Goal: Task Accomplishment & Management: Manage account settings

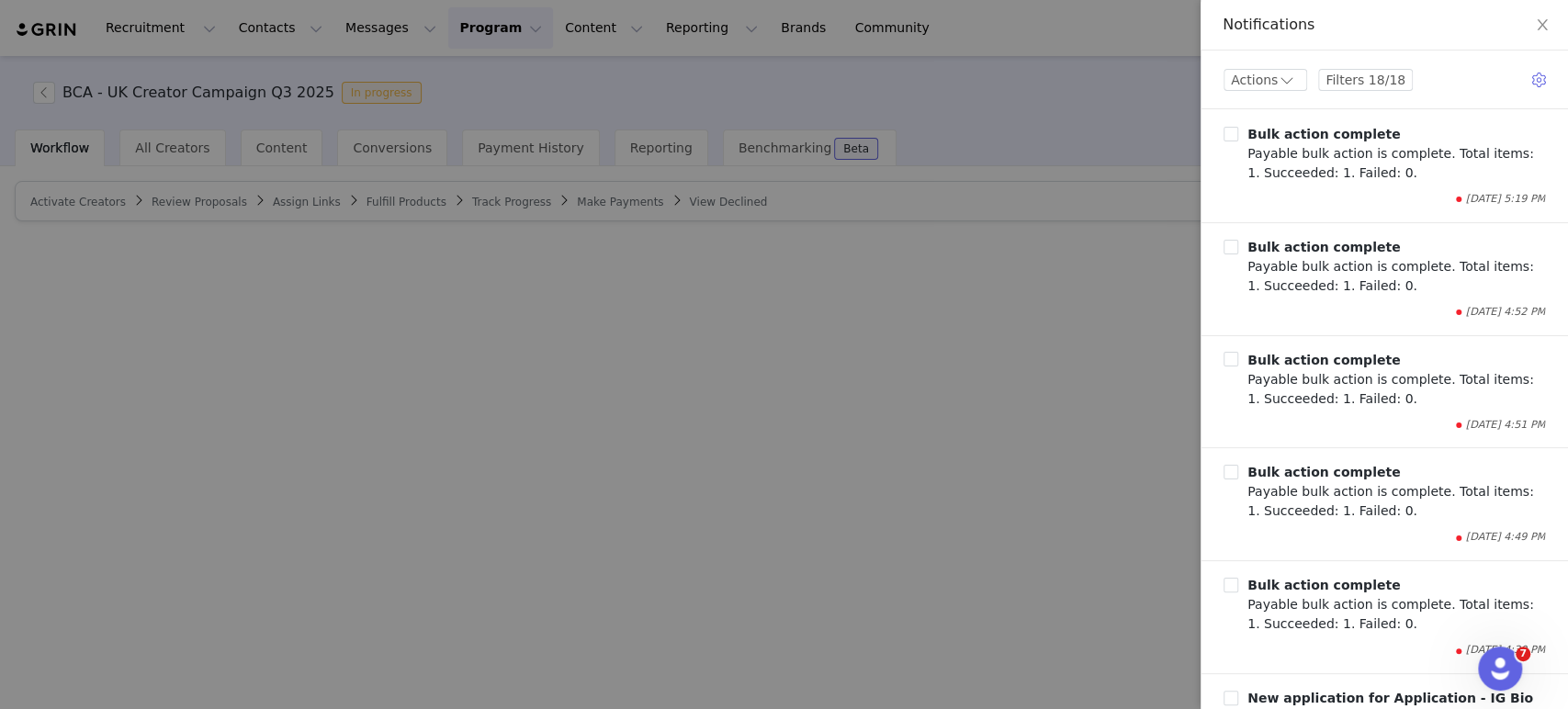
scroll to position [218, 0]
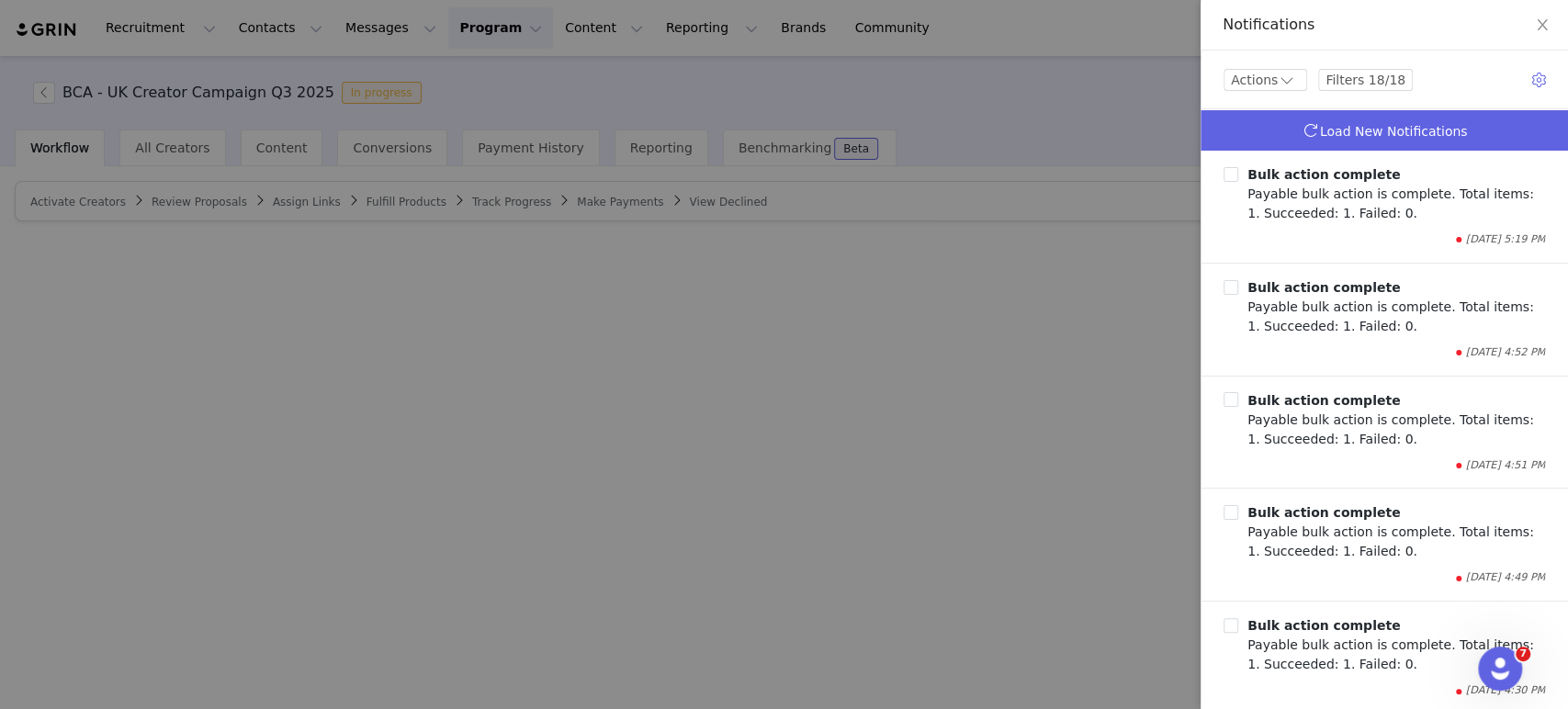
click at [471, 28] on div at bounding box center [784, 354] width 1568 height 709
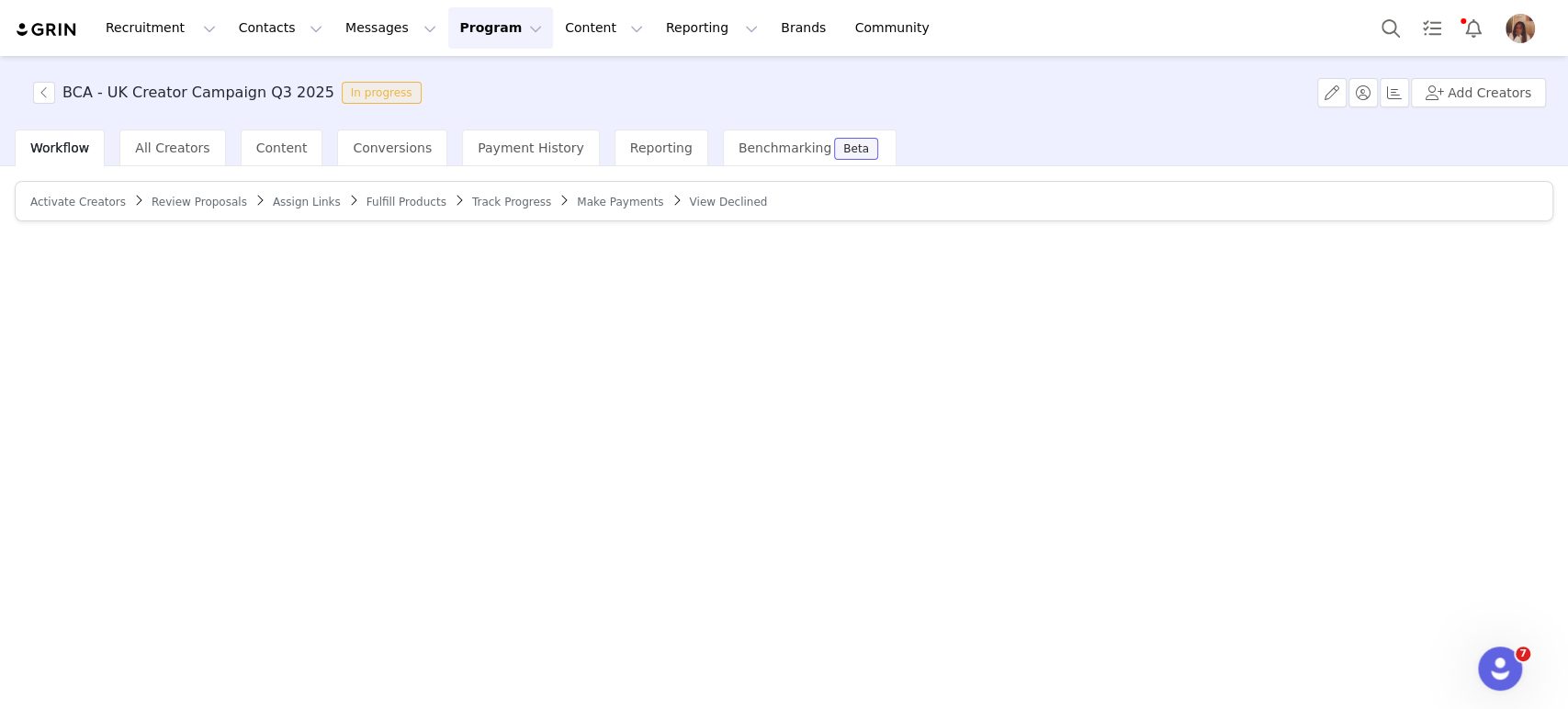
click at [485, 33] on button "Program Program" at bounding box center [501, 28] width 105 height 41
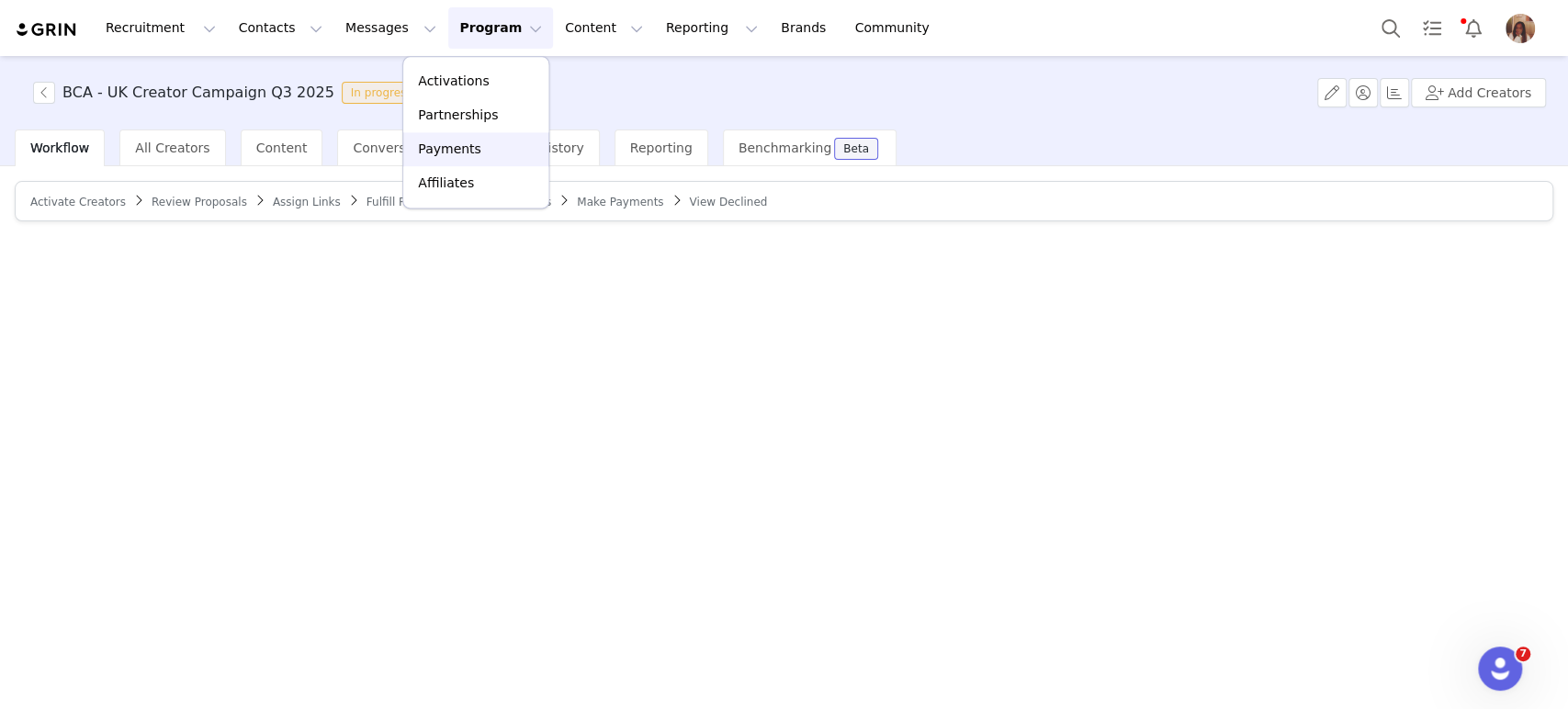
click at [477, 152] on div "Payments" at bounding box center [476, 149] width 123 height 20
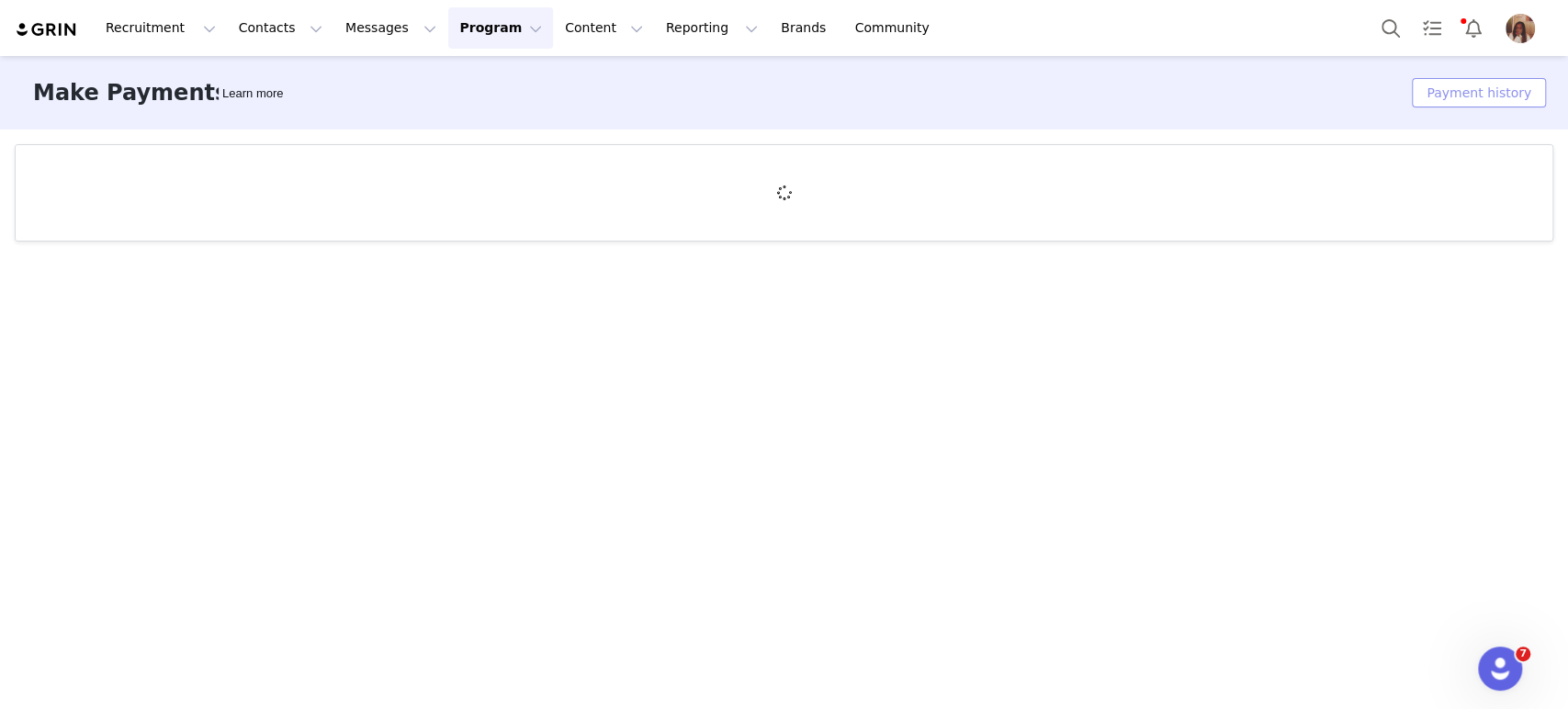
click at [1519, 93] on button "Payment history" at bounding box center [1479, 92] width 134 height 29
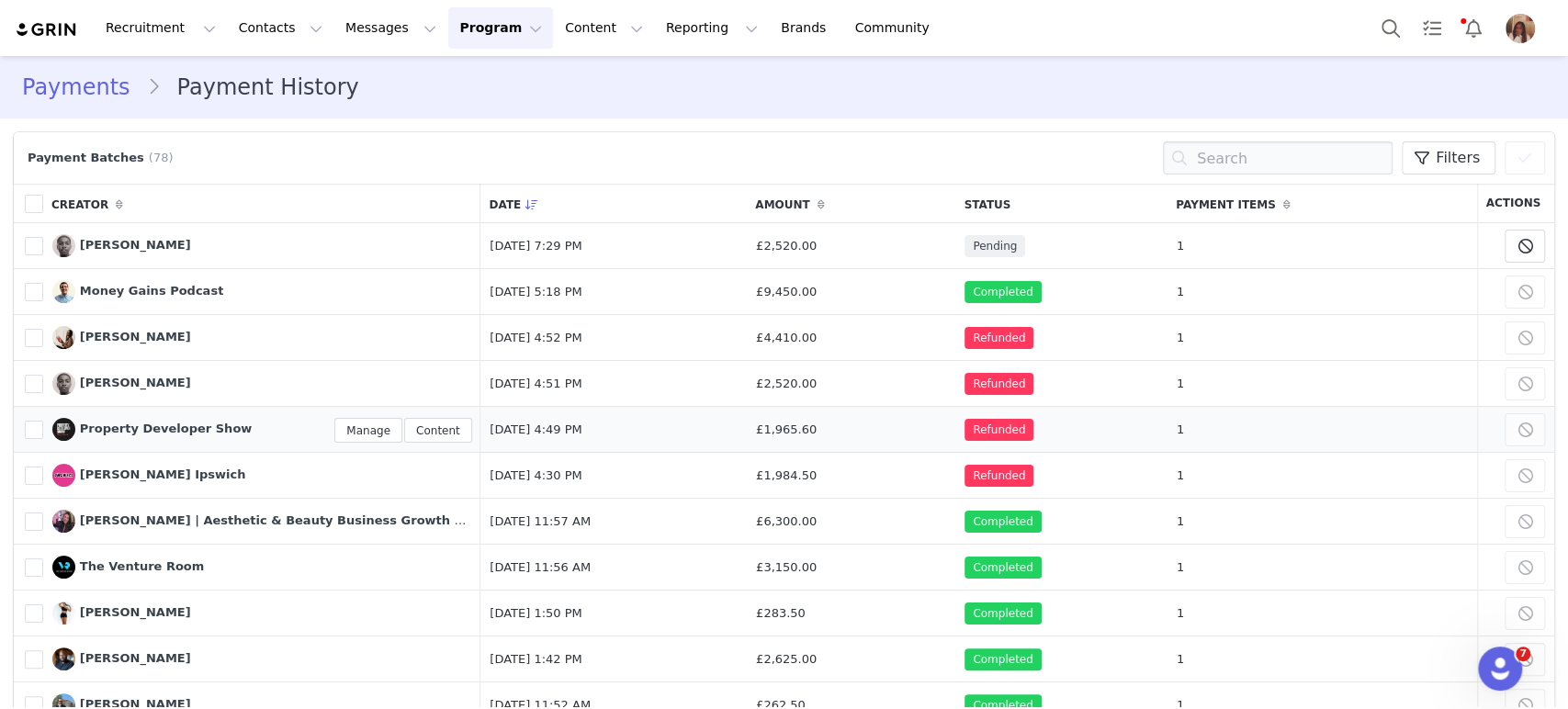
click at [135, 425] on span "Property Developer Show" at bounding box center [166, 429] width 173 height 14
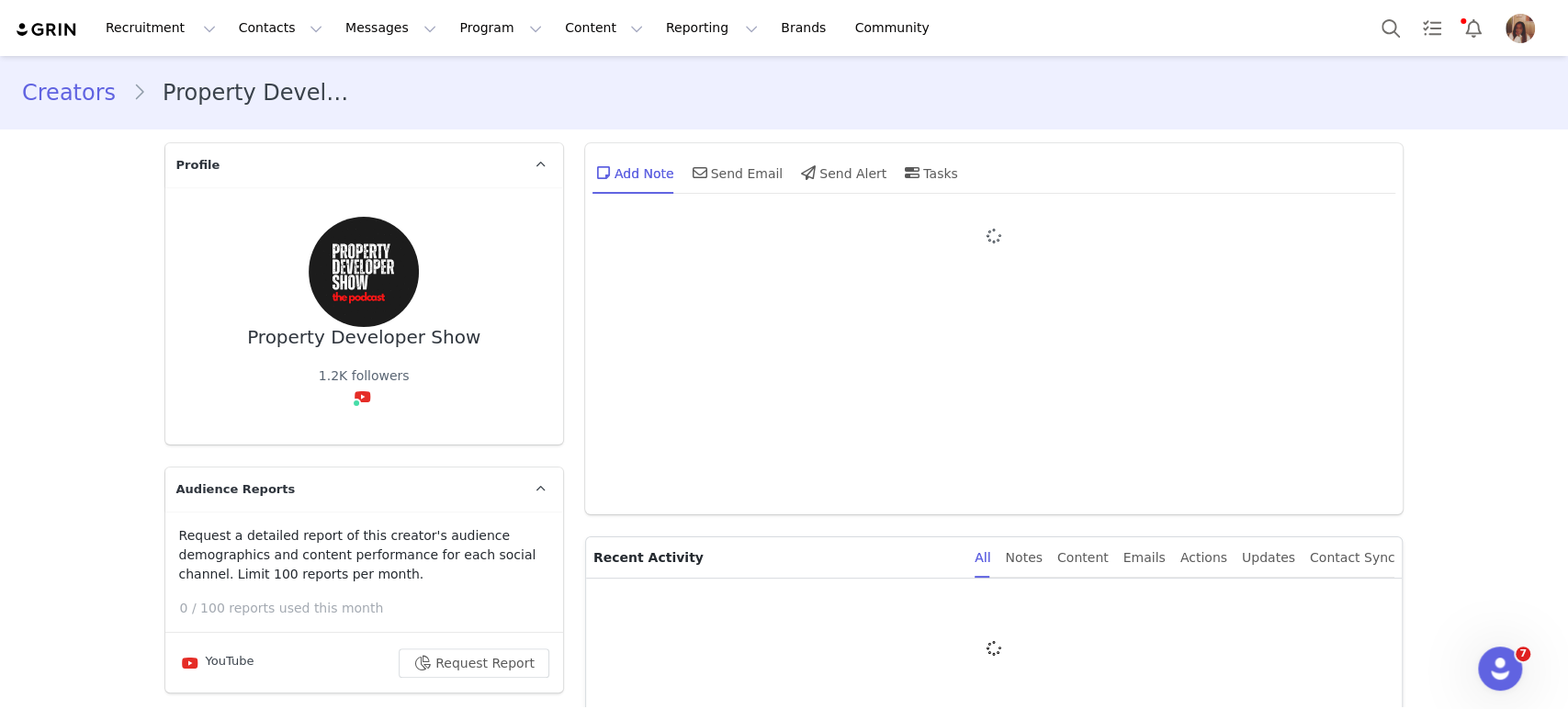
type input "+1 (United States)"
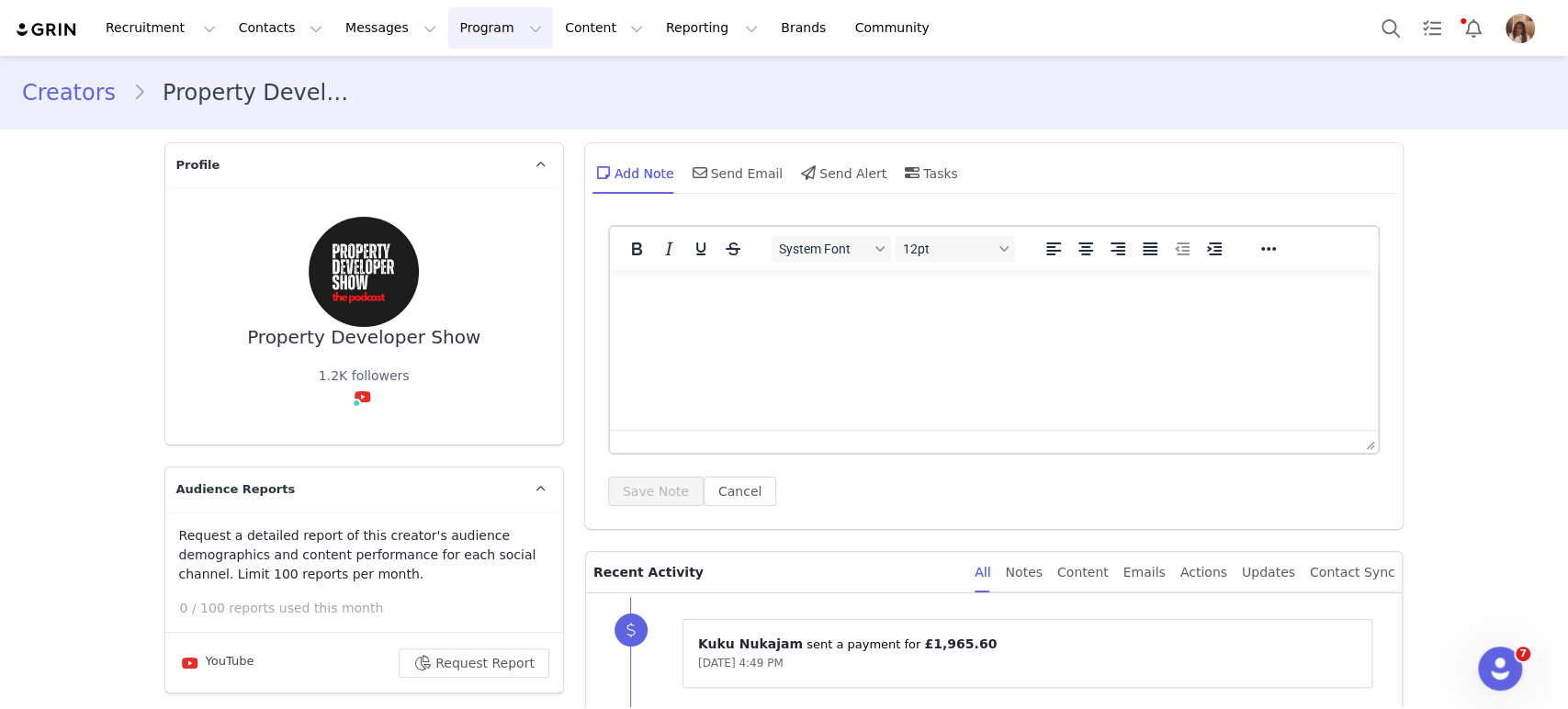
click at [452, 42] on button "Program Program" at bounding box center [501, 28] width 105 height 41
click at [433, 73] on p "Activations" at bounding box center [454, 81] width 71 height 20
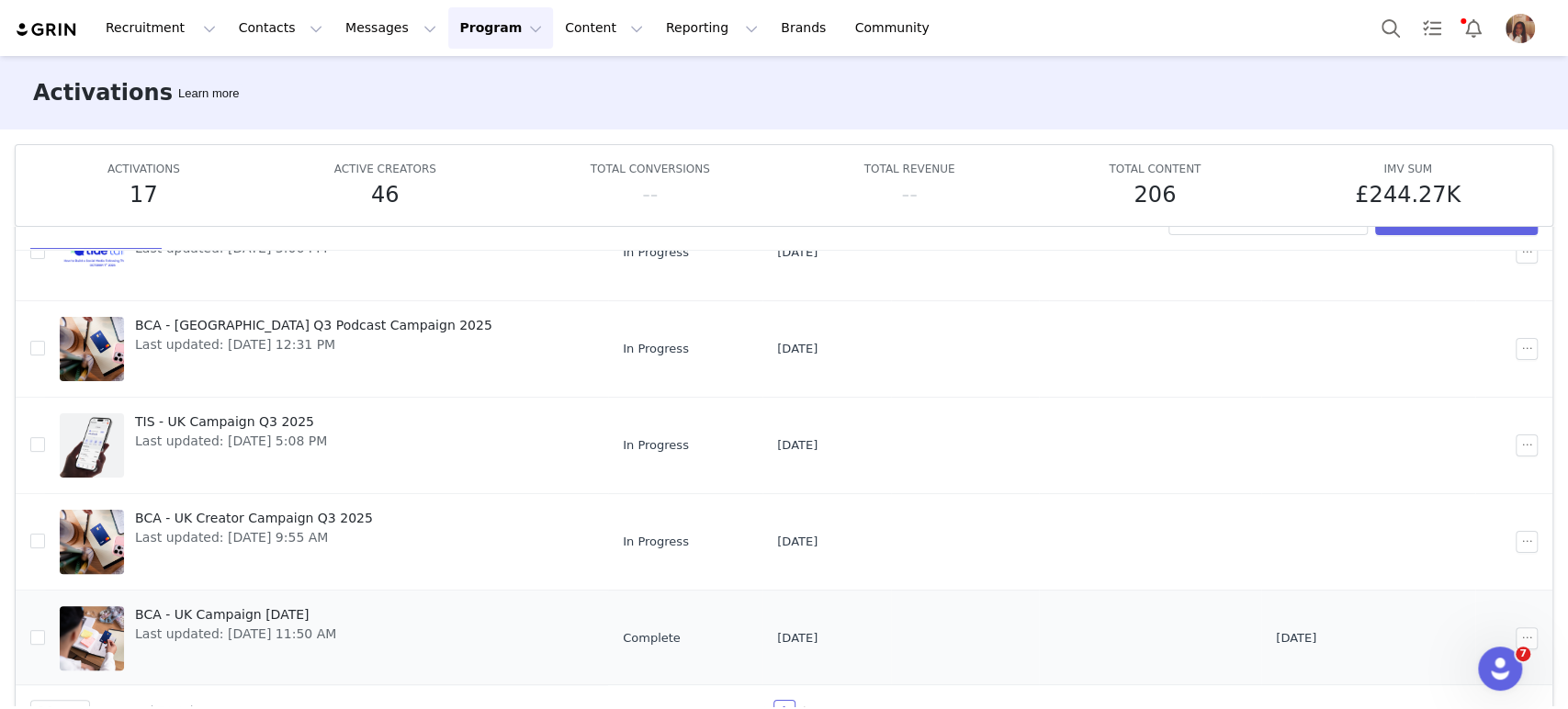
scroll to position [95, 0]
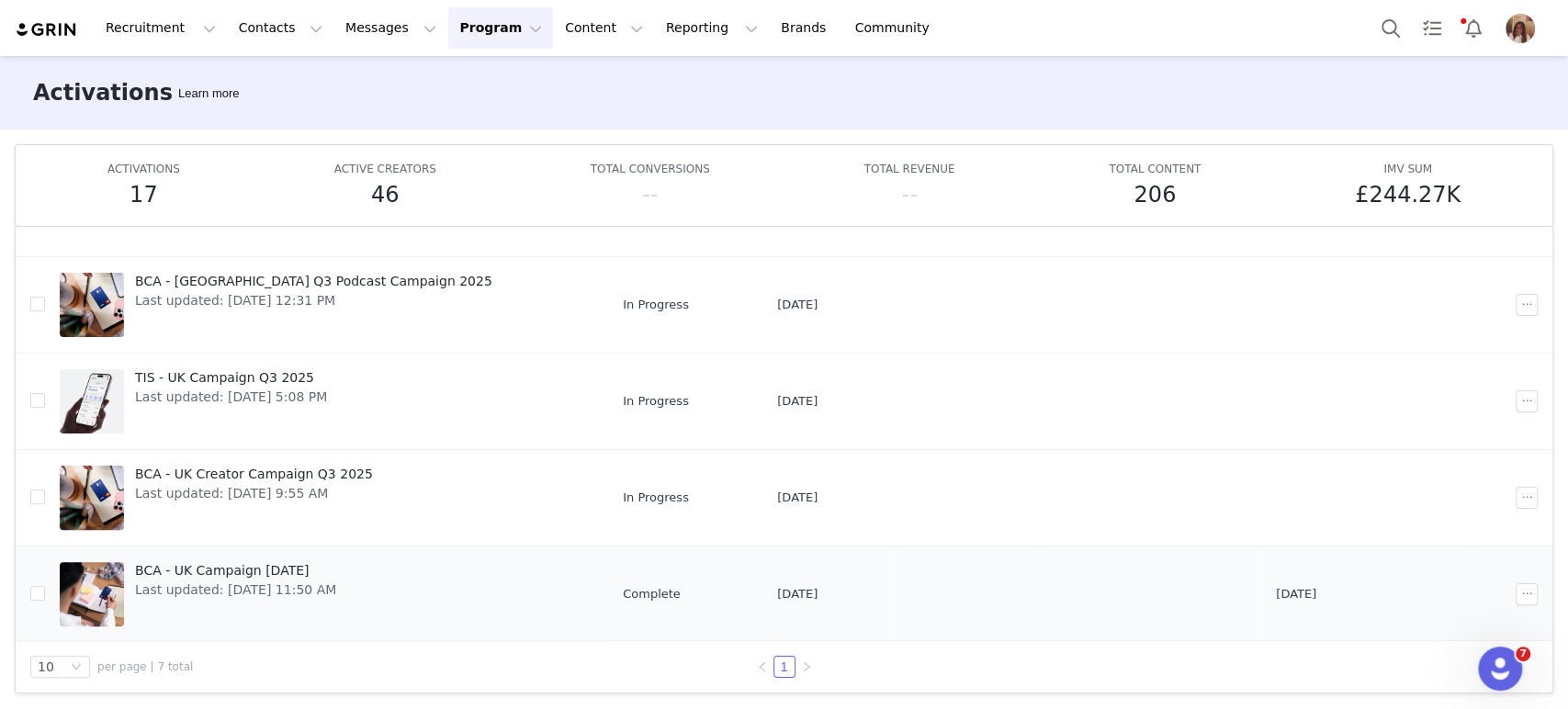
click at [276, 567] on span "BCA - UK Campaign June 2025" at bounding box center [235, 571] width 201 height 20
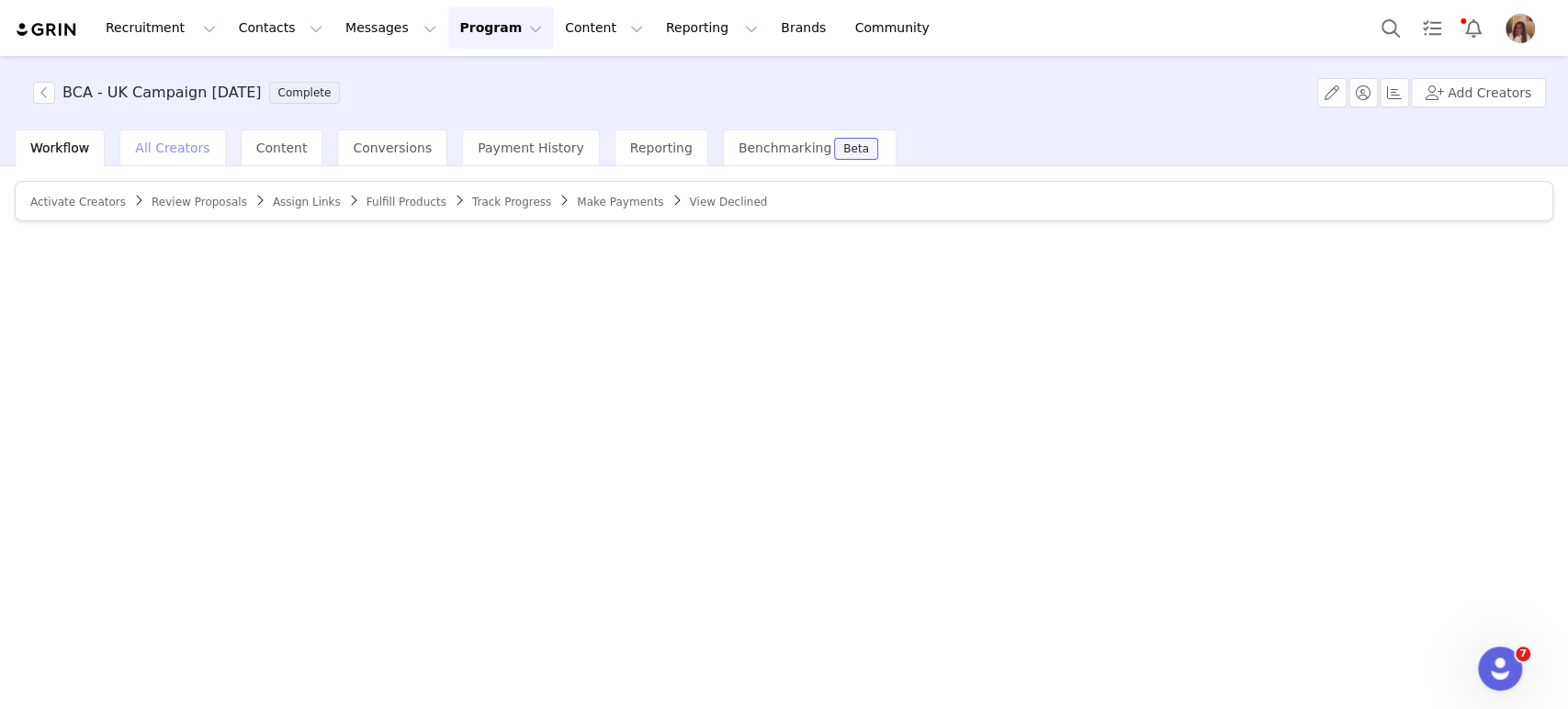
click at [191, 145] on span "All Creators" at bounding box center [173, 149] width 75 height 15
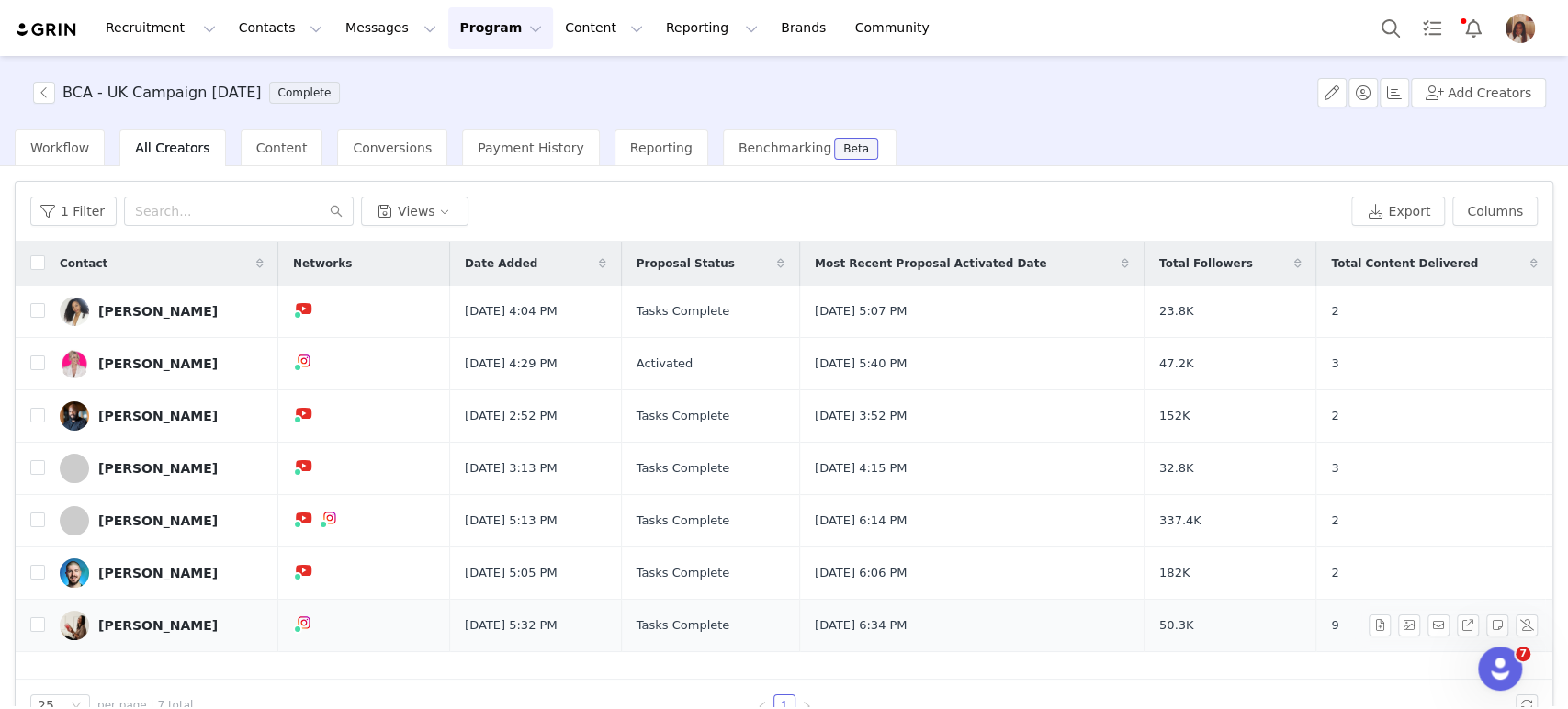
click at [196, 618] on div "Ellie Austin-Williams" at bounding box center [158, 626] width 120 height 15
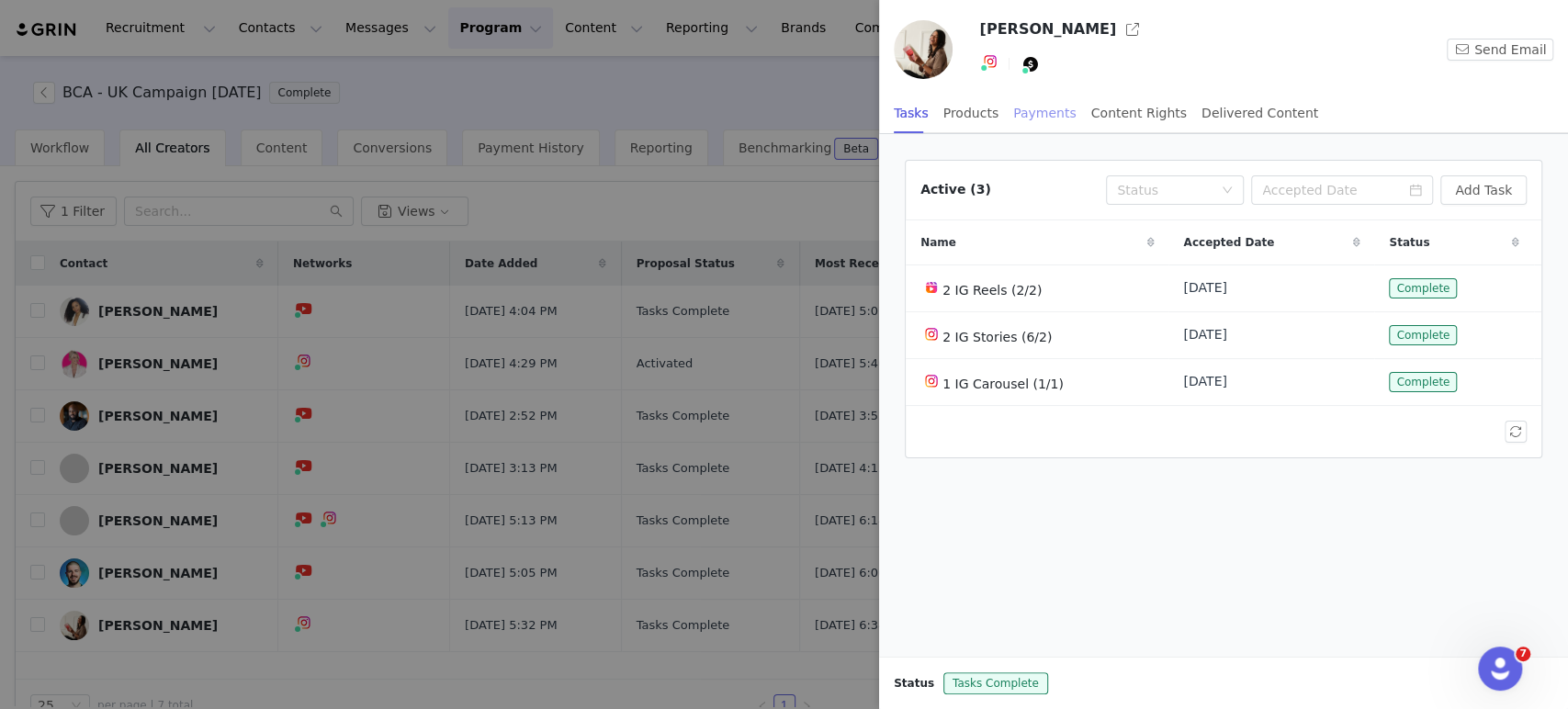
click at [1028, 123] on div "Payments" at bounding box center [1045, 113] width 64 height 41
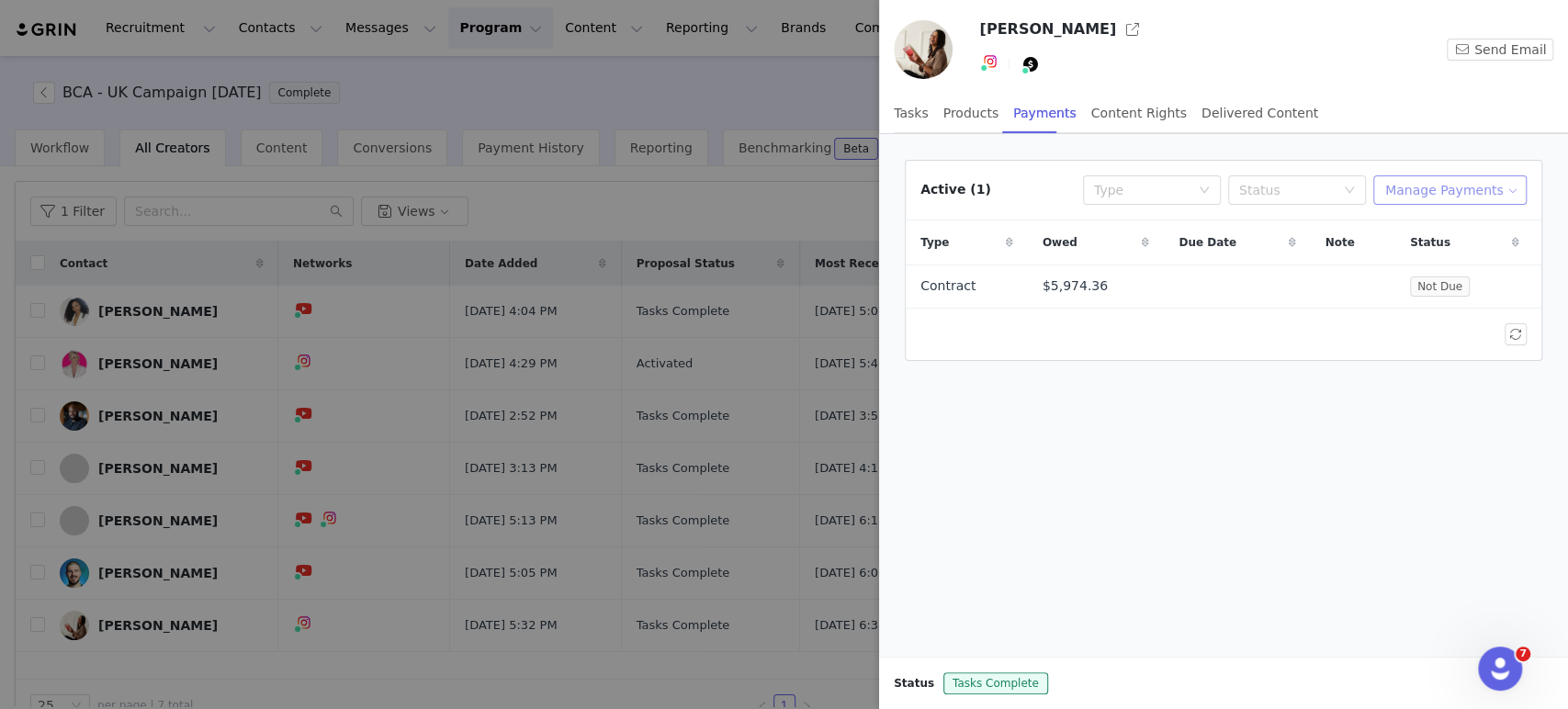
click at [1462, 200] on button "Manage Payments" at bounding box center [1450, 190] width 153 height 29
click at [1448, 232] on span "Make Payments" at bounding box center [1471, 226] width 101 height 21
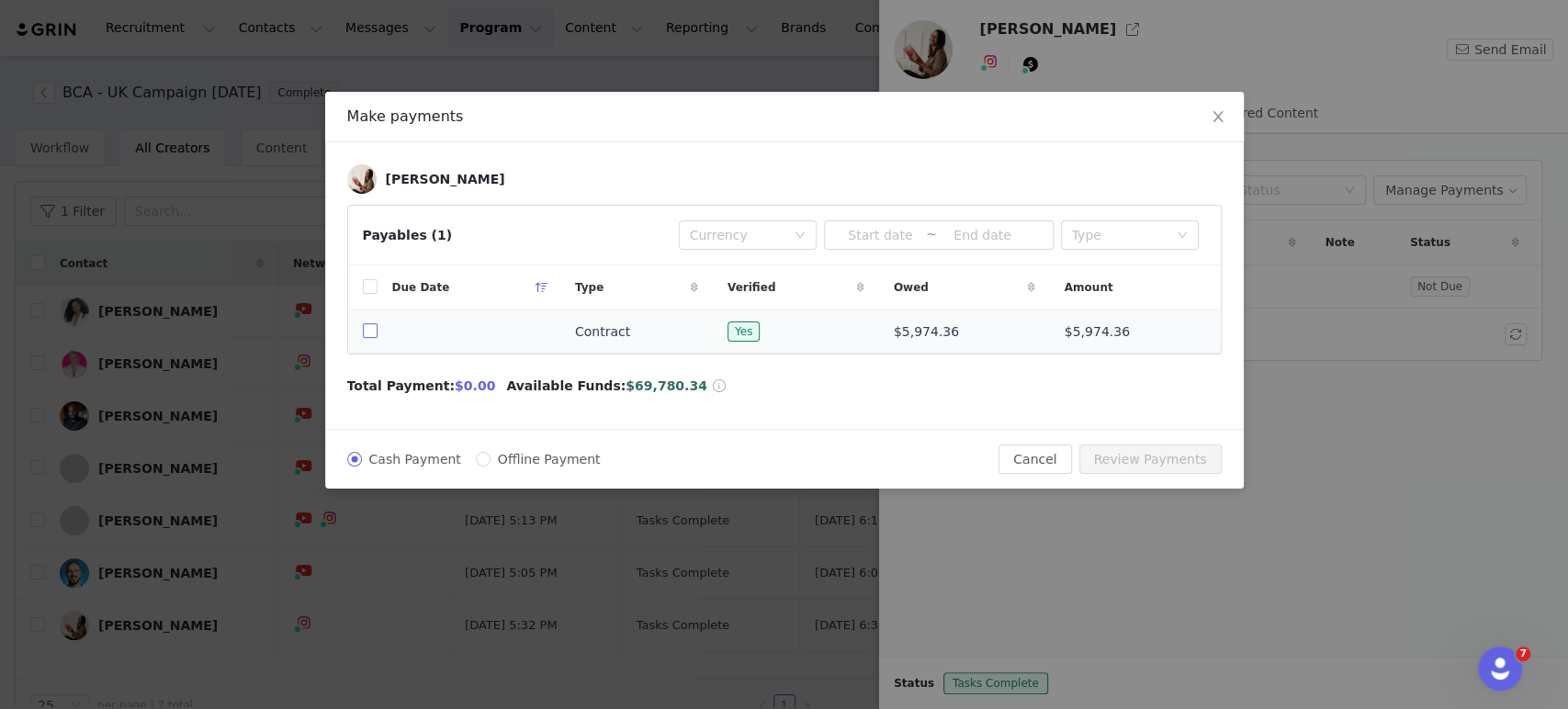
click at [374, 332] on input "checkbox" at bounding box center [371, 331] width 15 height 15
checkbox input "true"
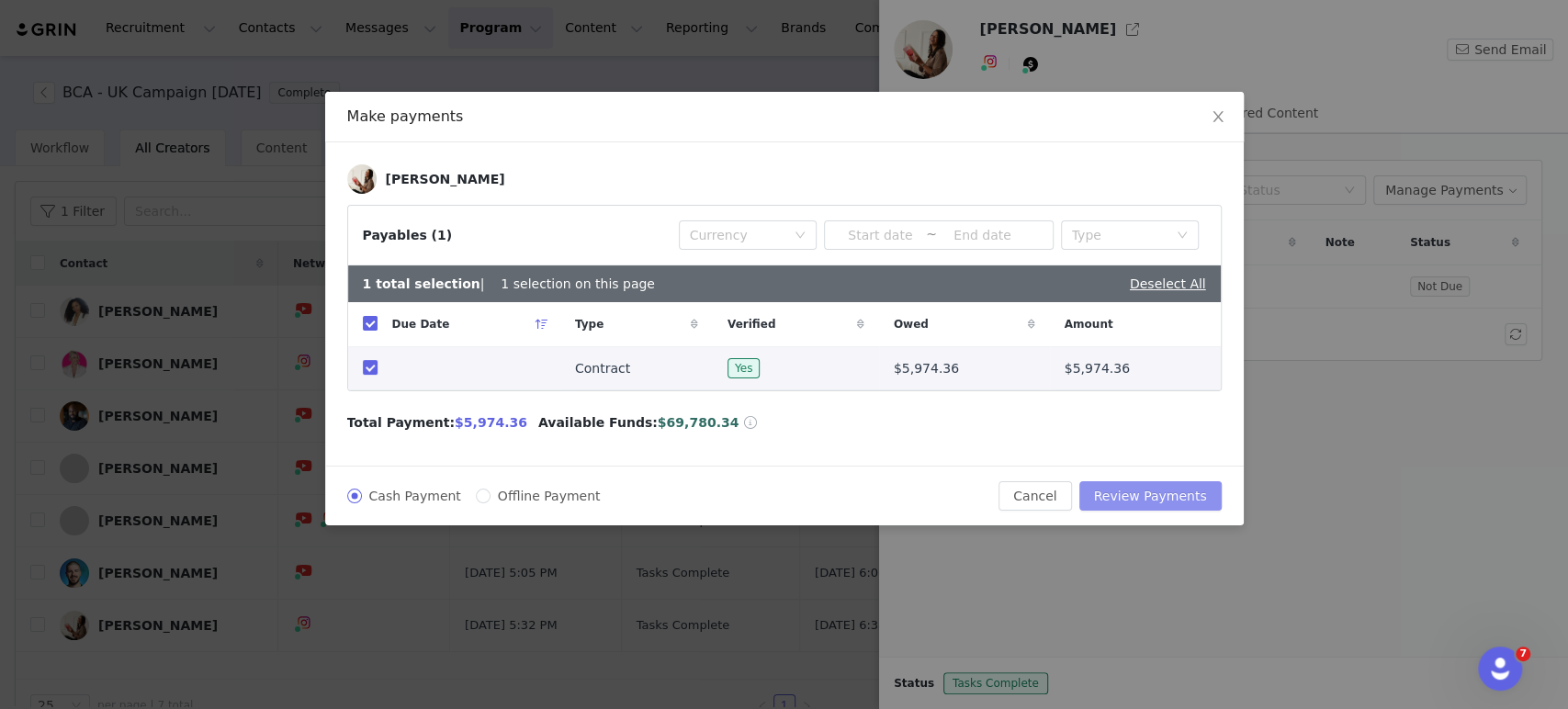
click at [1153, 496] on button "Review Payments" at bounding box center [1151, 495] width 142 height 29
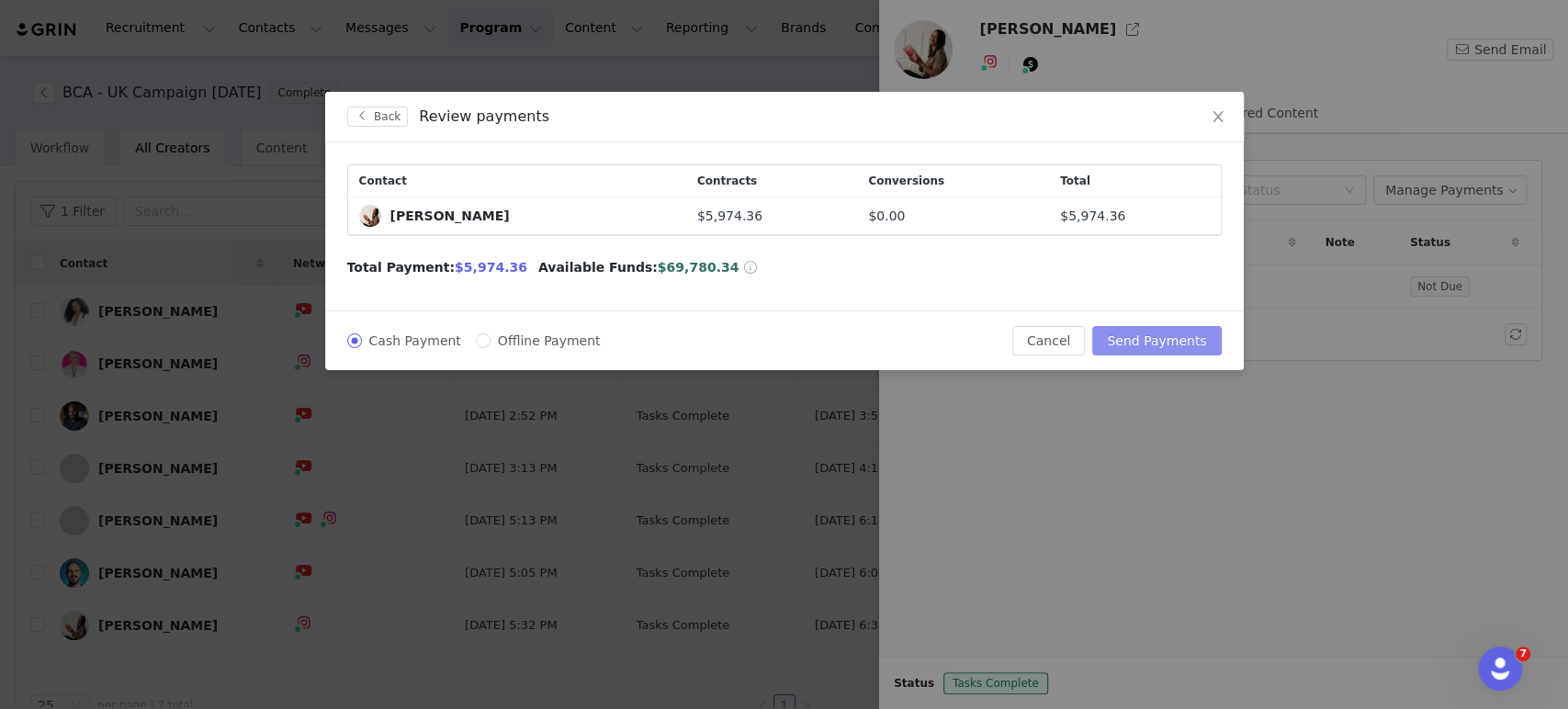
click at [1165, 342] on button "Send Payments" at bounding box center [1157, 340] width 129 height 29
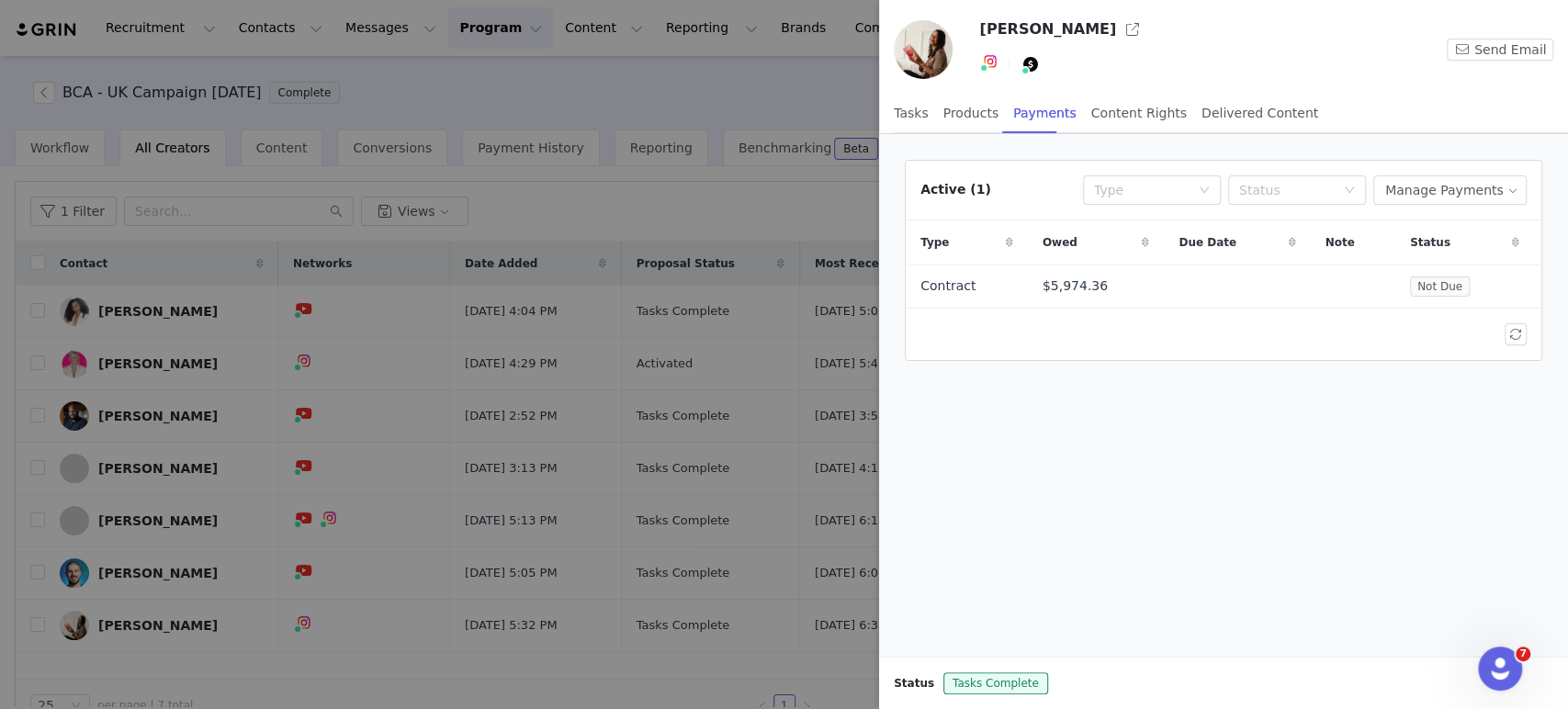
click at [43, 99] on div at bounding box center [784, 354] width 1568 height 709
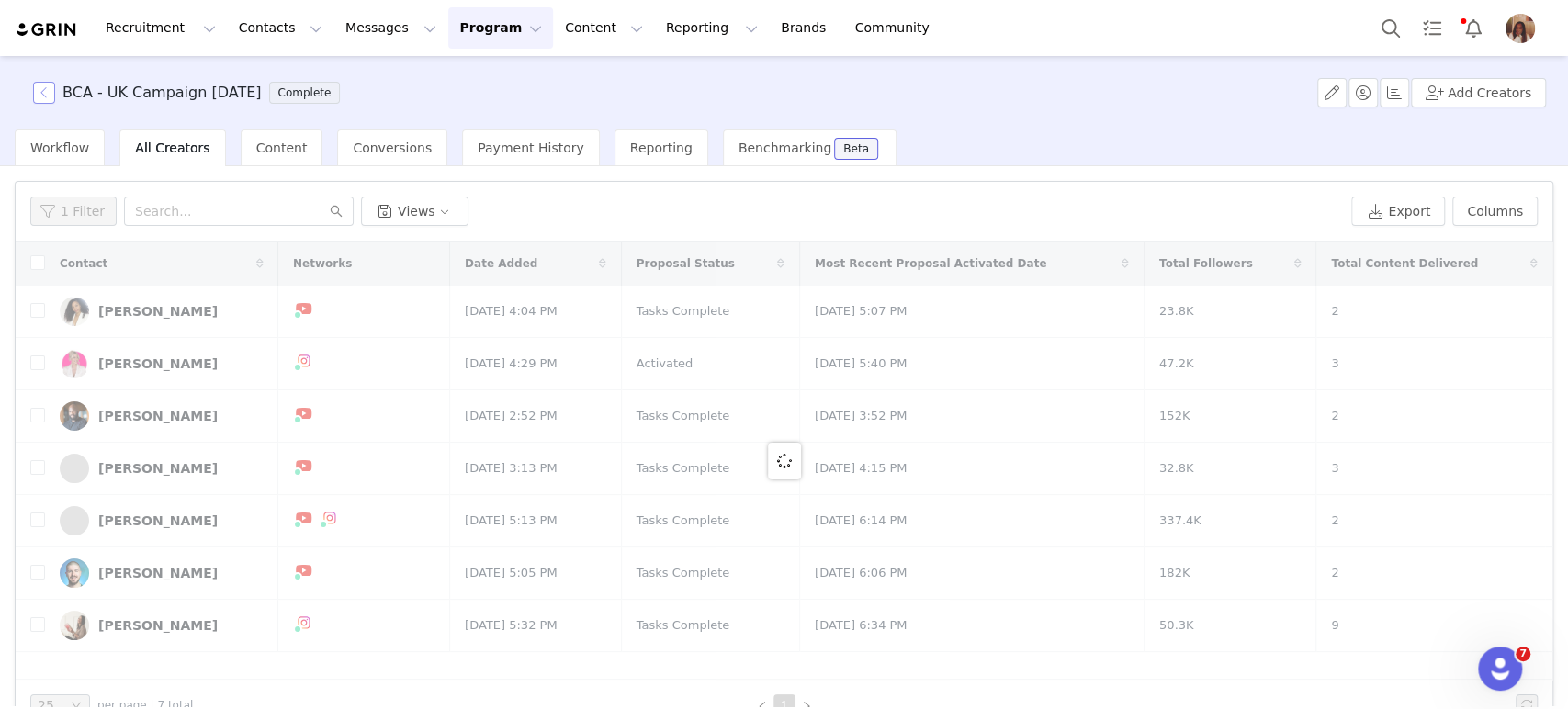
click at [47, 92] on div "BCA - UK Campaign June 2025 Complete Add Creators Workflow All Creators Content…" at bounding box center [784, 381] width 1568 height 650
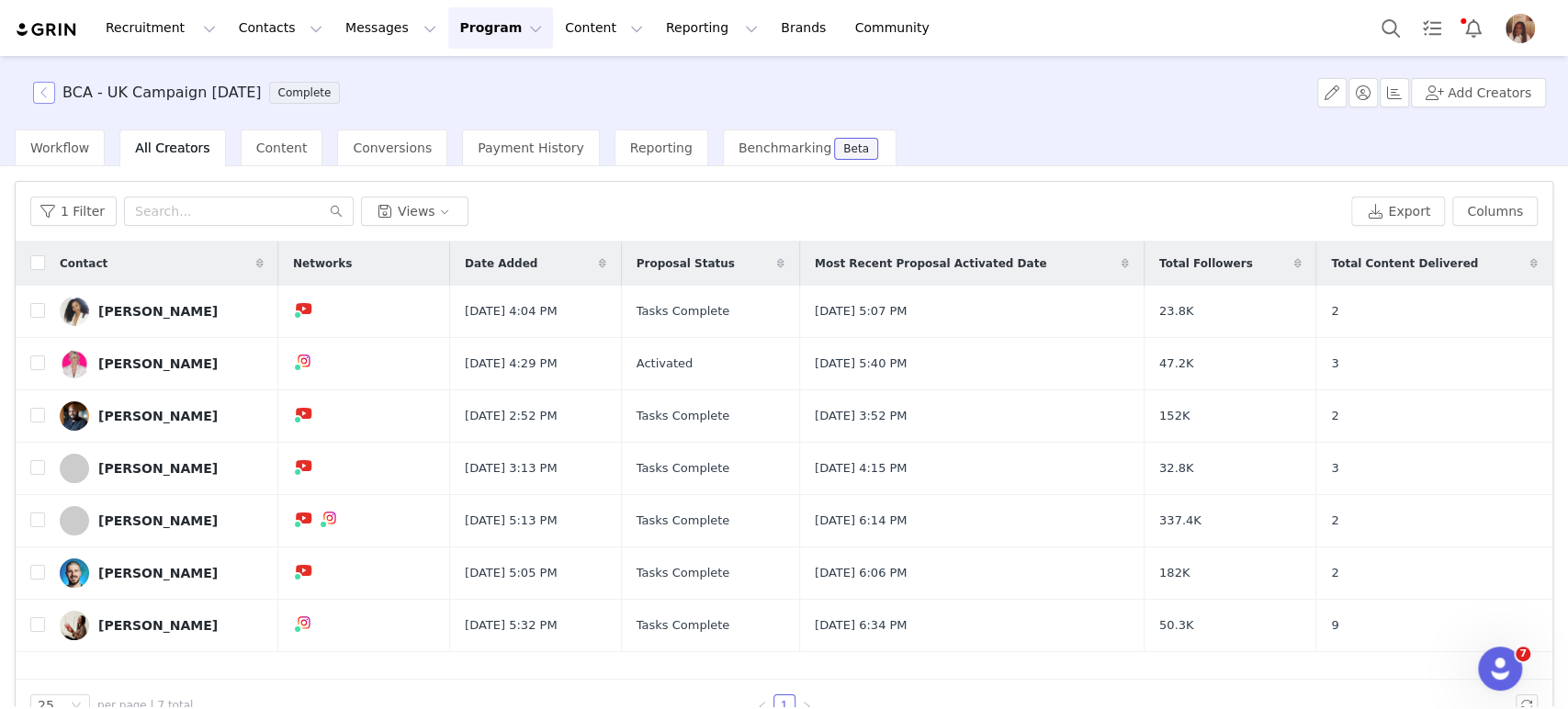
click at [48, 92] on button "button" at bounding box center [44, 93] width 22 height 22
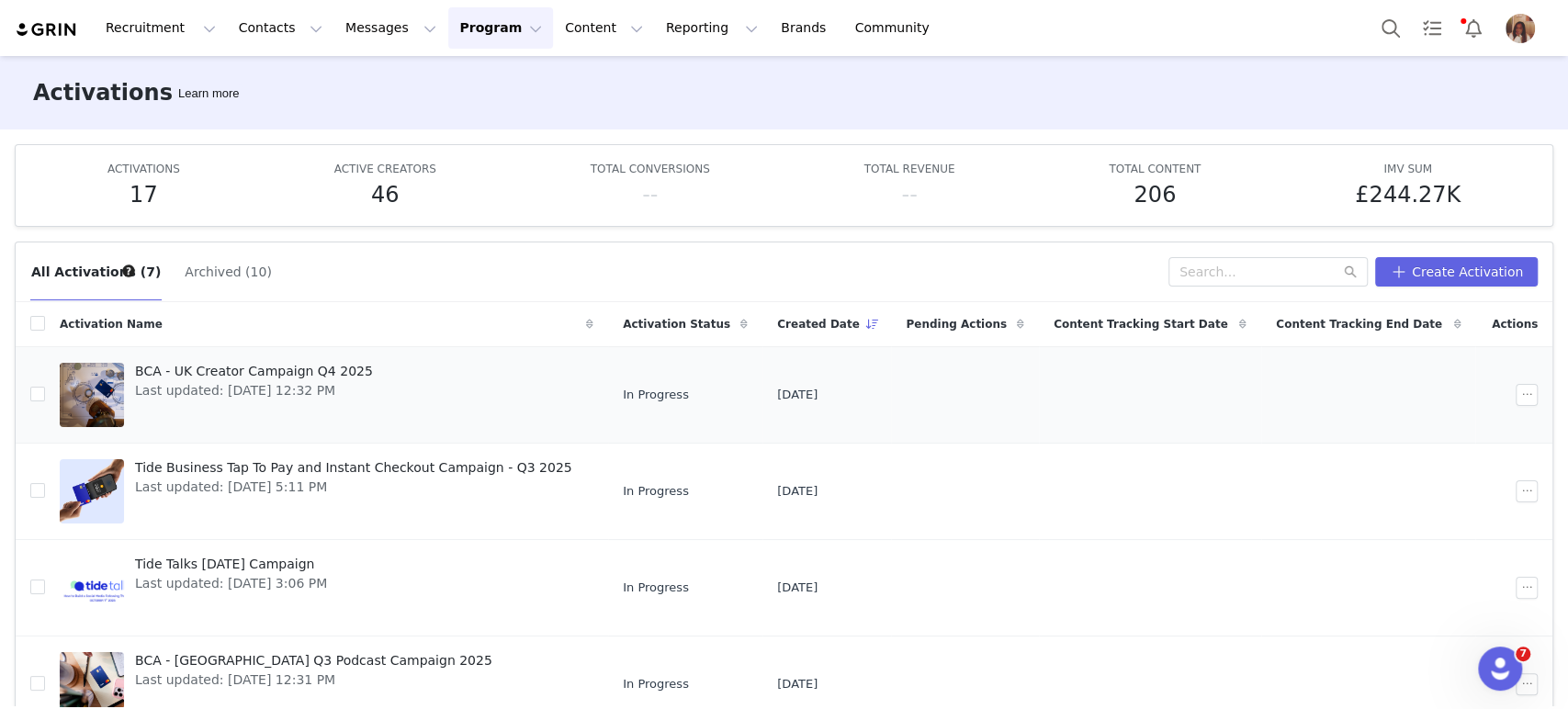
click at [290, 373] on span "BCA - UK Creator Campaign Q4 2025" at bounding box center [254, 372] width 238 height 20
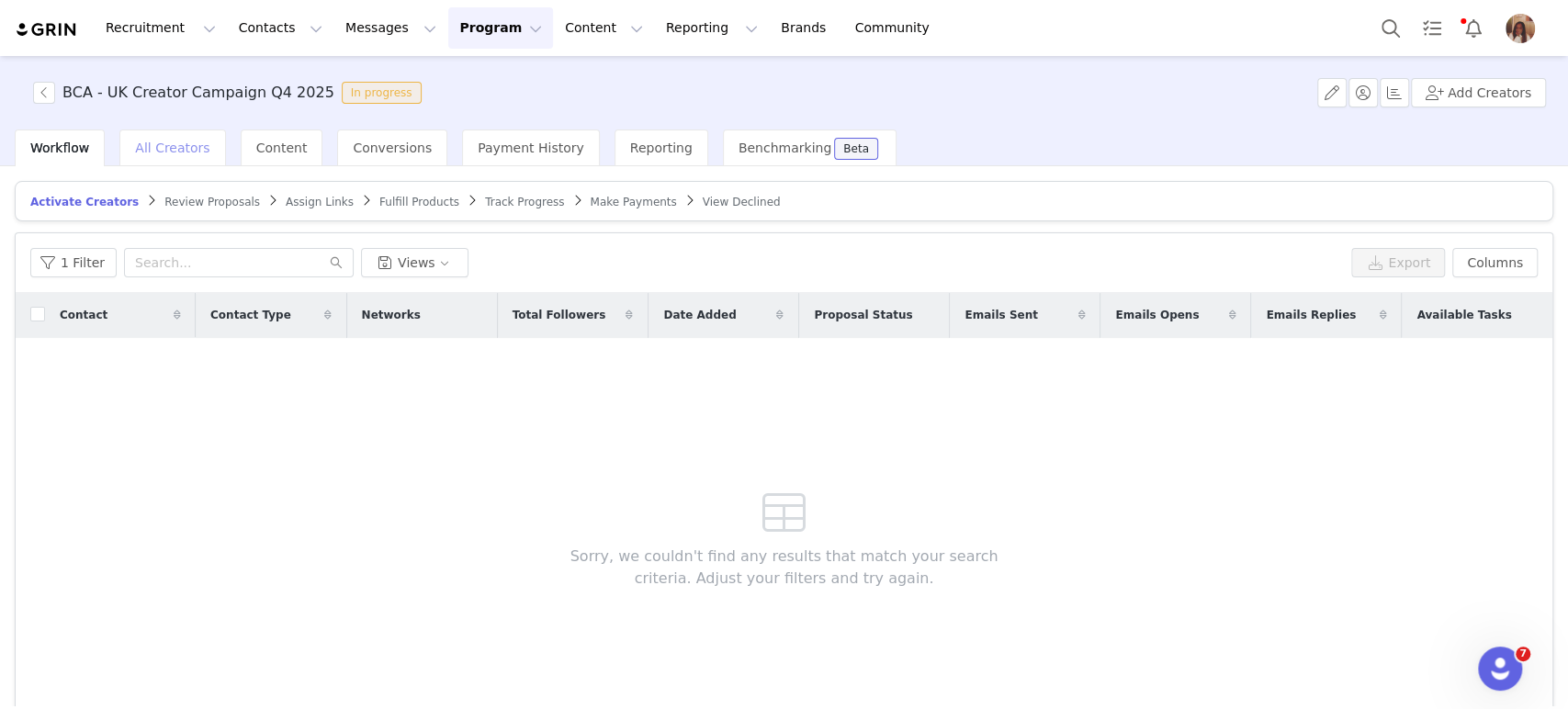
click at [166, 145] on span "All Creators" at bounding box center [173, 149] width 75 height 15
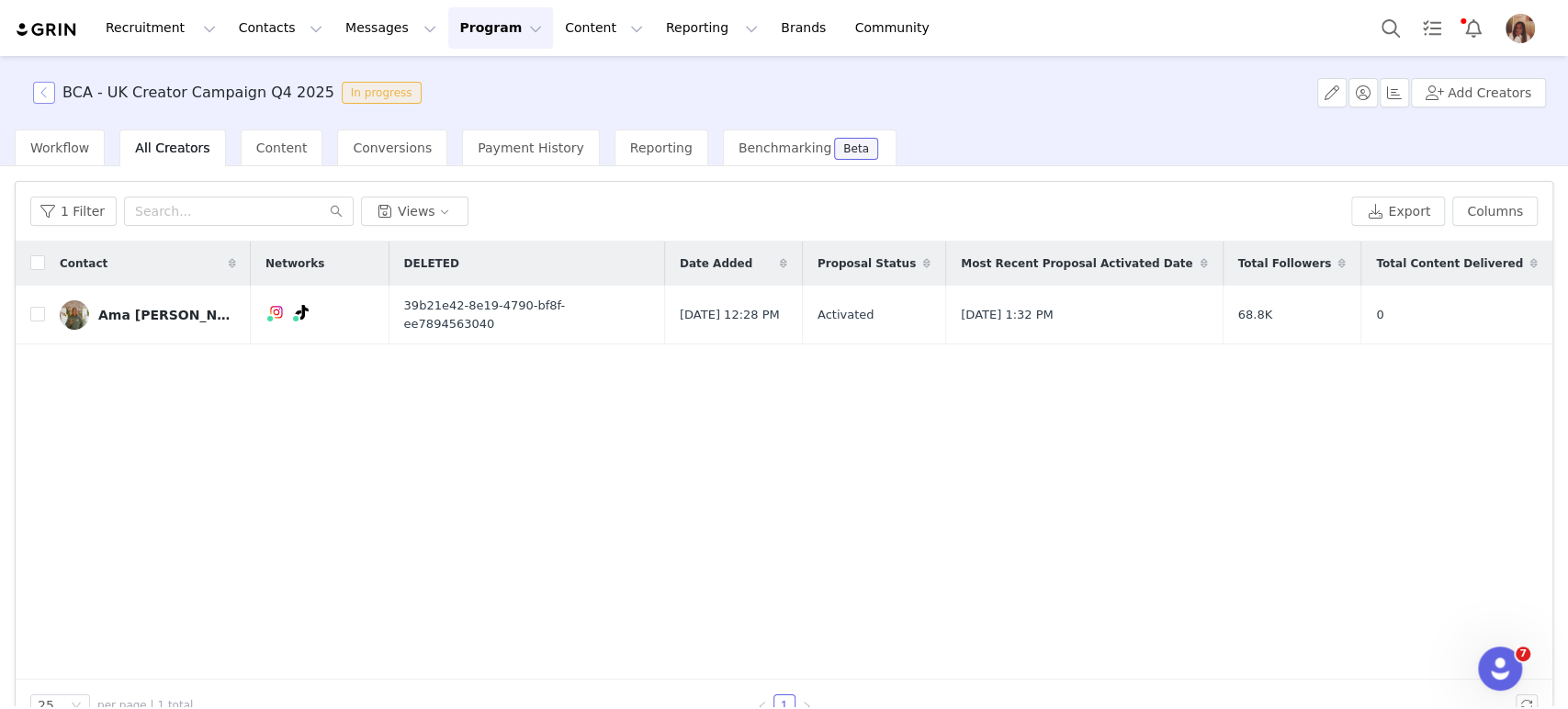
click at [34, 93] on button "button" at bounding box center [44, 93] width 22 height 22
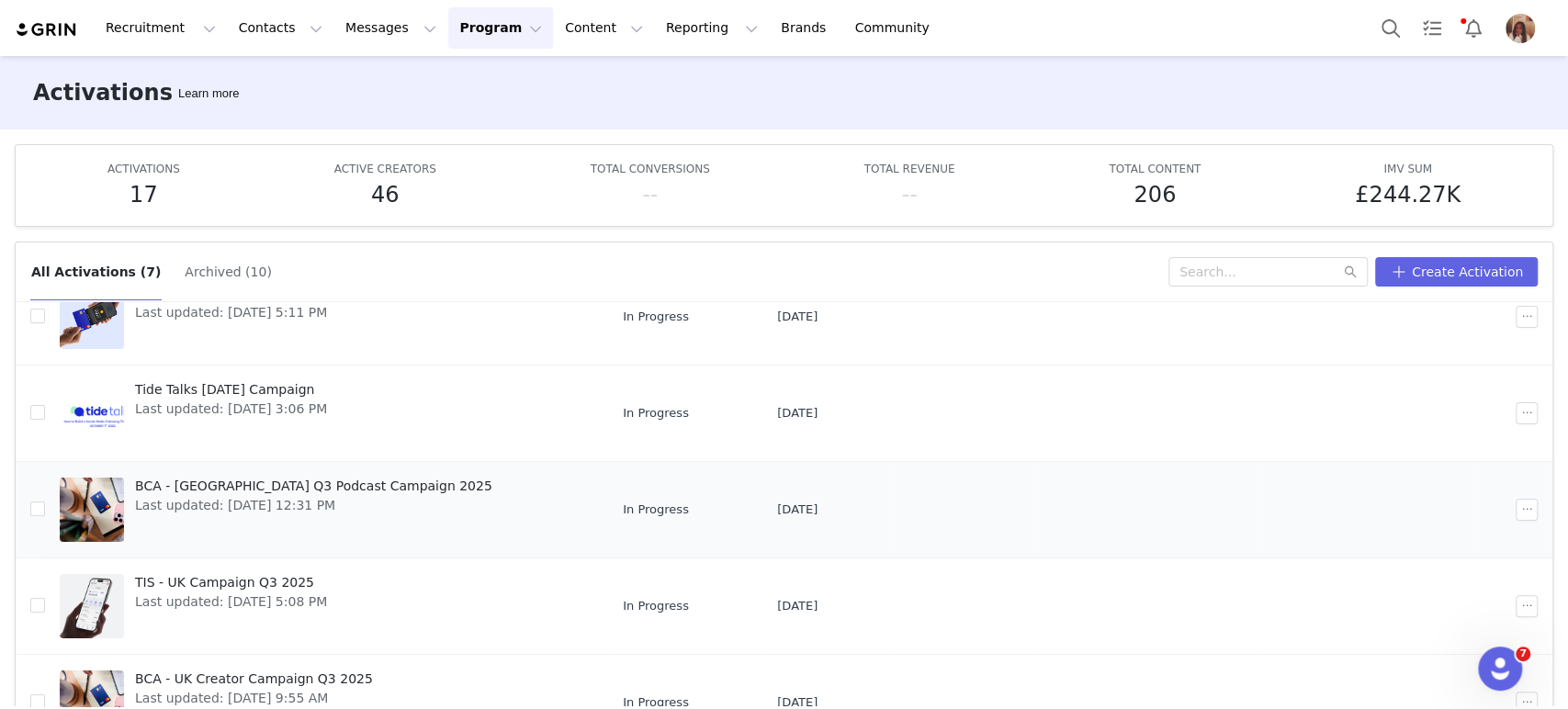
scroll to position [284, 0]
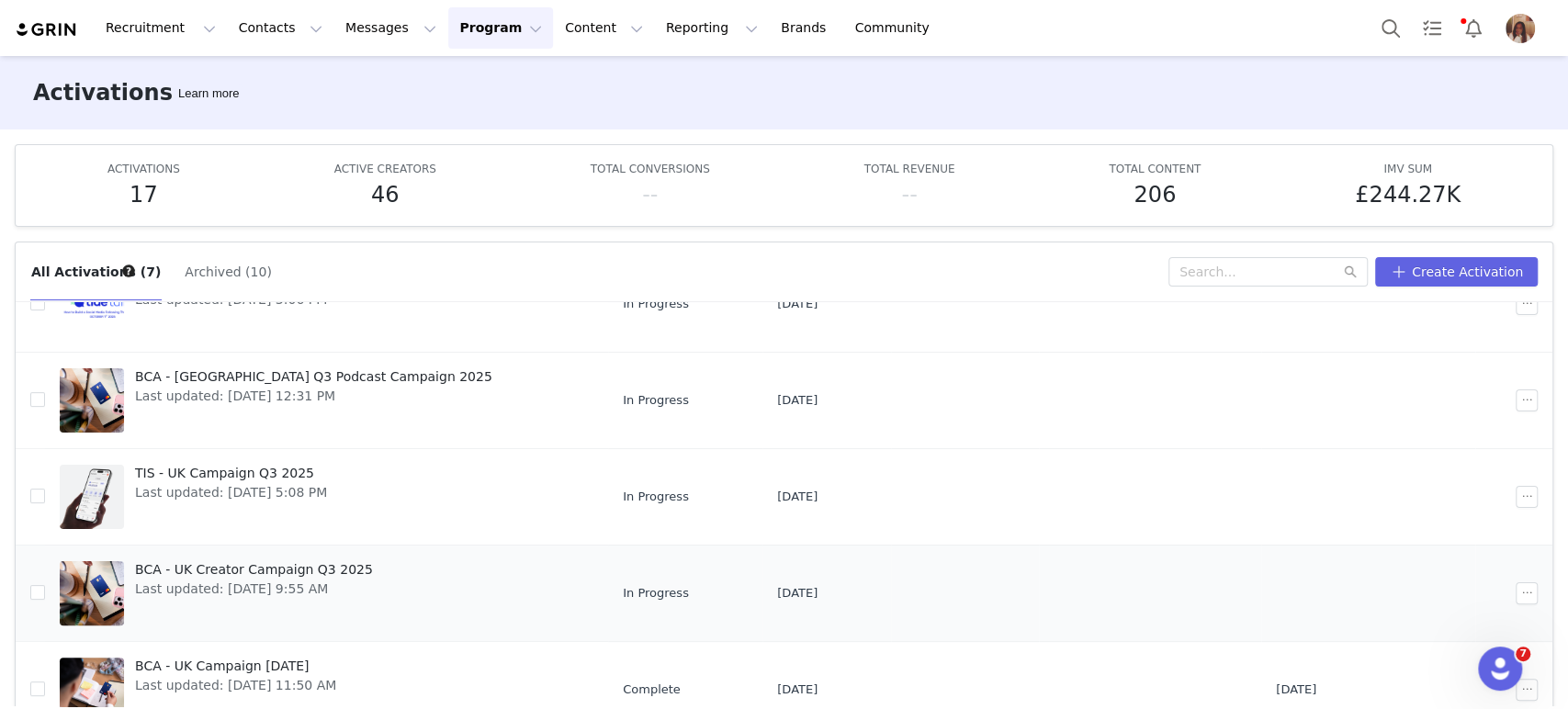
click at [263, 575] on span "BCA - UK Creator Campaign Q3 2025" at bounding box center [254, 570] width 238 height 20
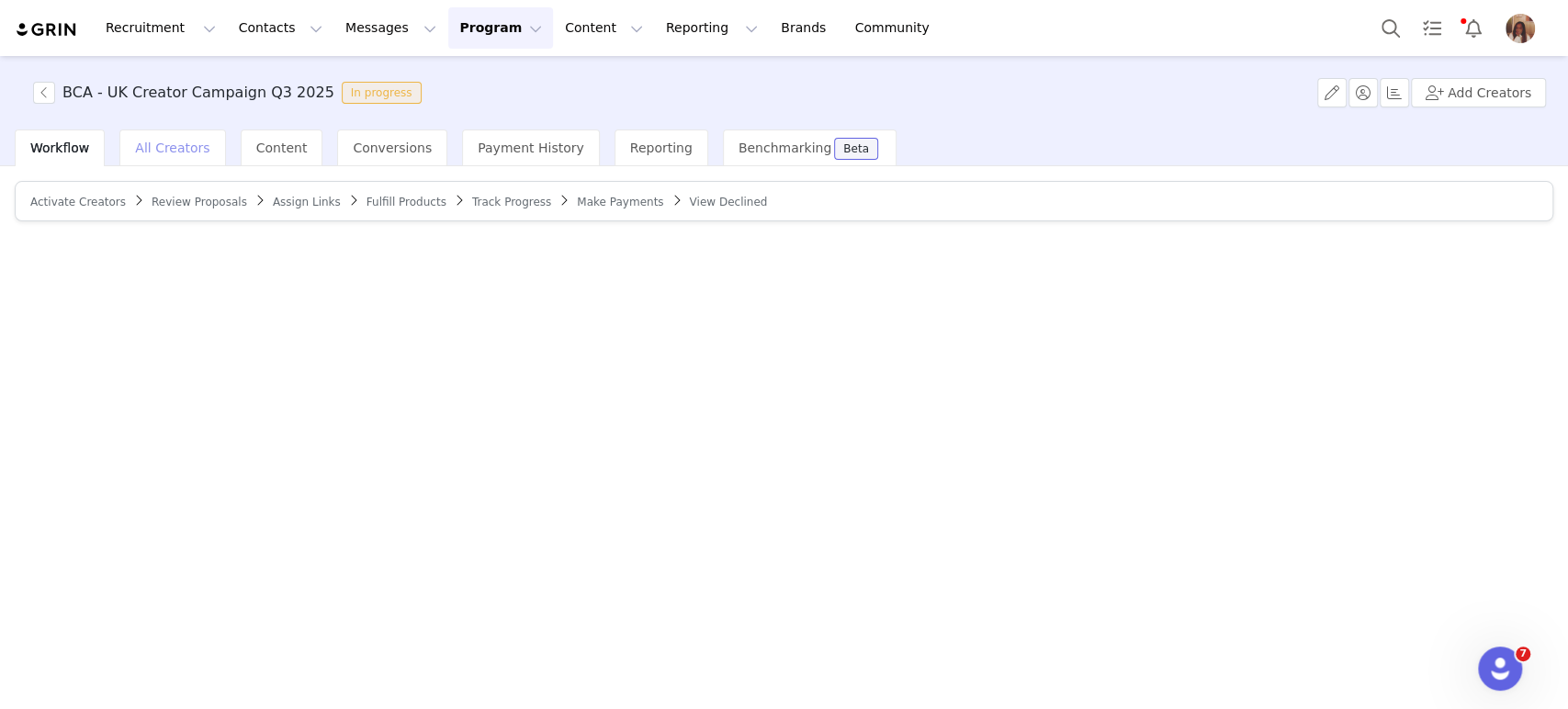
click at [138, 151] on span "All Creators" at bounding box center [173, 149] width 75 height 15
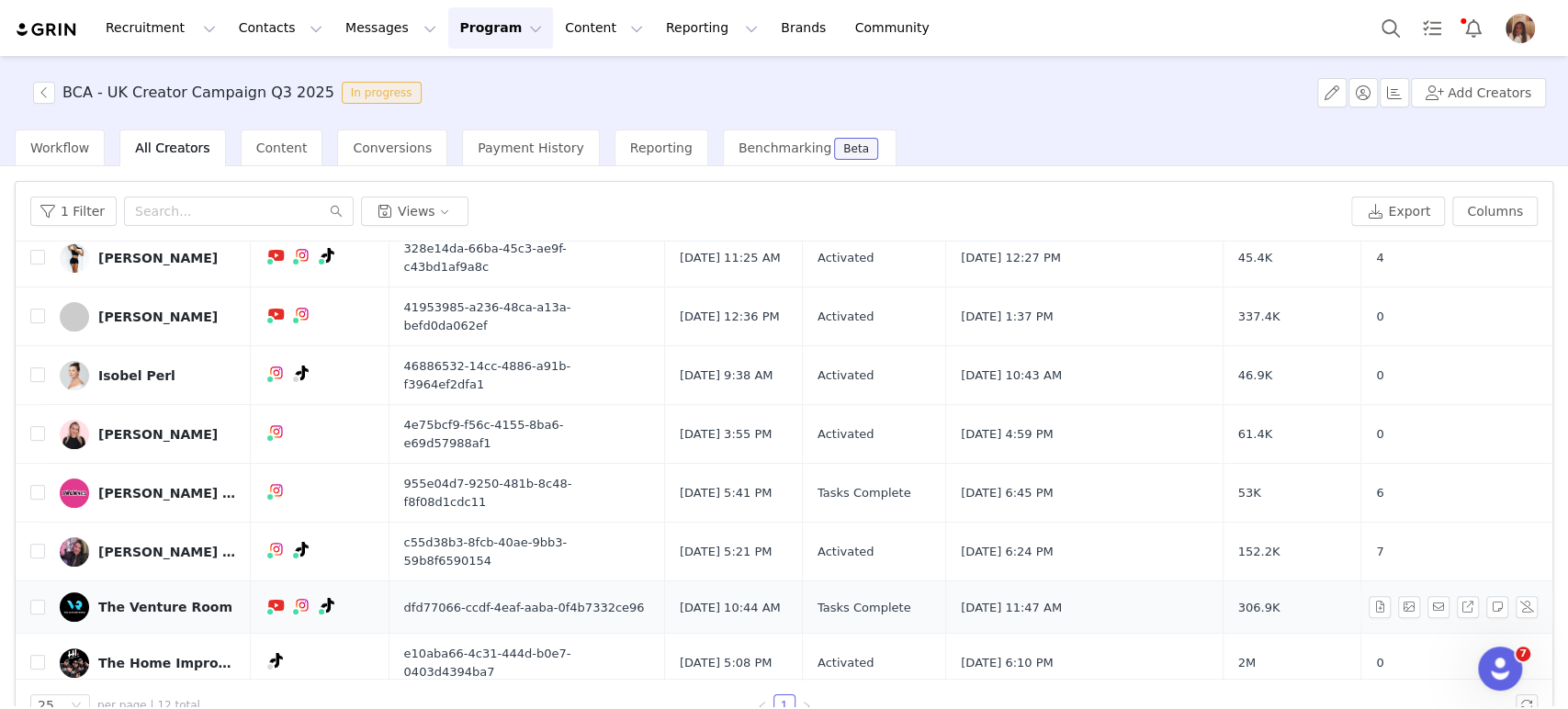
scroll to position [39, 0]
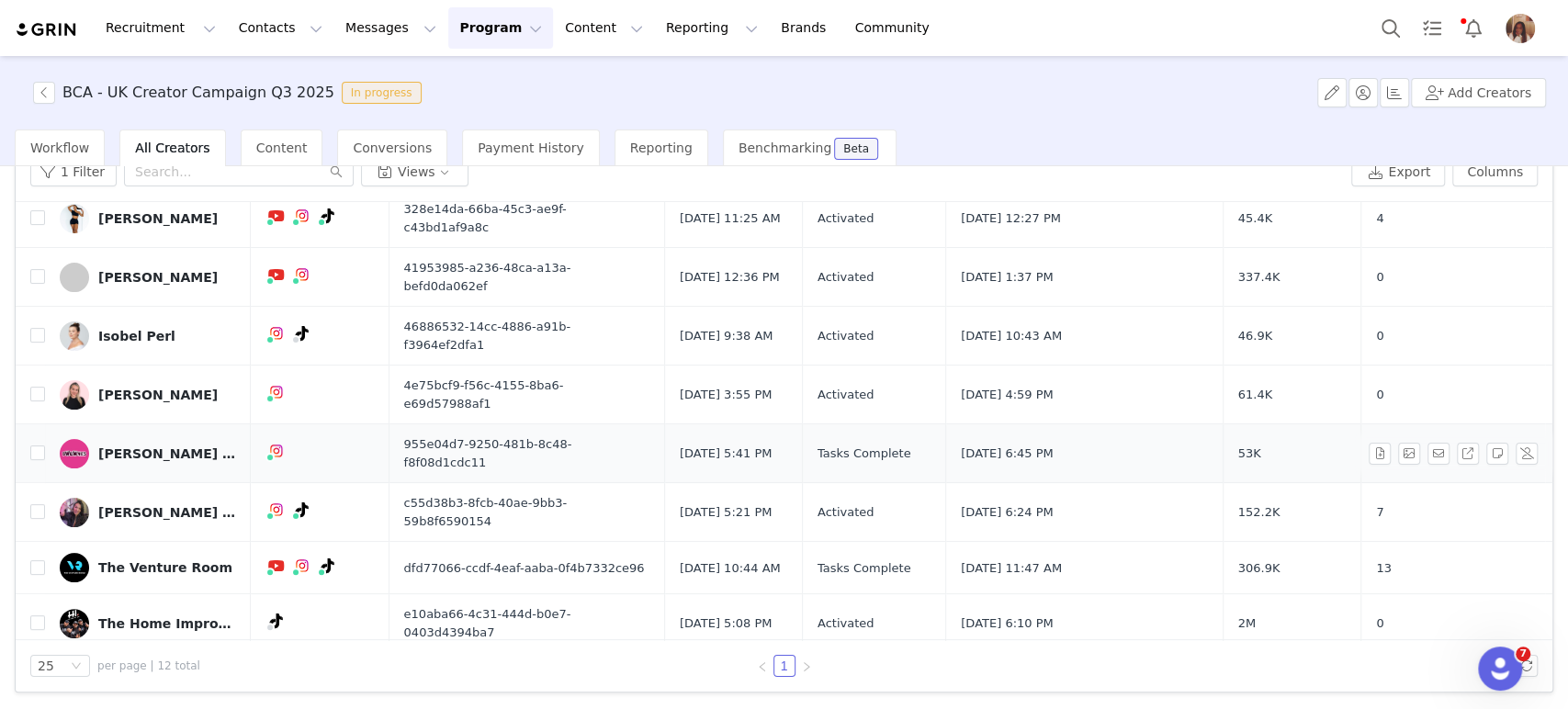
click at [155, 447] on div "Keelan Ipswich" at bounding box center [167, 454] width 138 height 15
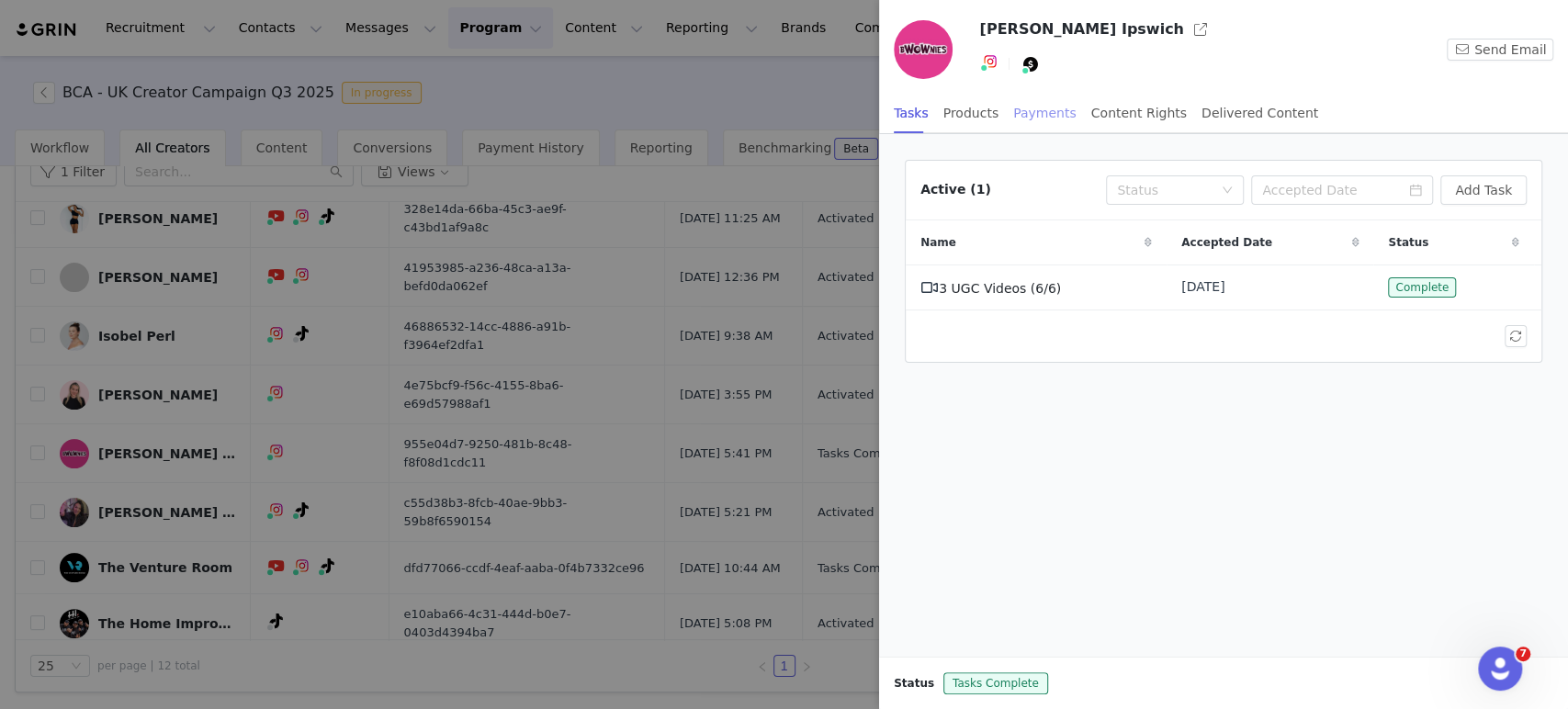
click at [1050, 111] on div "Payments" at bounding box center [1045, 113] width 64 height 41
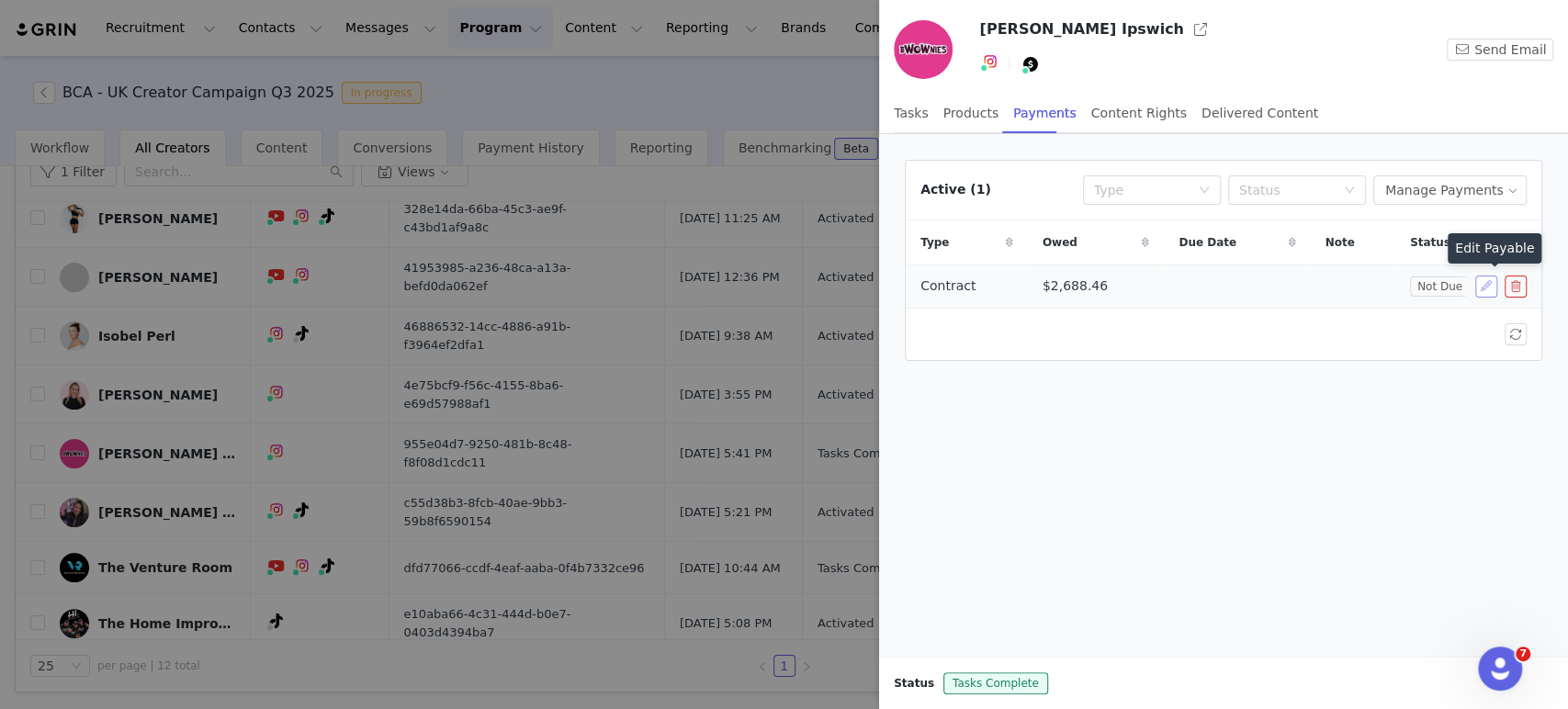
click at [1485, 286] on button "button" at bounding box center [1487, 287] width 22 height 22
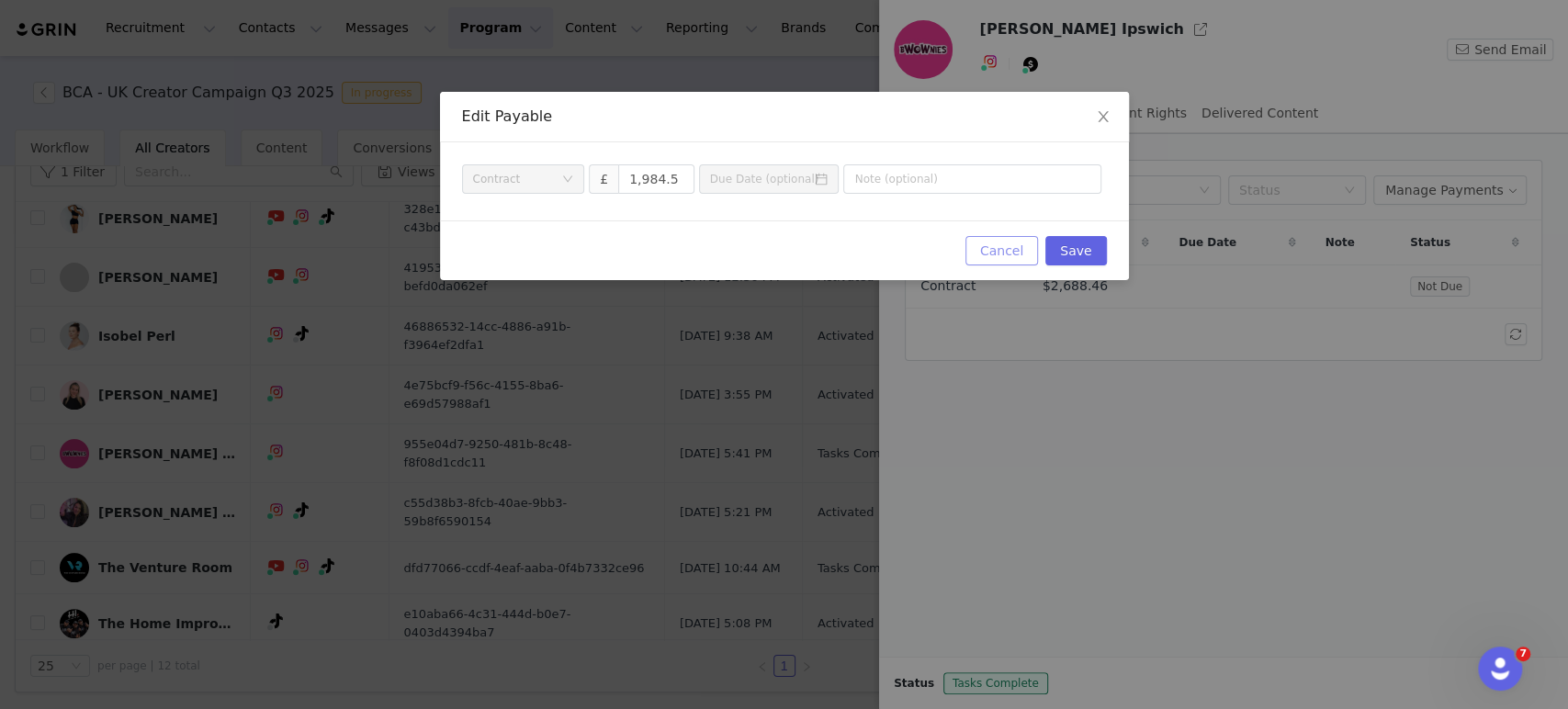
click at [999, 248] on button "Cancel" at bounding box center [1002, 250] width 73 height 29
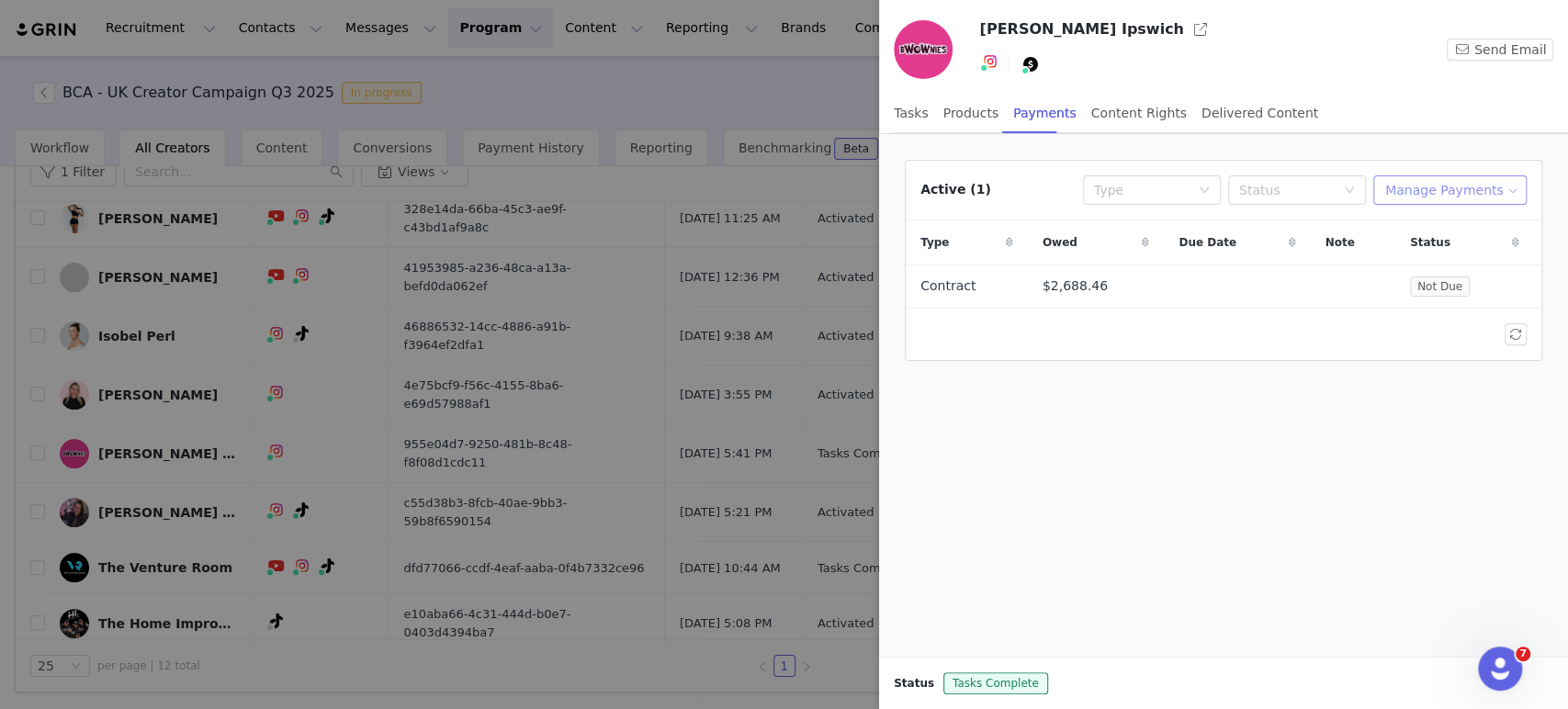
click at [1450, 201] on button "Manage Payments" at bounding box center [1450, 190] width 153 height 29
click at [1415, 227] on span at bounding box center [1407, 226] width 19 height 21
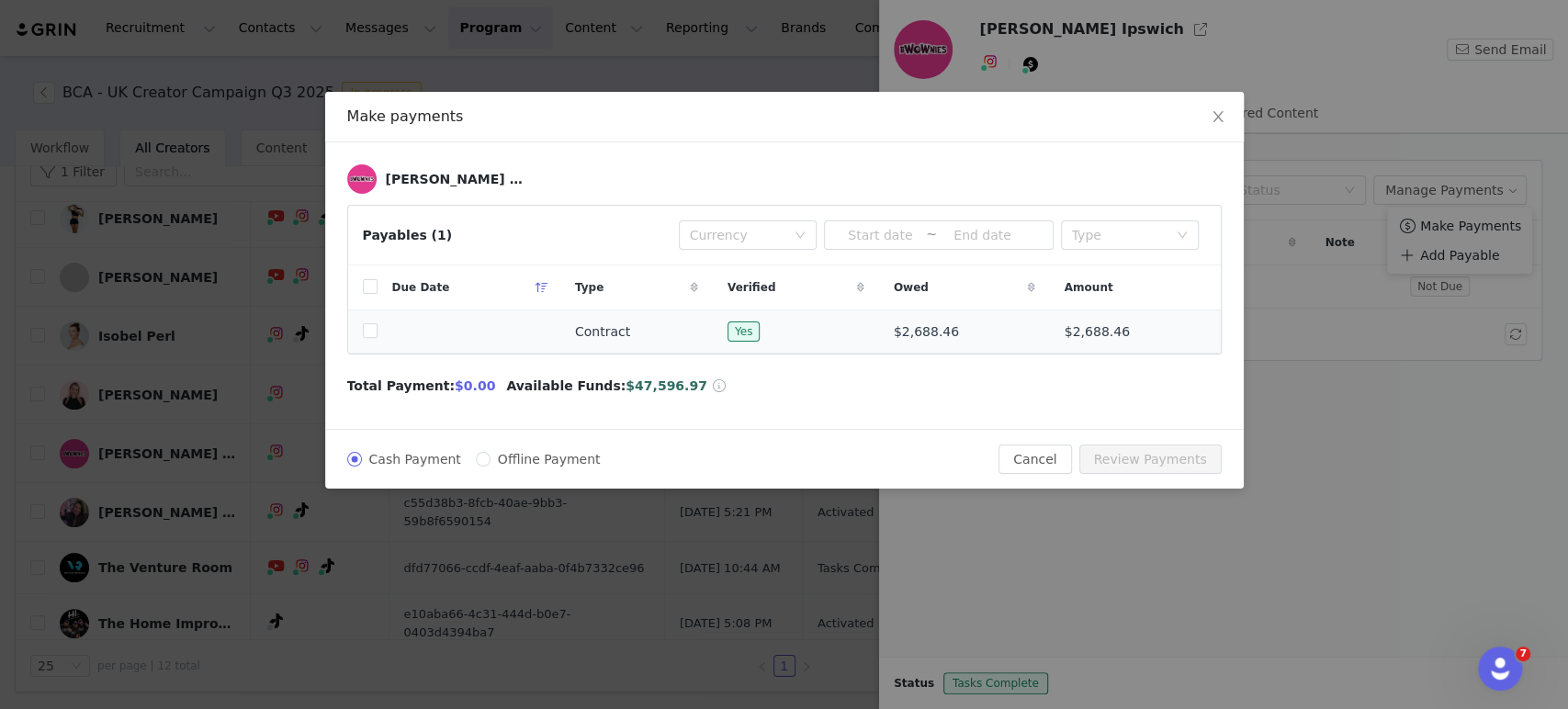
click at [366, 312] on td at bounding box center [362, 332] width 29 height 43
click at [369, 329] on input "checkbox" at bounding box center [371, 331] width 15 height 15
checkbox input "true"
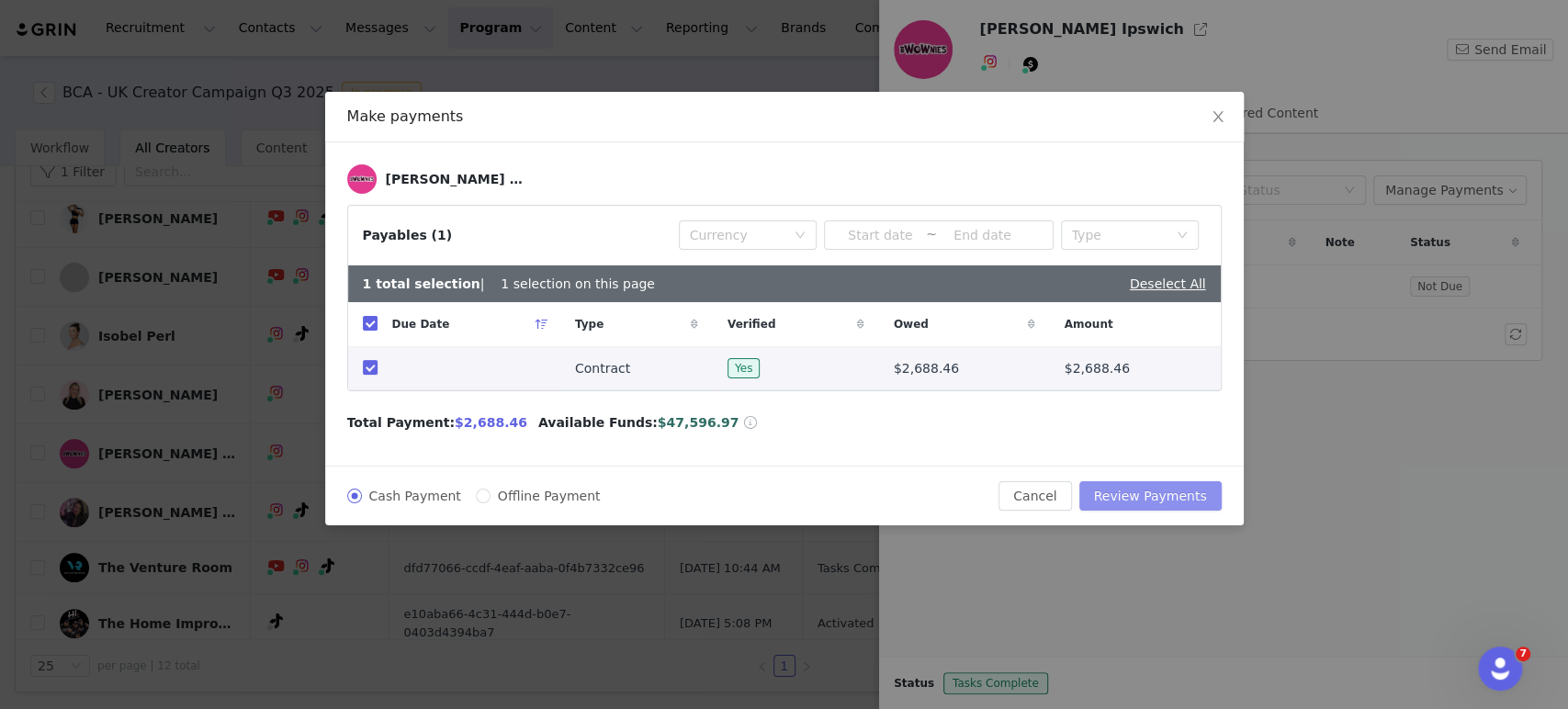
click at [1187, 496] on button "Review Payments" at bounding box center [1151, 495] width 142 height 29
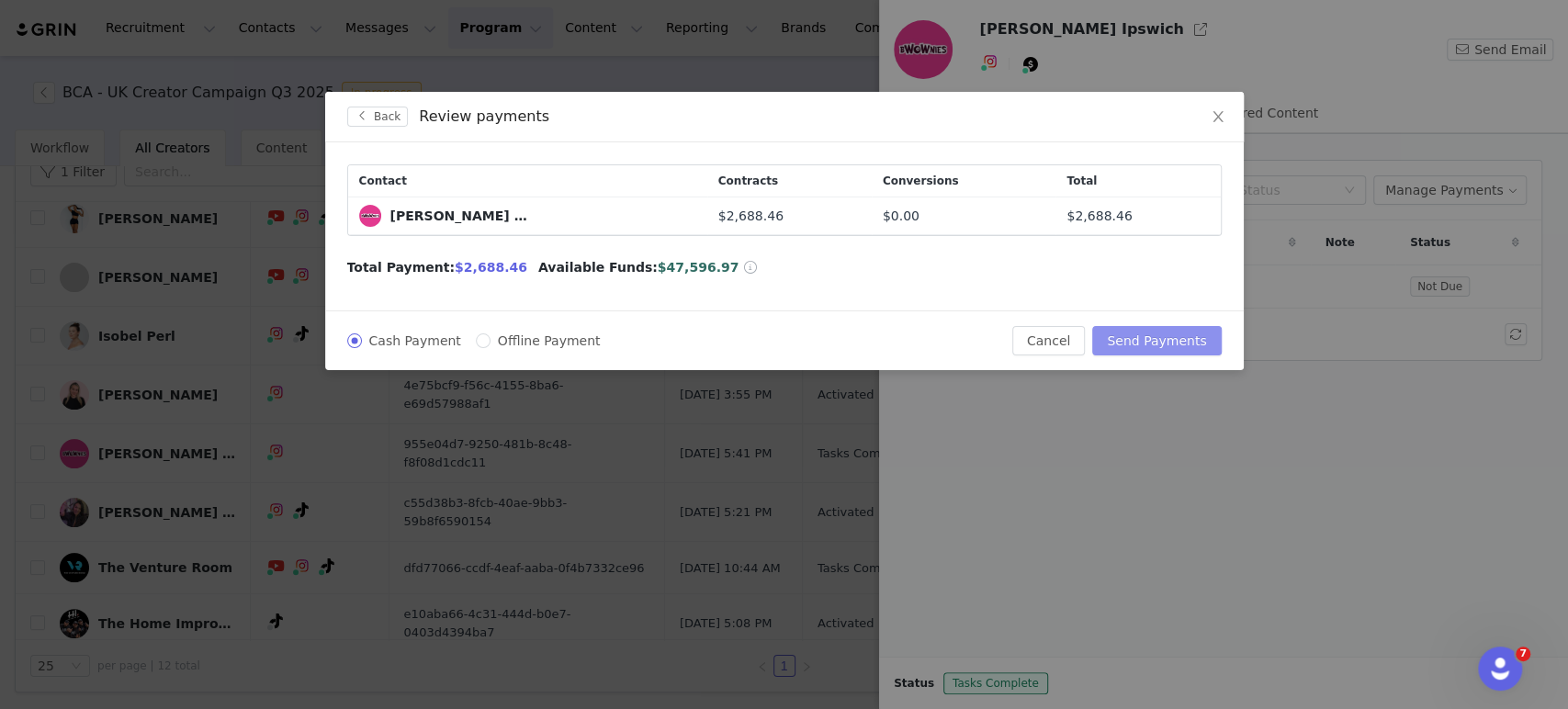
click at [1154, 344] on button "Send Payments" at bounding box center [1157, 340] width 129 height 29
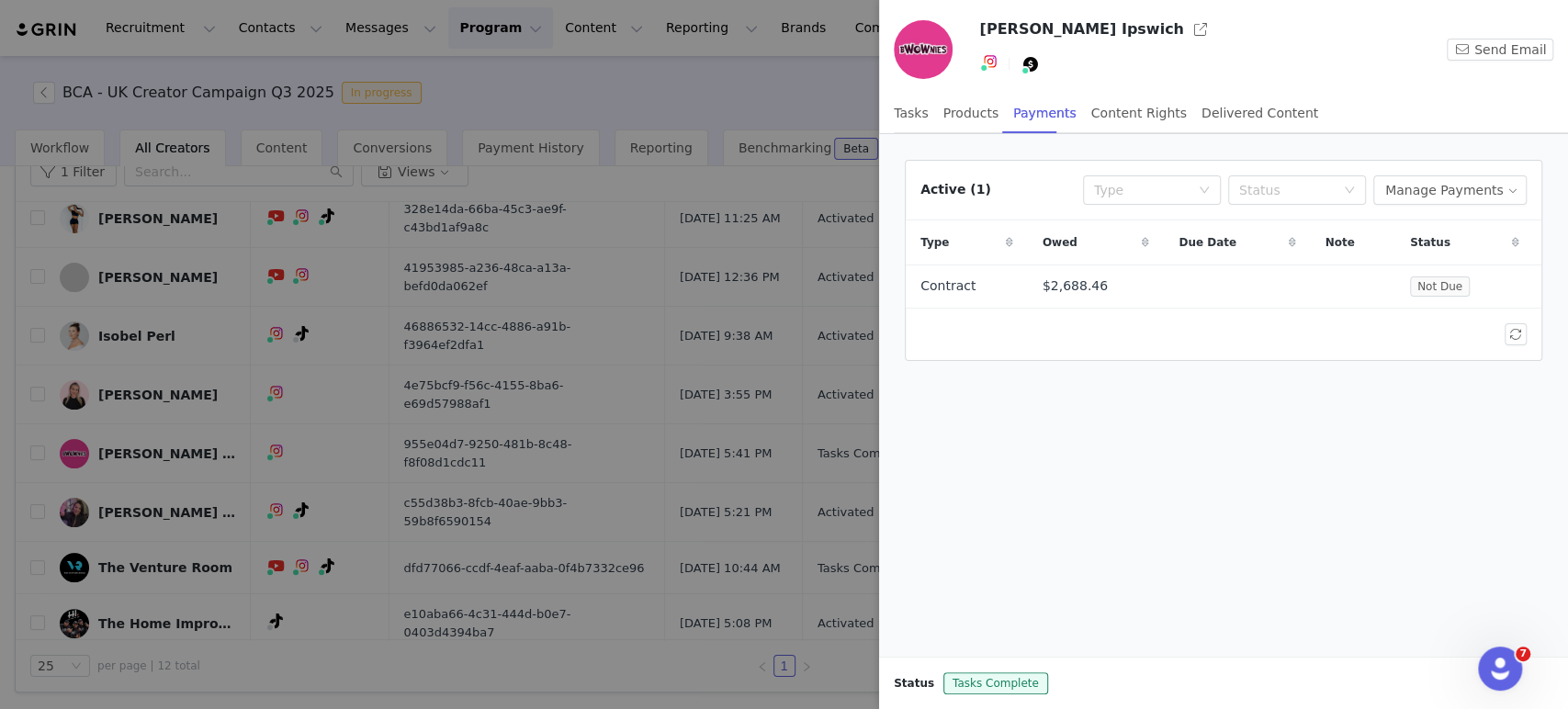
click at [78, 86] on div at bounding box center [784, 354] width 1568 height 709
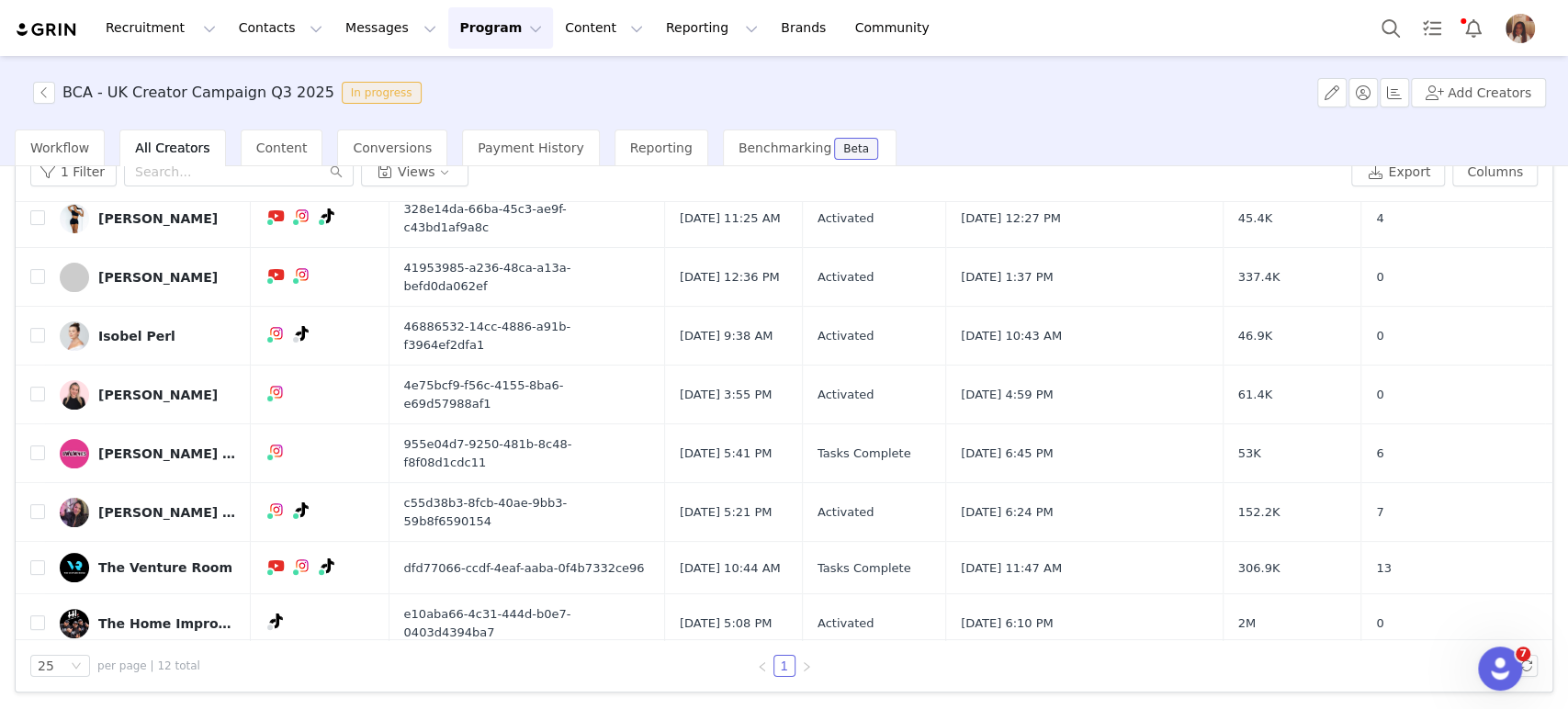
scroll to position [0, 0]
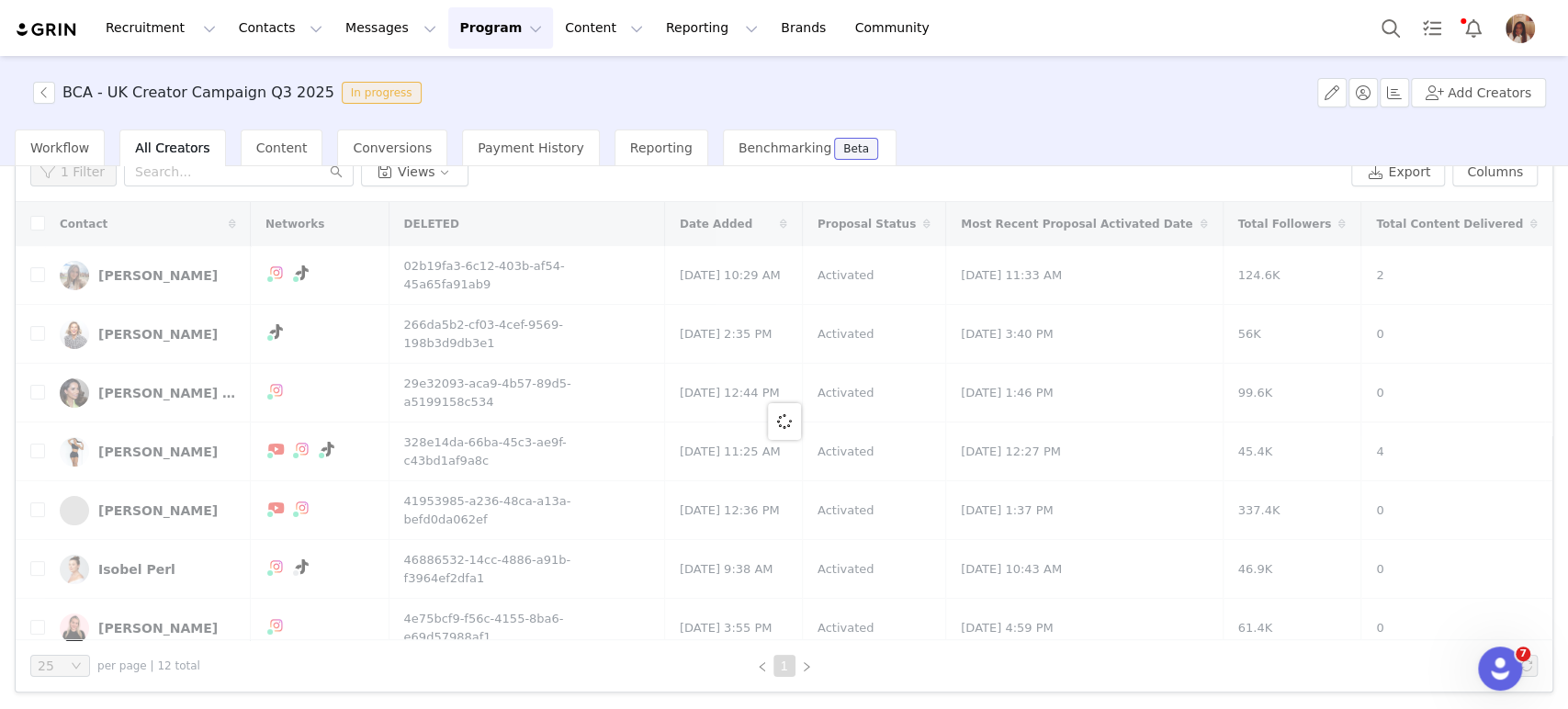
click at [54, 100] on div "BCA - UK Creator Campaign Q3 2025 In progress Add Creators Workflow All Creator…" at bounding box center [784, 381] width 1568 height 650
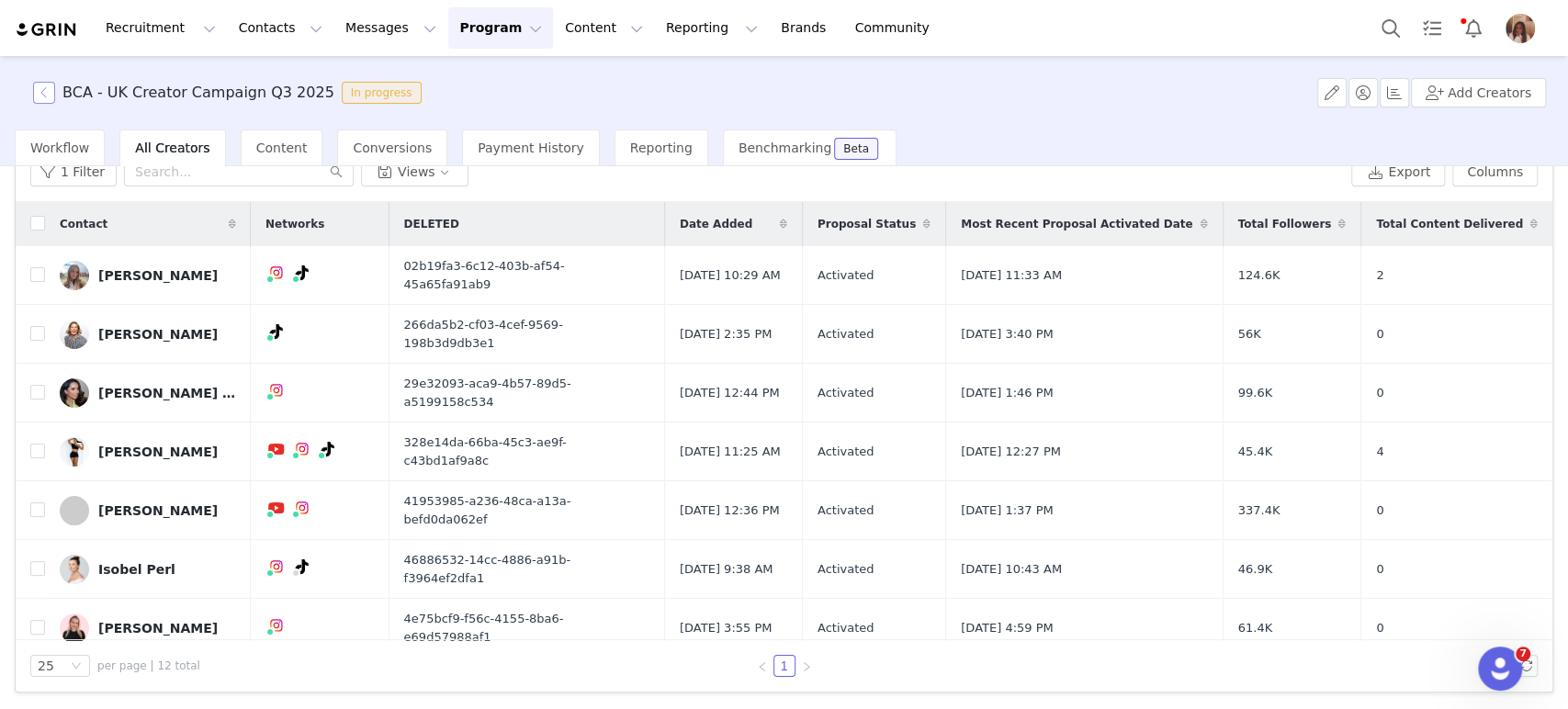
click at [39, 96] on button "button" at bounding box center [44, 93] width 22 height 22
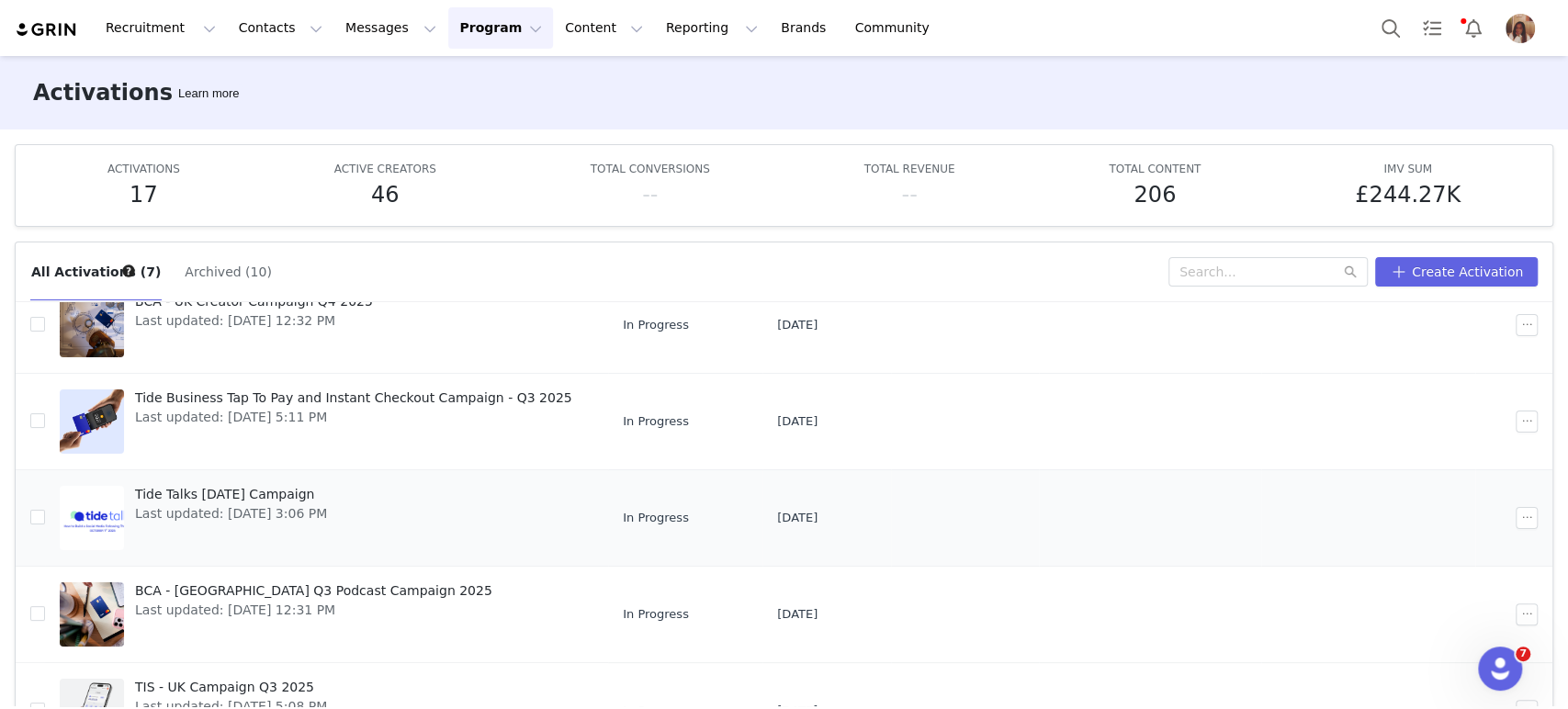
scroll to position [102, 0]
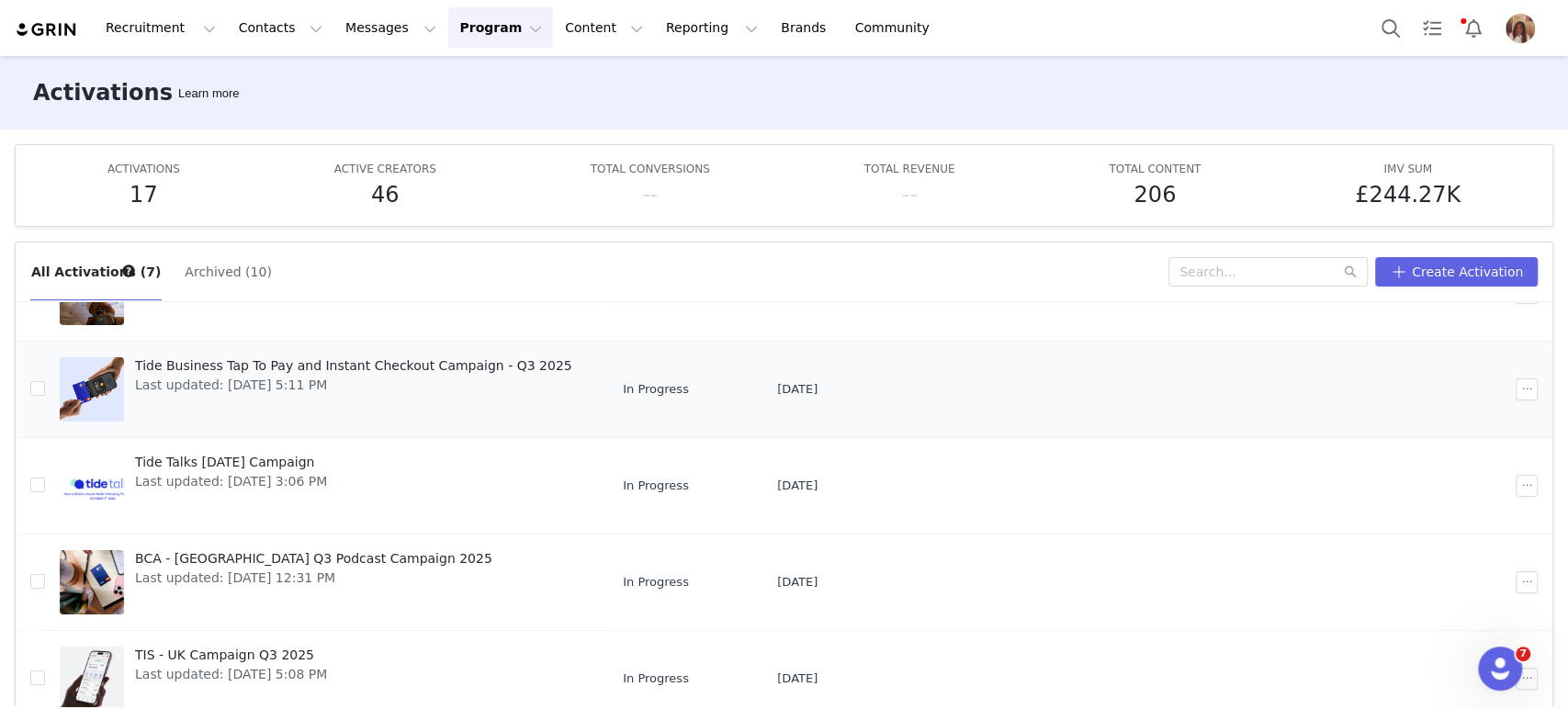
click at [378, 361] on span "Tide Business Tap To Pay and Instant Checkout Campaign - Q3 2025" at bounding box center [354, 366] width 437 height 20
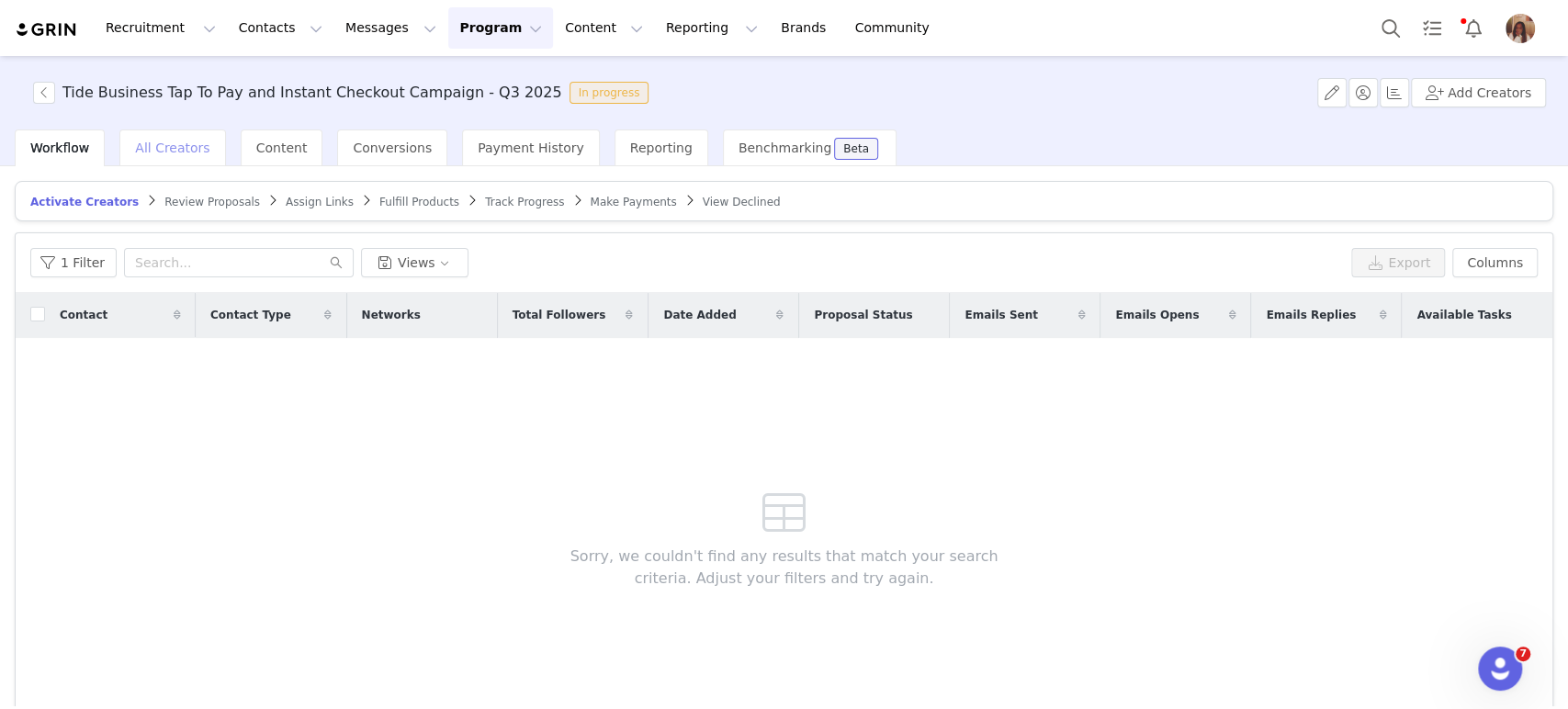
click at [167, 141] on span "All Creators" at bounding box center [173, 149] width 75 height 15
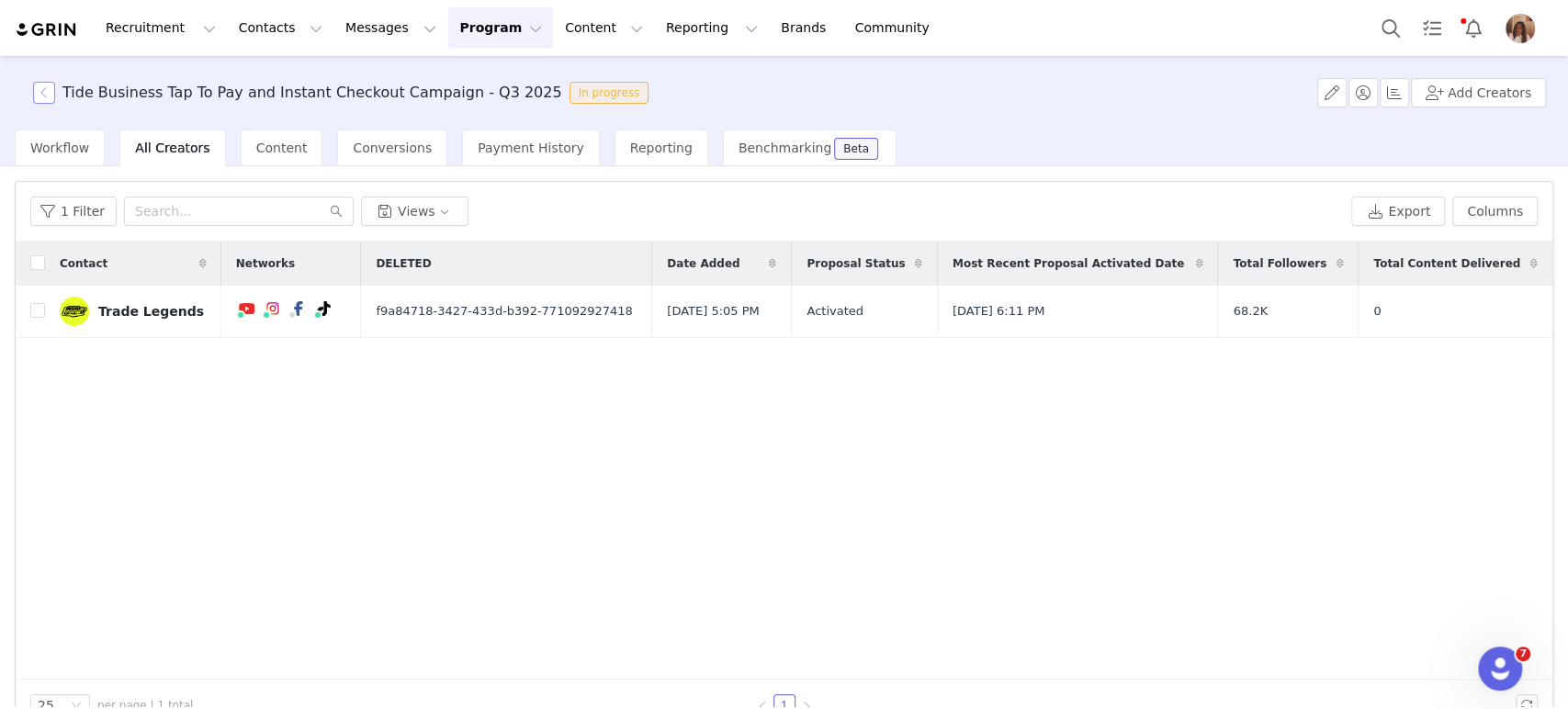
click at [50, 91] on button "button" at bounding box center [44, 93] width 22 height 22
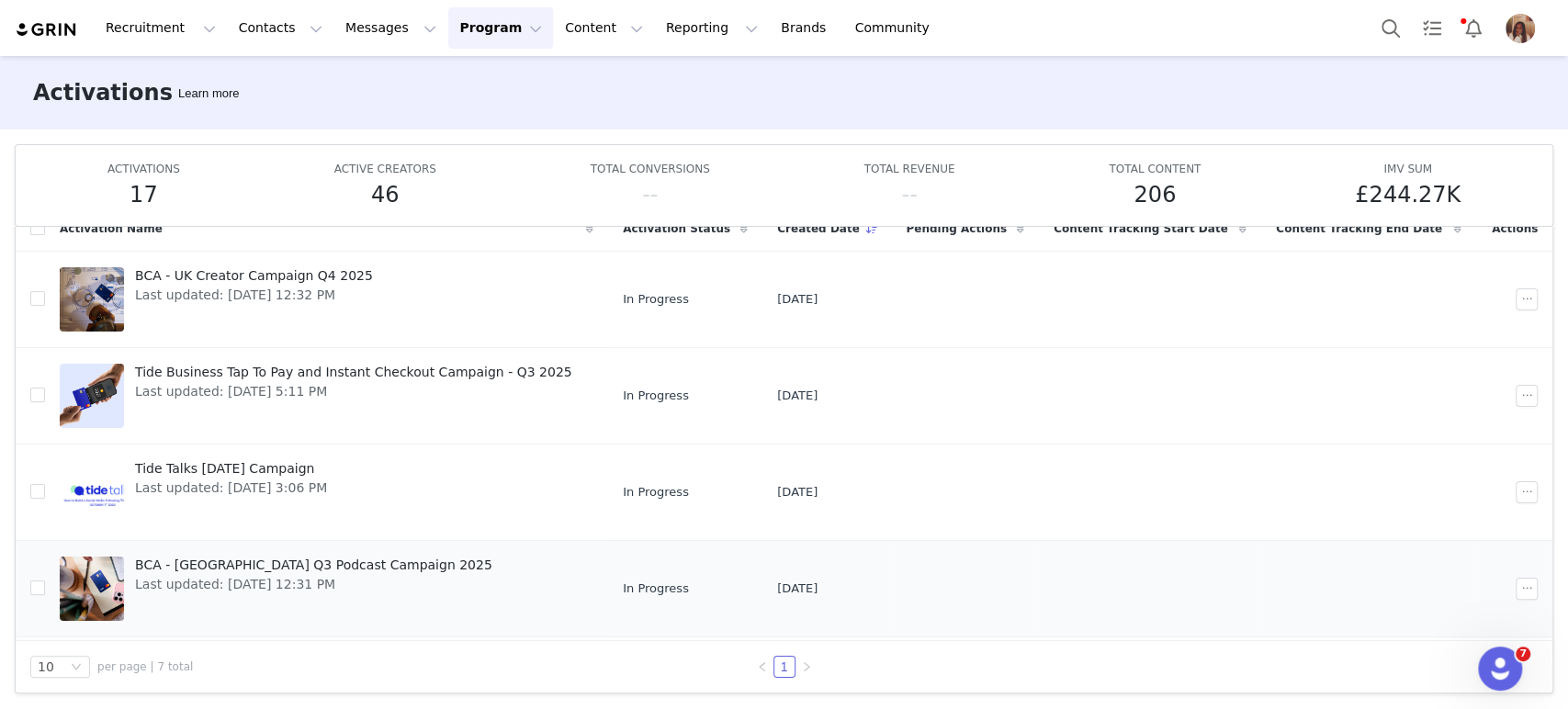
click at [291, 566] on span "BCA - [GEOGRAPHIC_DATA] Q3 Podcast Campaign 2025" at bounding box center [314, 565] width 358 height 20
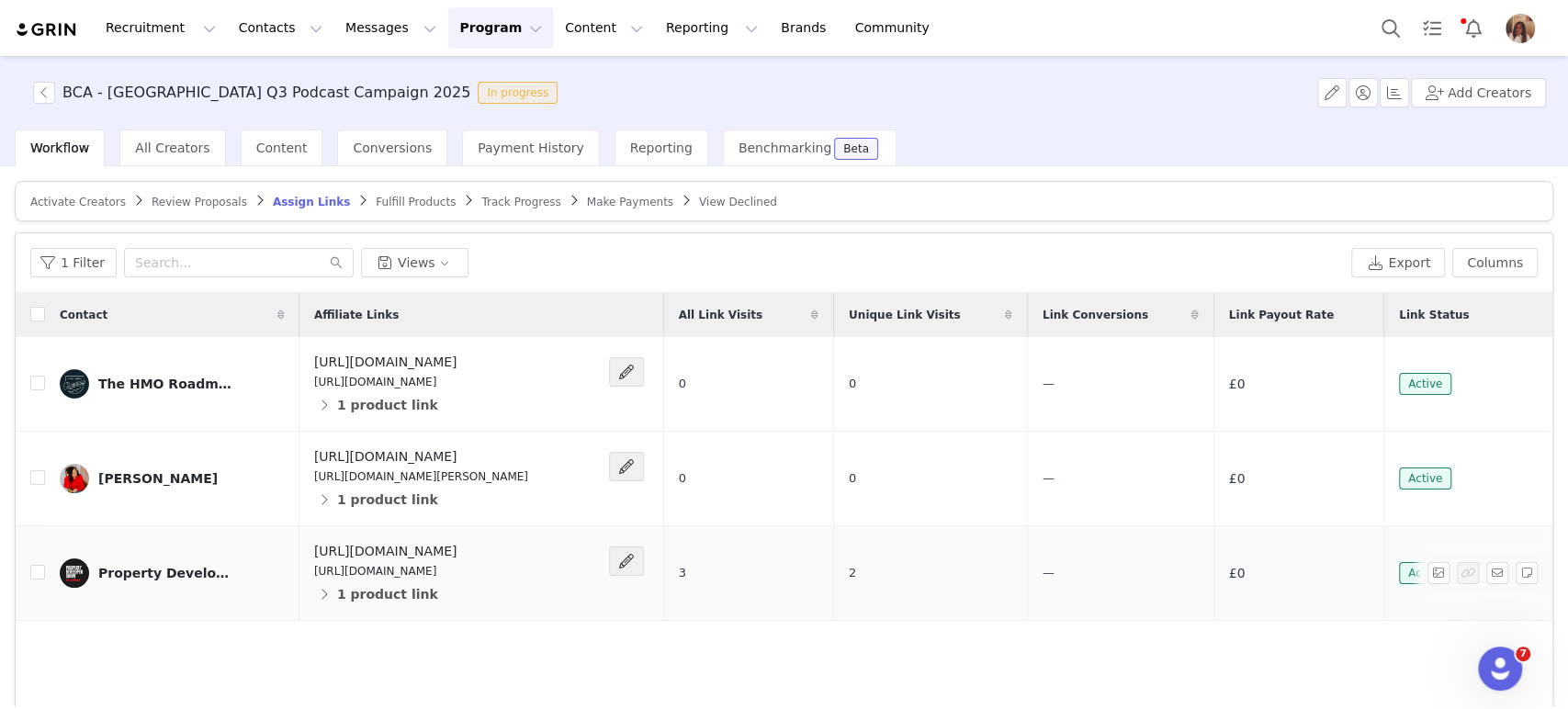
click at [194, 574] on div "Property Developer Show" at bounding box center [167, 574] width 138 height 15
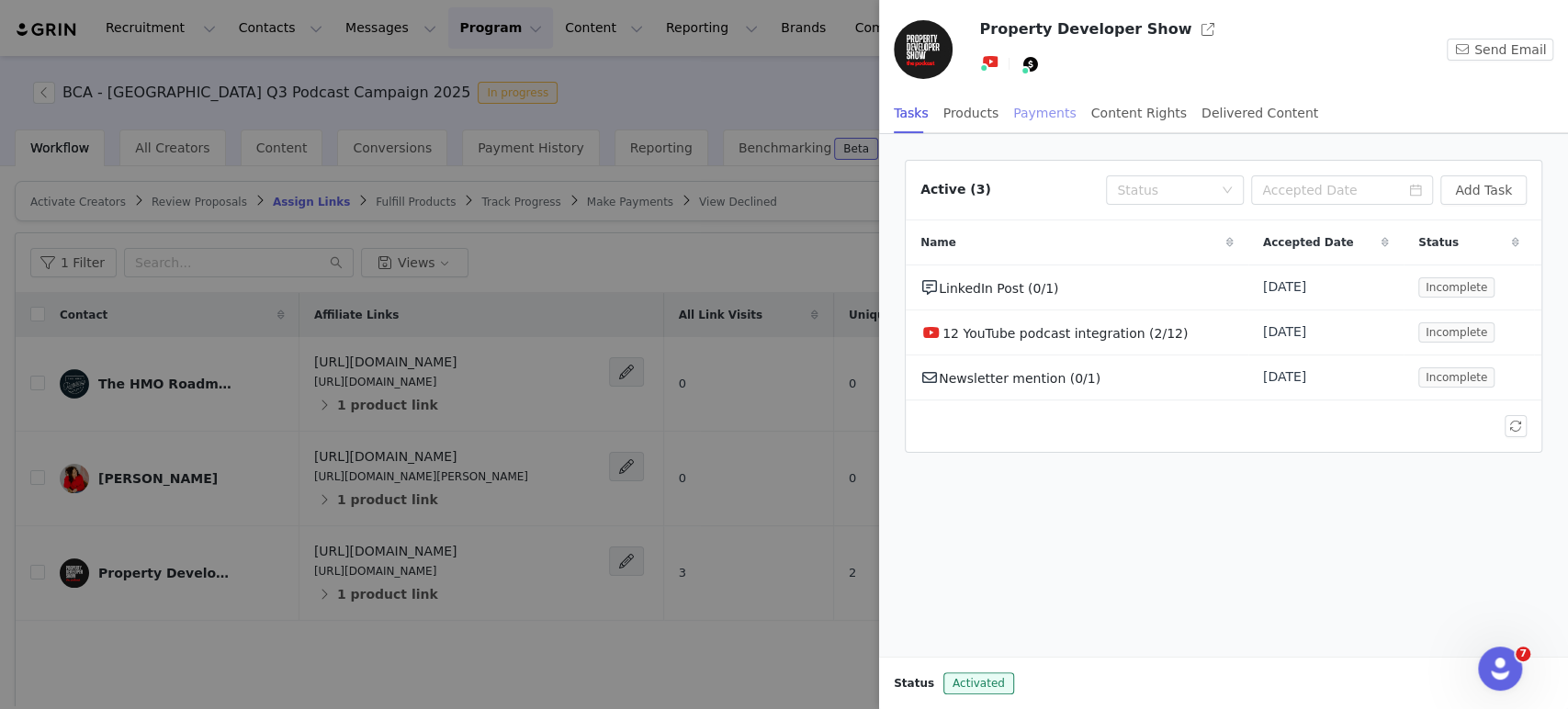
click at [1013, 104] on div "Payments" at bounding box center [1045, 113] width 64 height 41
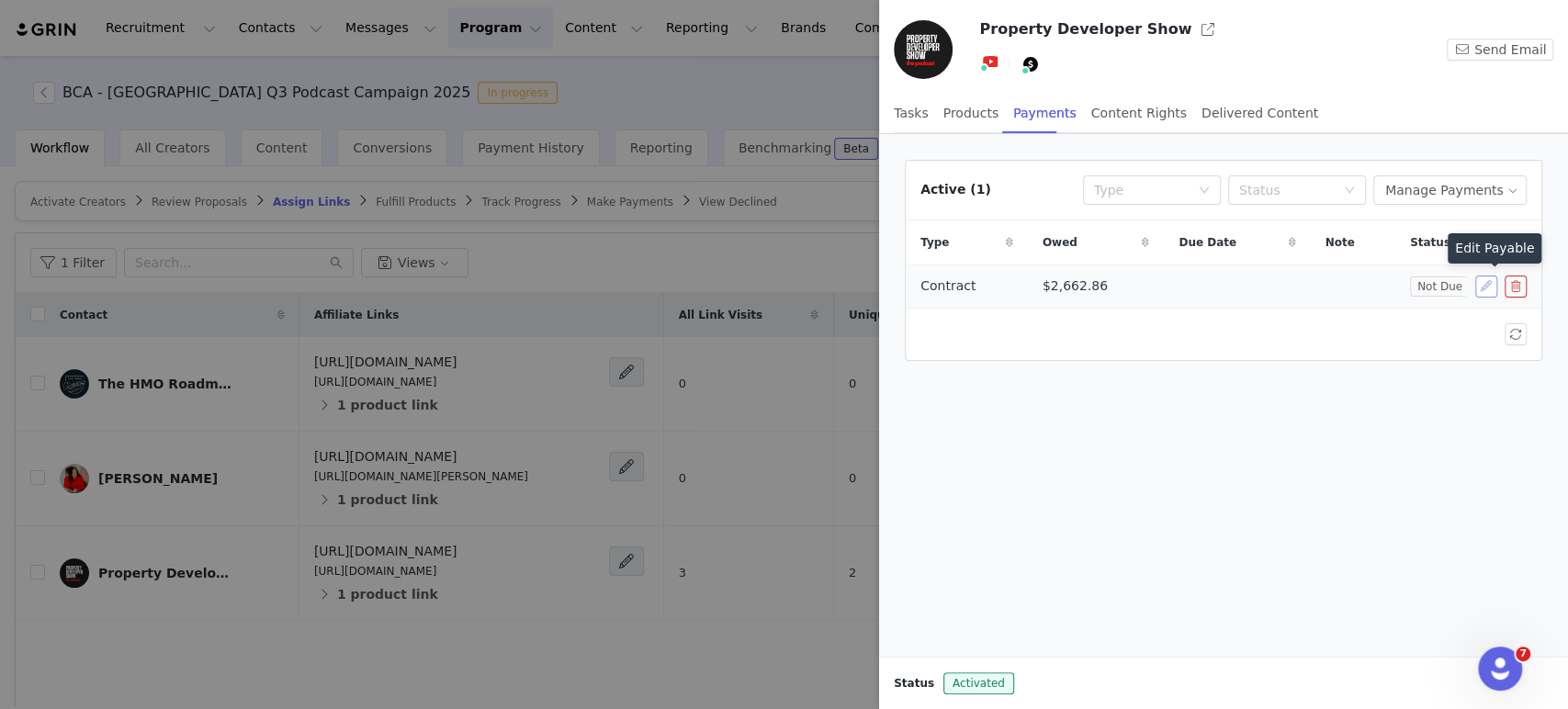
click at [1491, 292] on button "button" at bounding box center [1487, 287] width 22 height 22
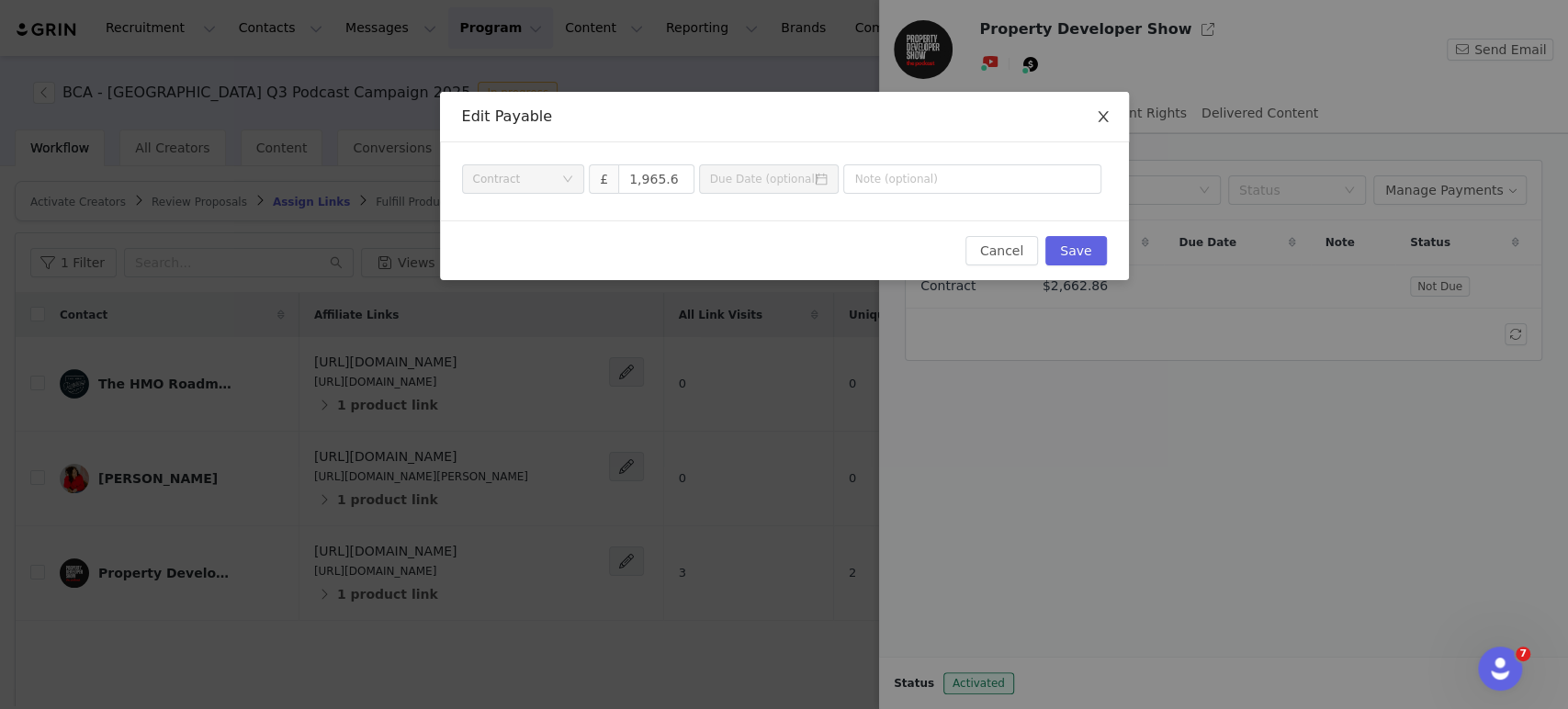
click at [1109, 121] on icon "icon: close" at bounding box center [1104, 117] width 15 height 15
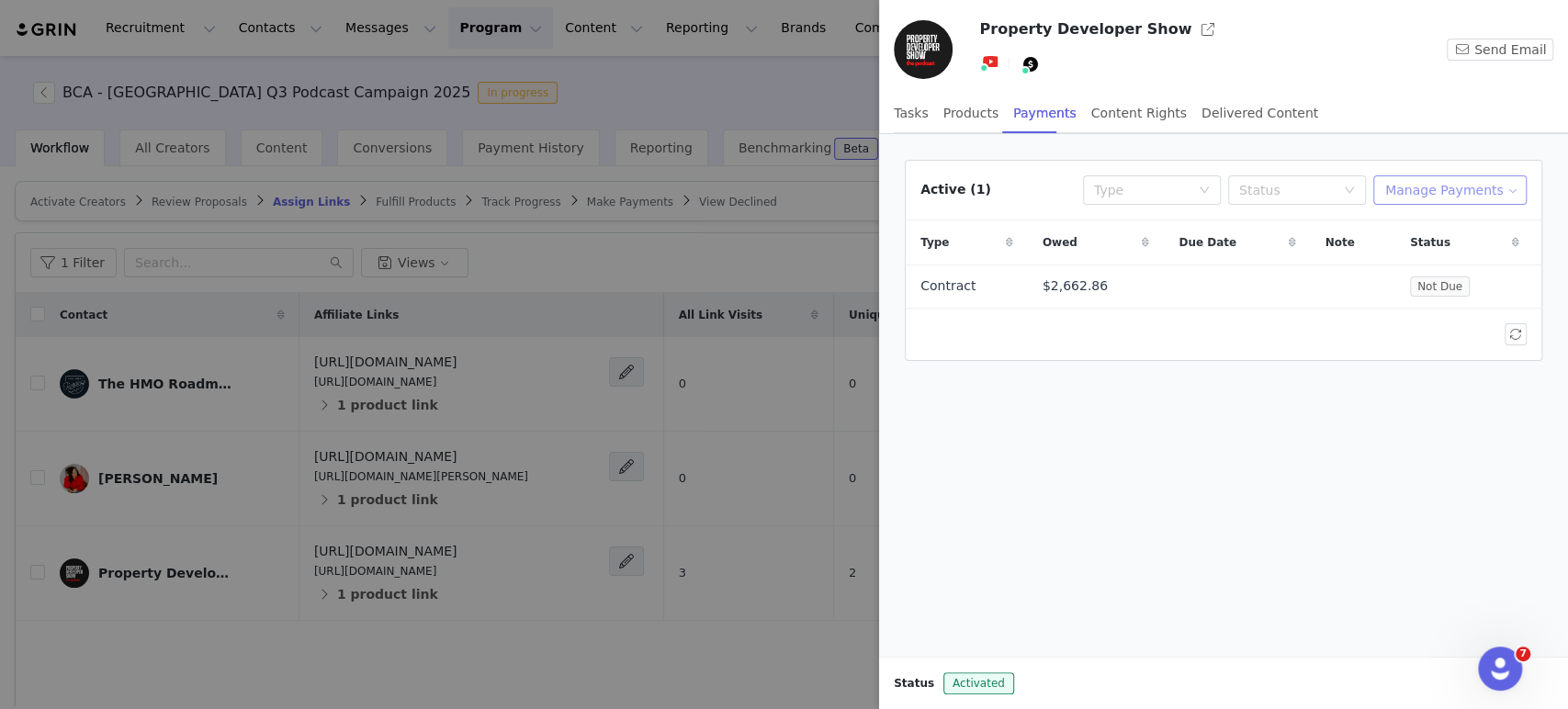
click at [1434, 200] on button "Manage Payments" at bounding box center [1450, 190] width 153 height 29
click at [1432, 231] on span "Make Payments" at bounding box center [1471, 226] width 101 height 21
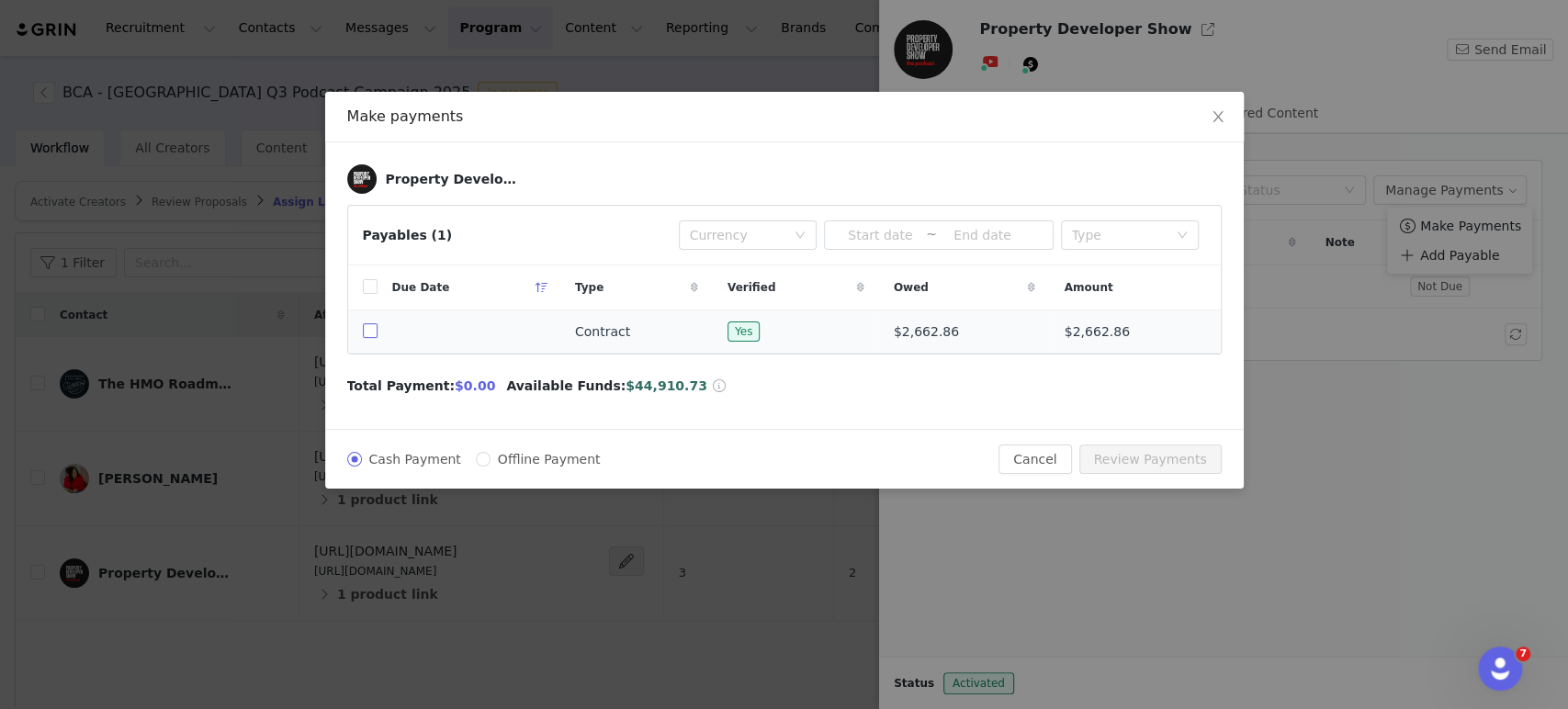
click at [366, 327] on input "checkbox" at bounding box center [371, 331] width 15 height 15
checkbox input "true"
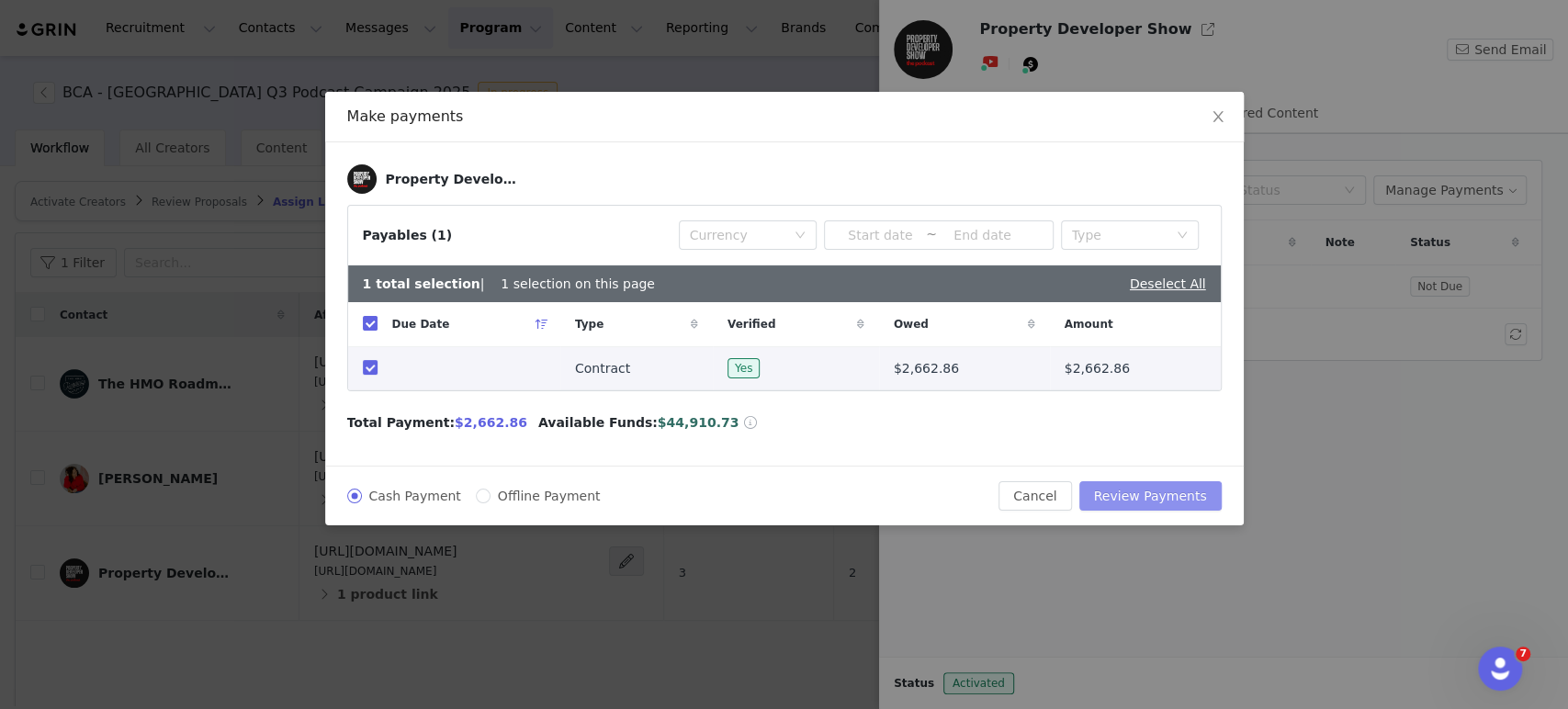
click at [1203, 503] on button "Review Payments" at bounding box center [1151, 495] width 142 height 29
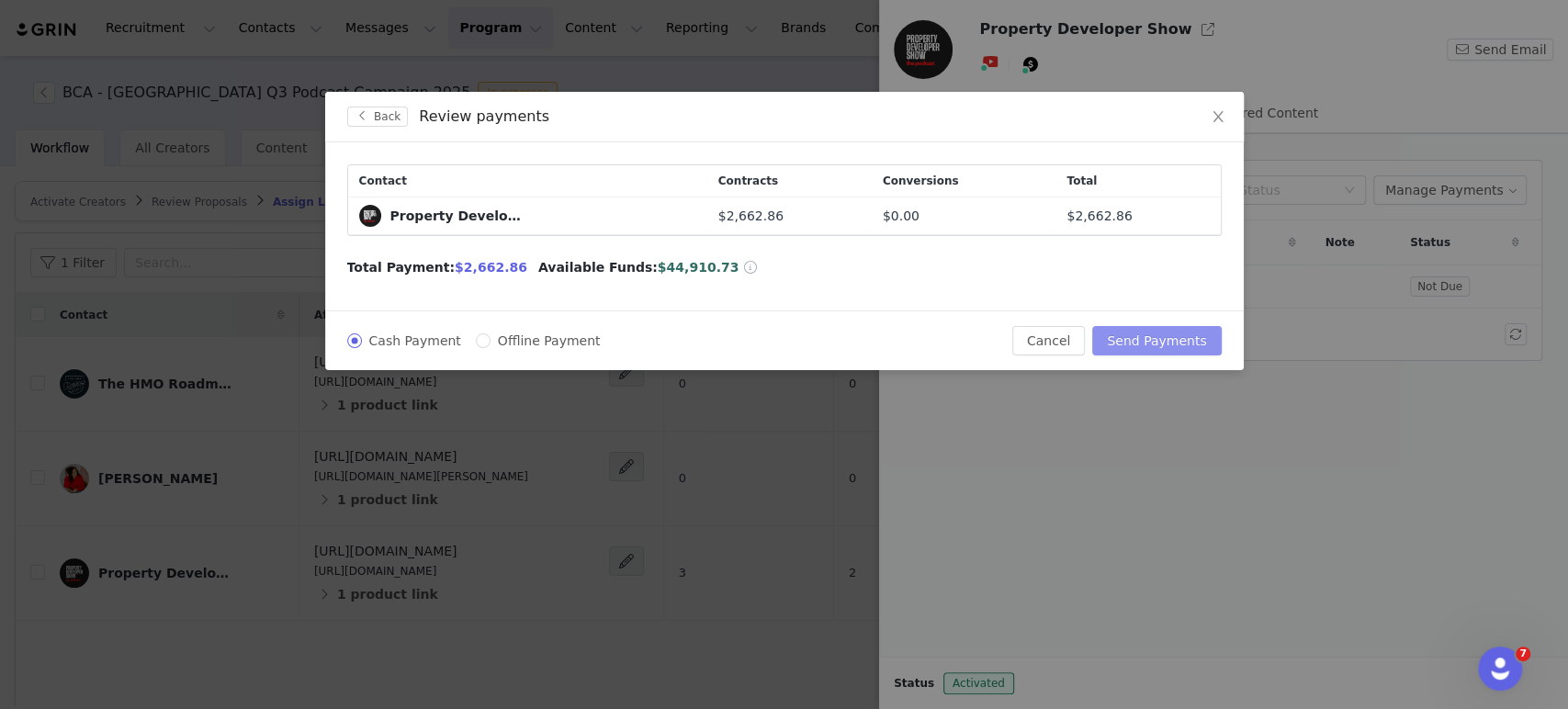
click at [1158, 347] on button "Send Payments" at bounding box center [1157, 340] width 129 height 29
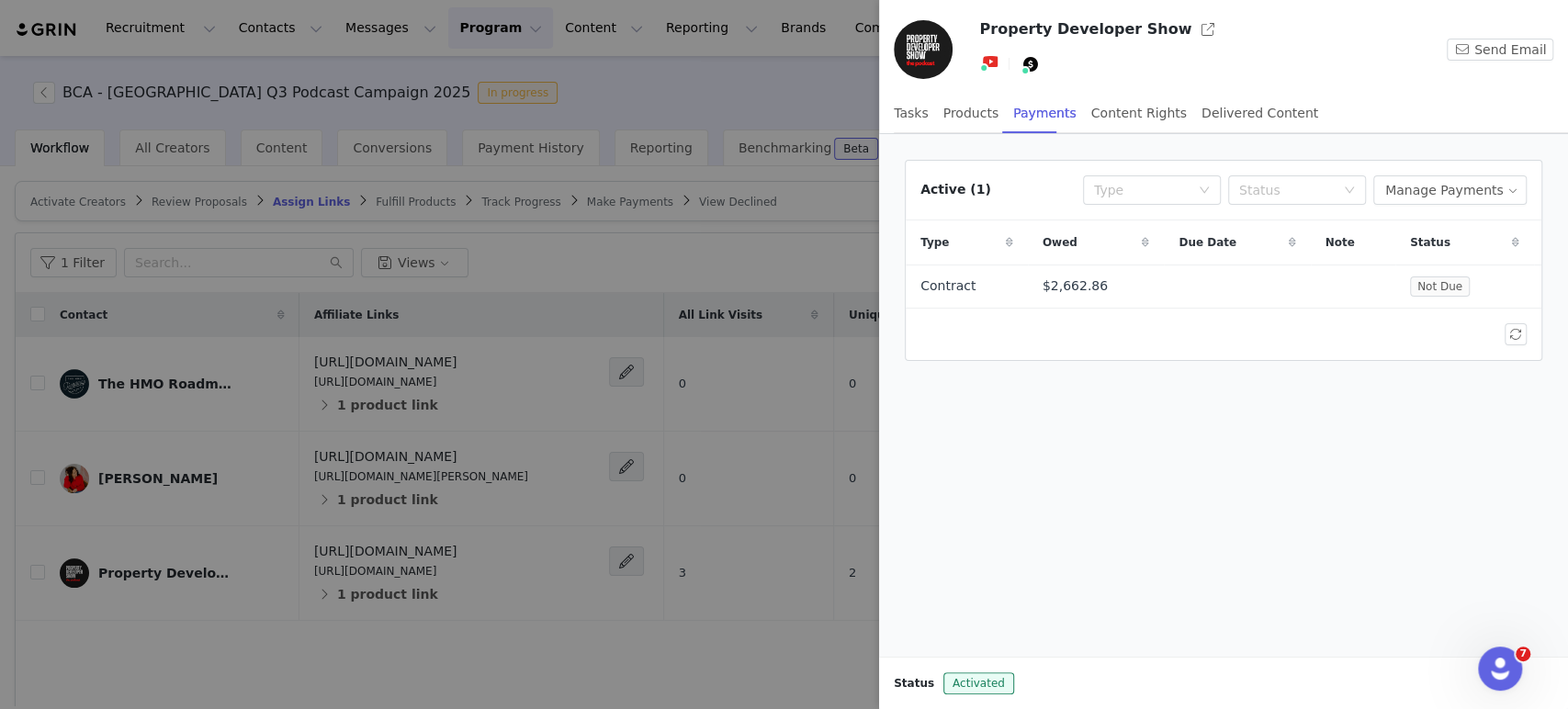
click at [175, 572] on div at bounding box center [784, 354] width 1568 height 709
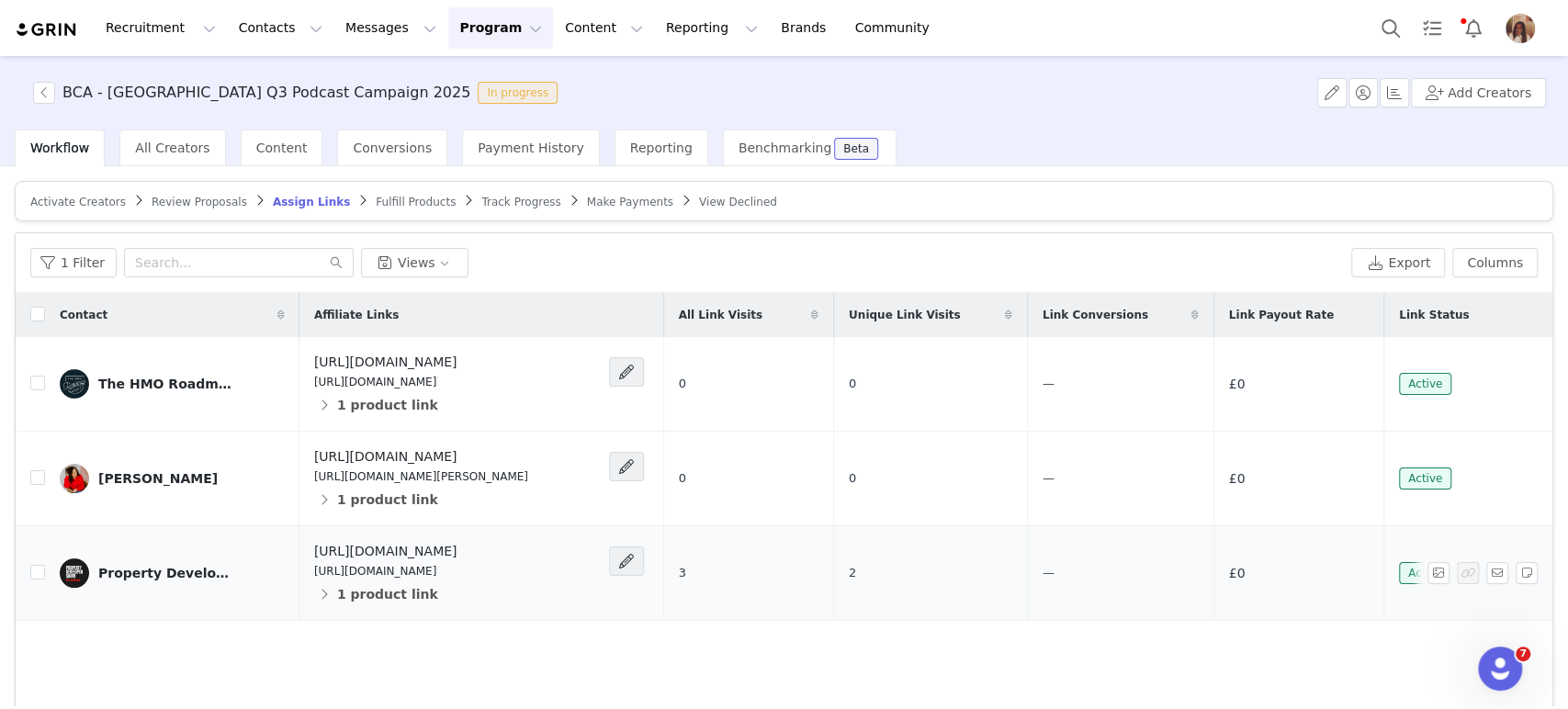
click at [111, 574] on div "Property Developer Show" at bounding box center [167, 574] width 138 height 15
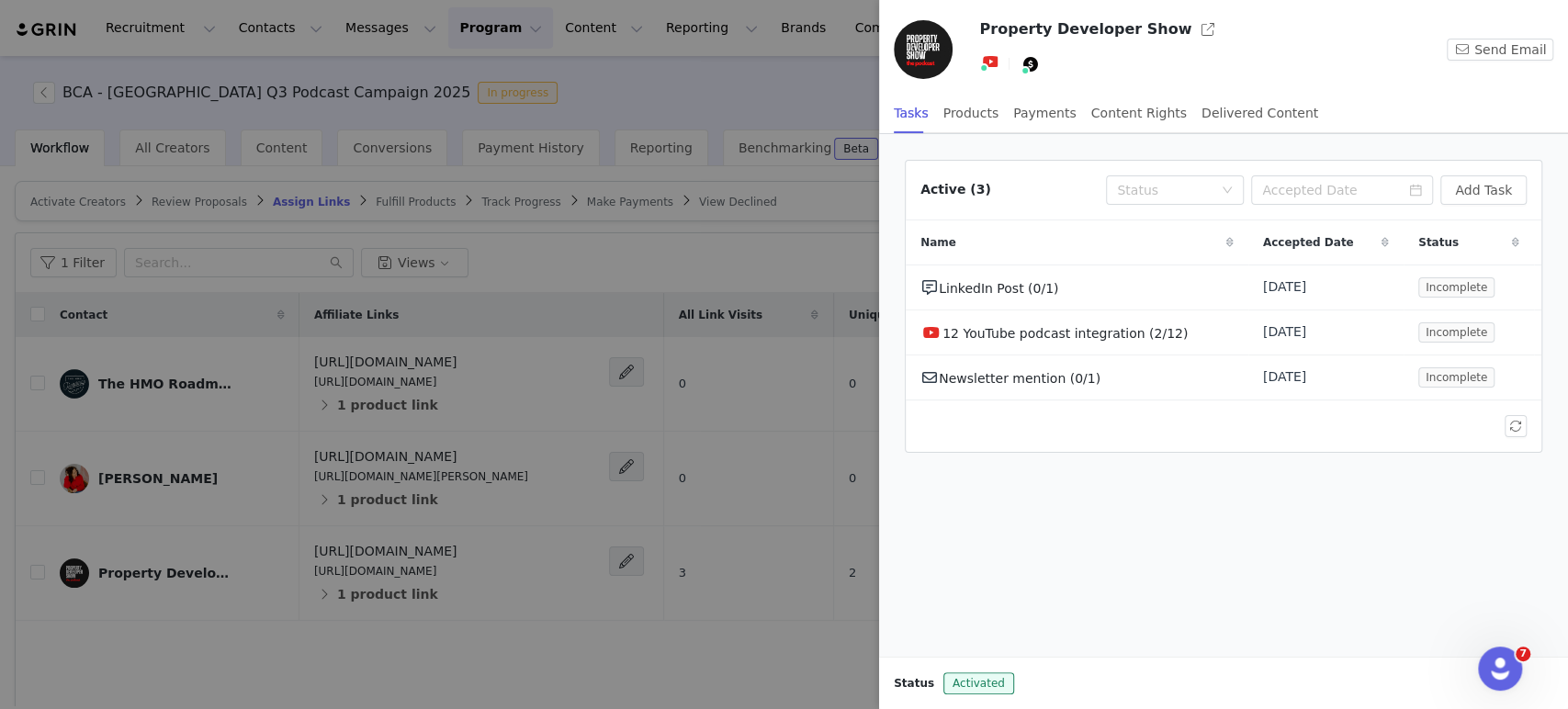
click at [917, 44] on img at bounding box center [923, 50] width 59 height 59
click at [1194, 34] on button "button" at bounding box center [1208, 29] width 29 height 29
click at [134, 484] on div at bounding box center [784, 354] width 1568 height 709
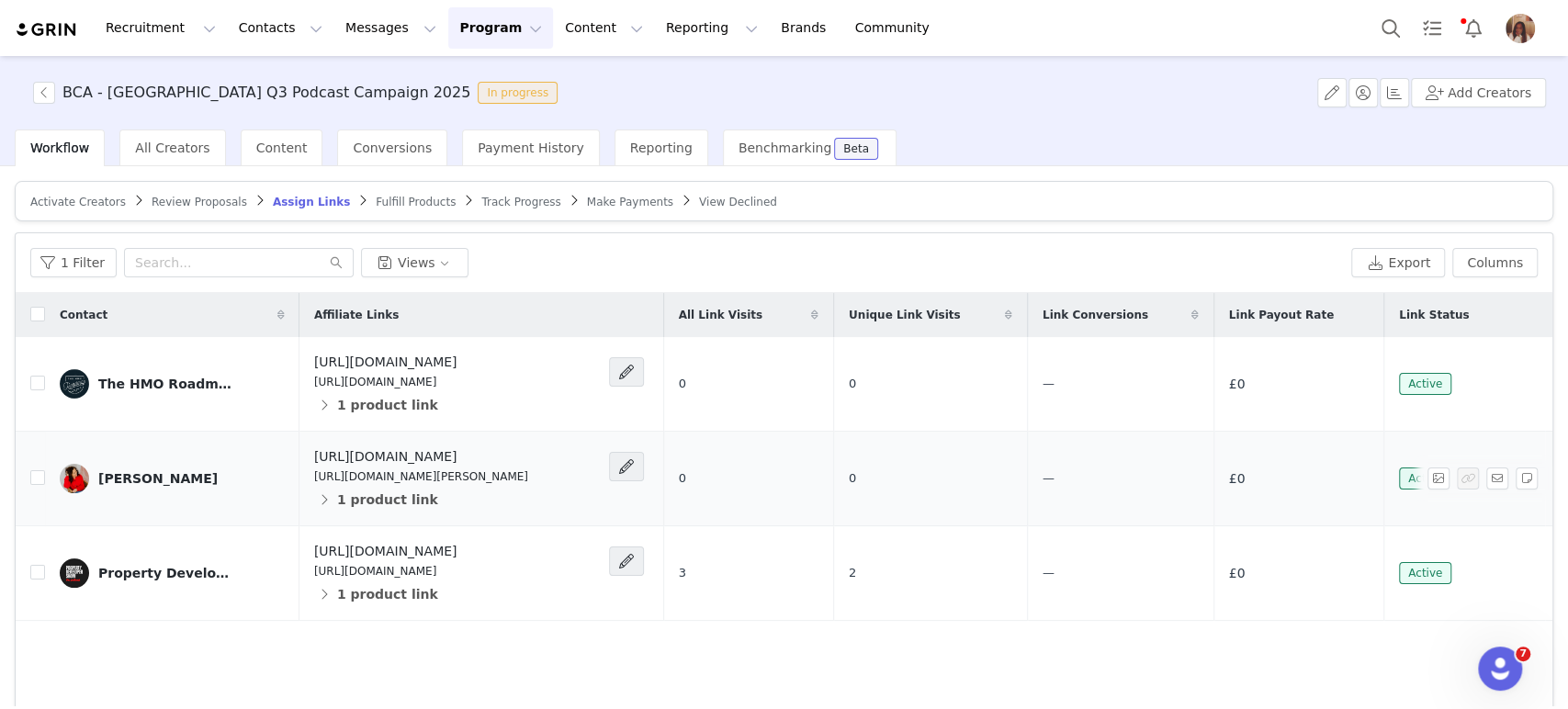
click at [169, 479] on div "[PERSON_NAME]" at bounding box center [158, 479] width 120 height 15
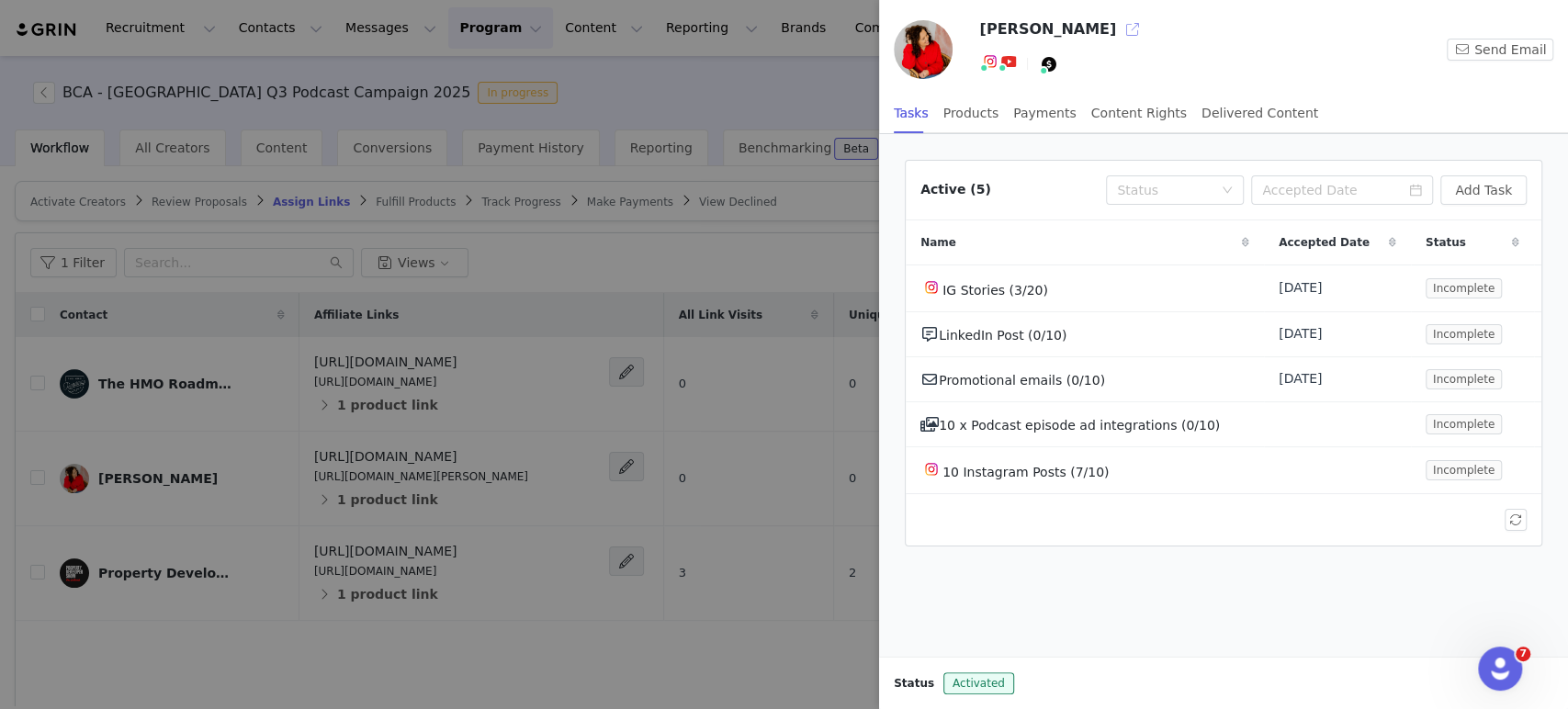
click at [1118, 26] on button "button" at bounding box center [1132, 29] width 29 height 29
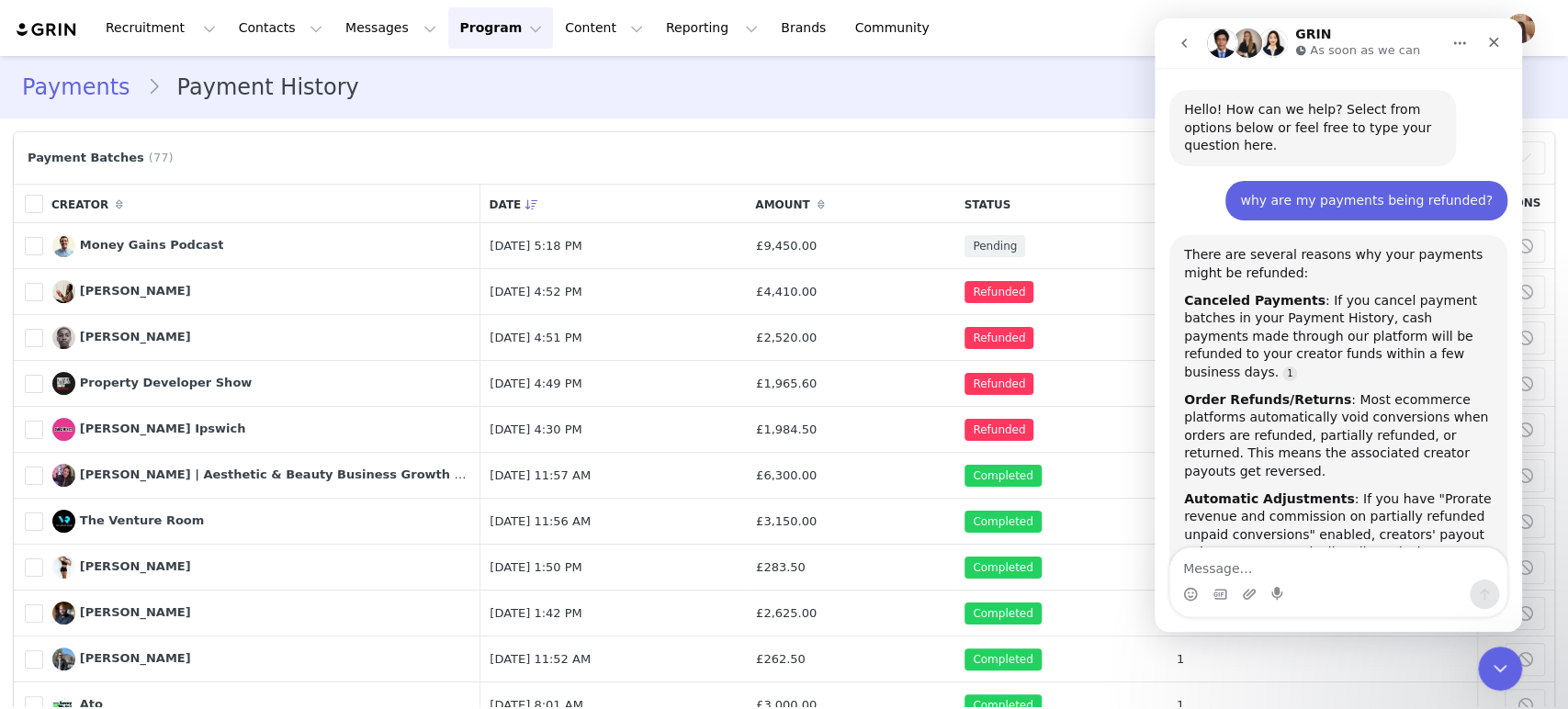
scroll to position [2205, 0]
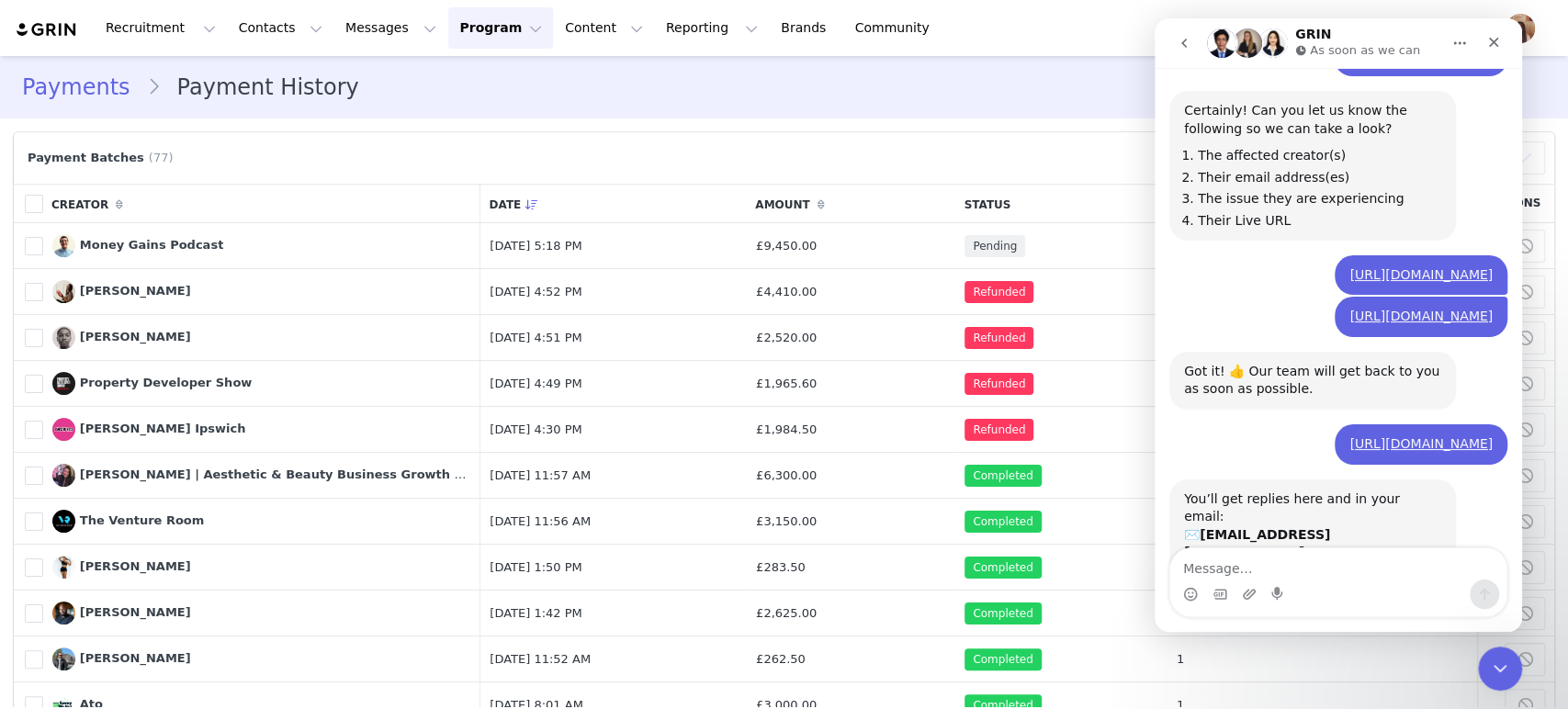
click at [823, 114] on div "Payments Payment History" at bounding box center [784, 87] width 1568 height 63
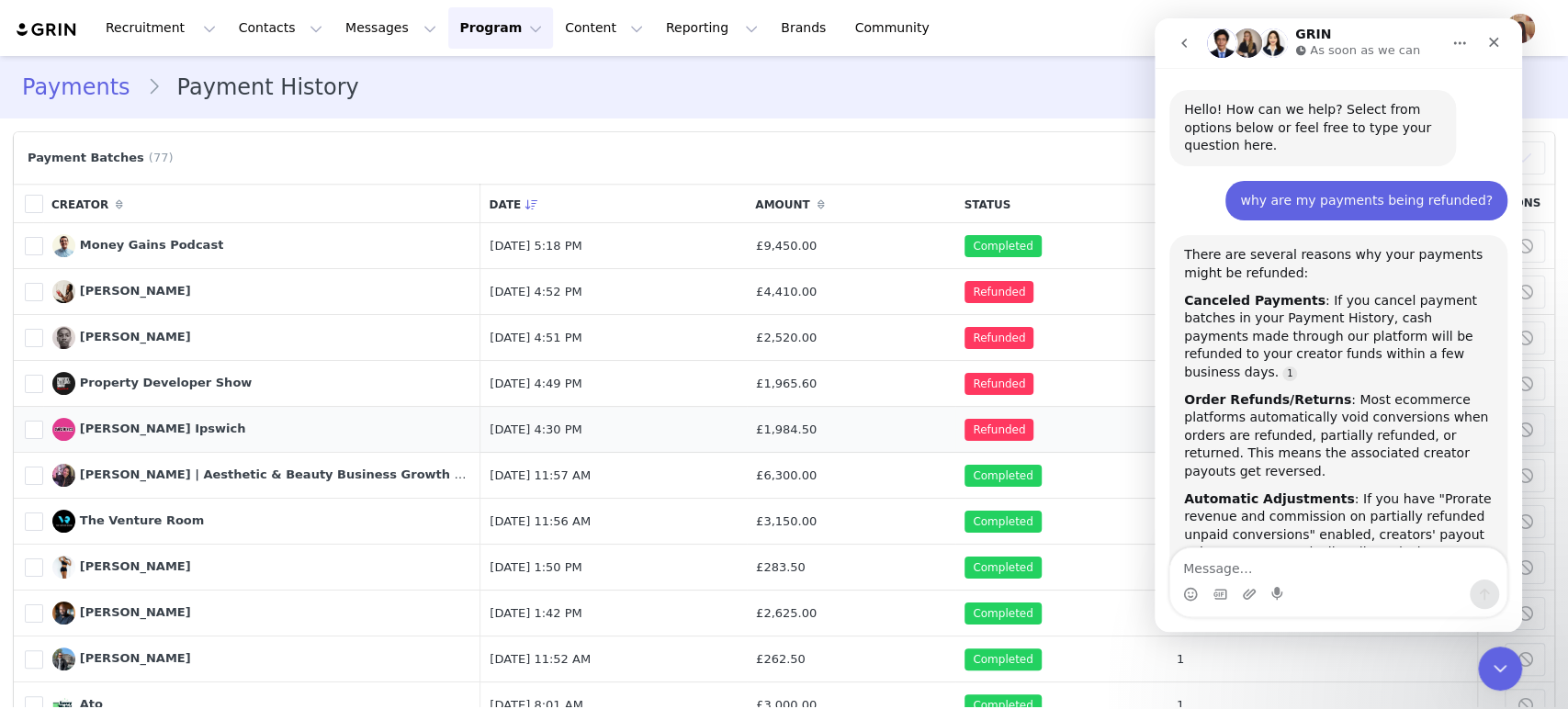
scroll to position [2205, 0]
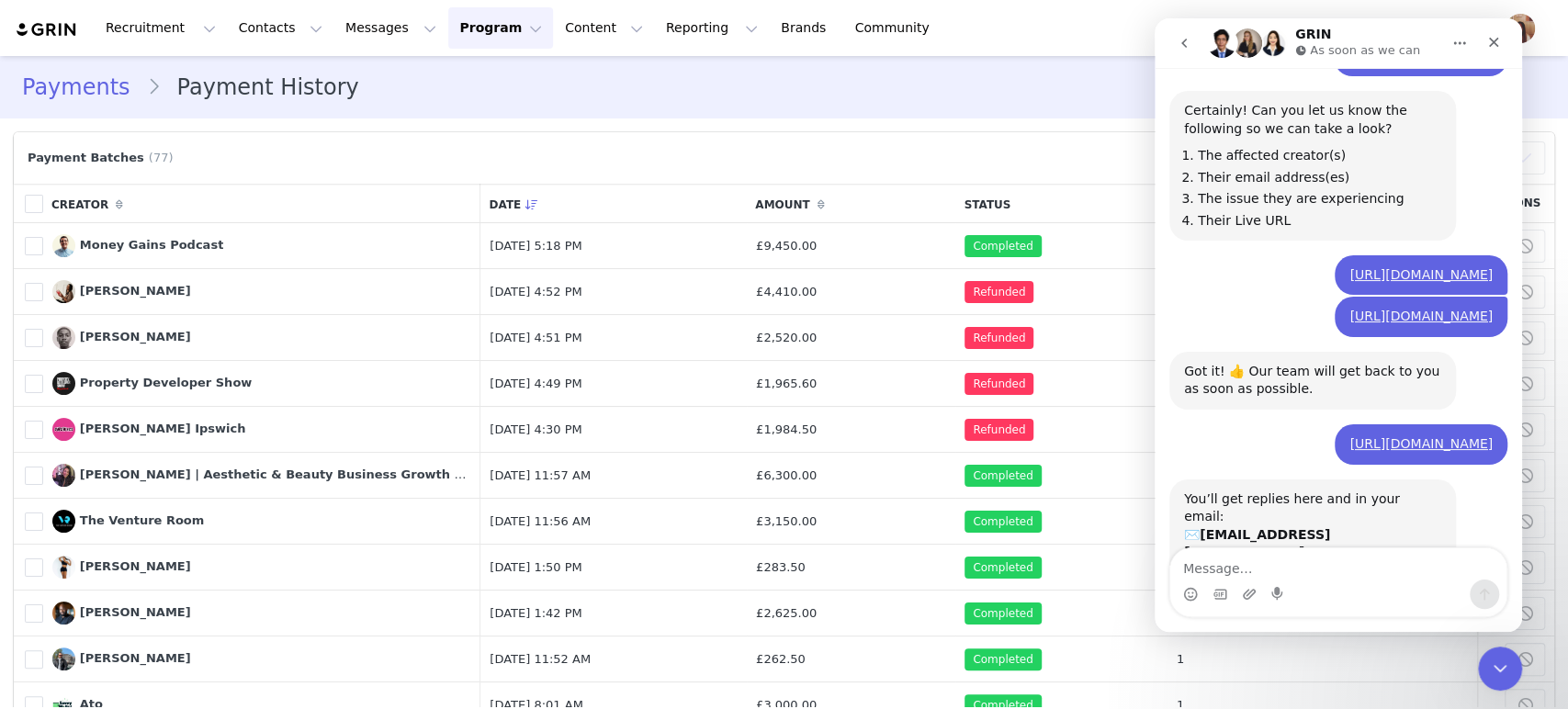
click at [448, 33] on button "Program Program" at bounding box center [501, 28] width 105 height 41
click at [449, 74] on p "Activations" at bounding box center [454, 81] width 71 height 20
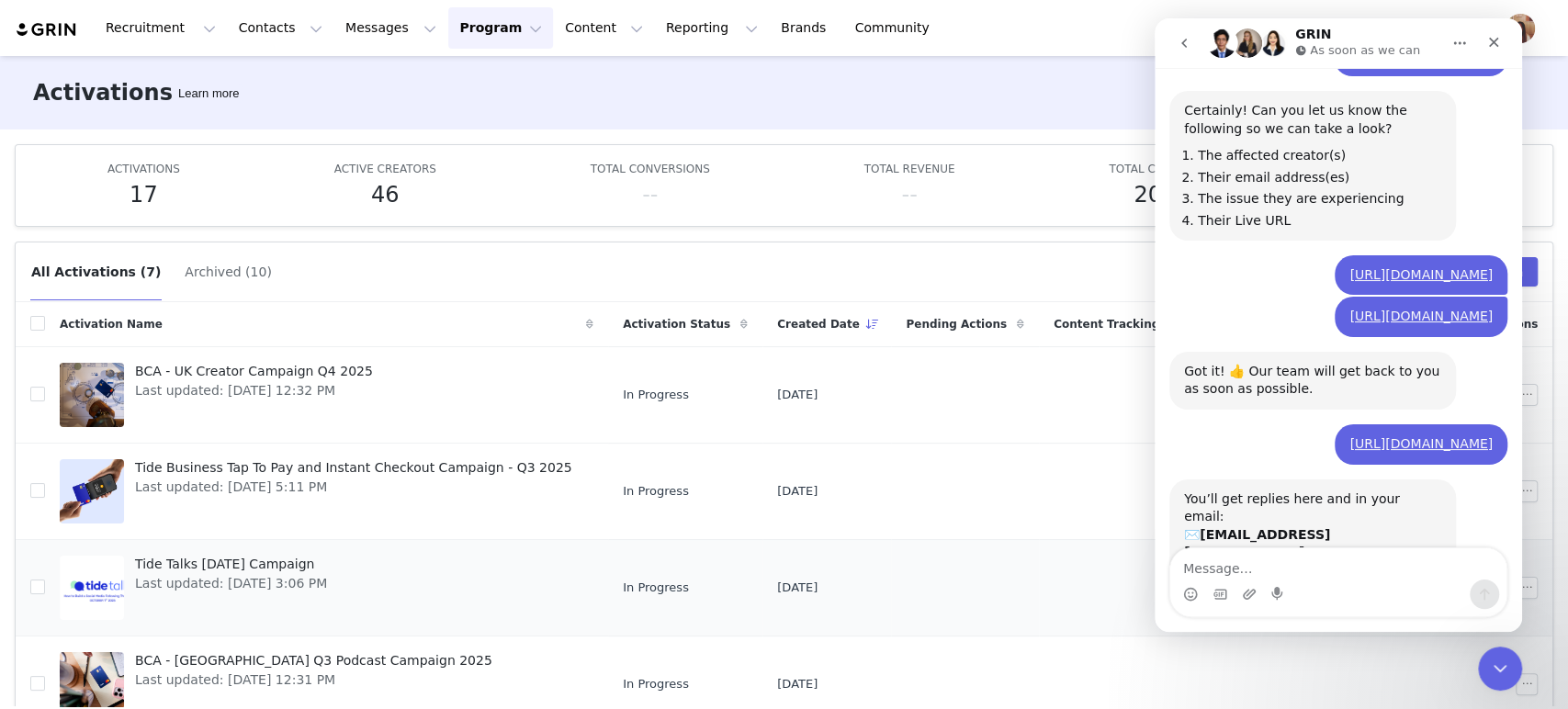
click at [250, 565] on span "Tide Talks October 1st 2025 Campaign" at bounding box center [232, 564] width 192 height 20
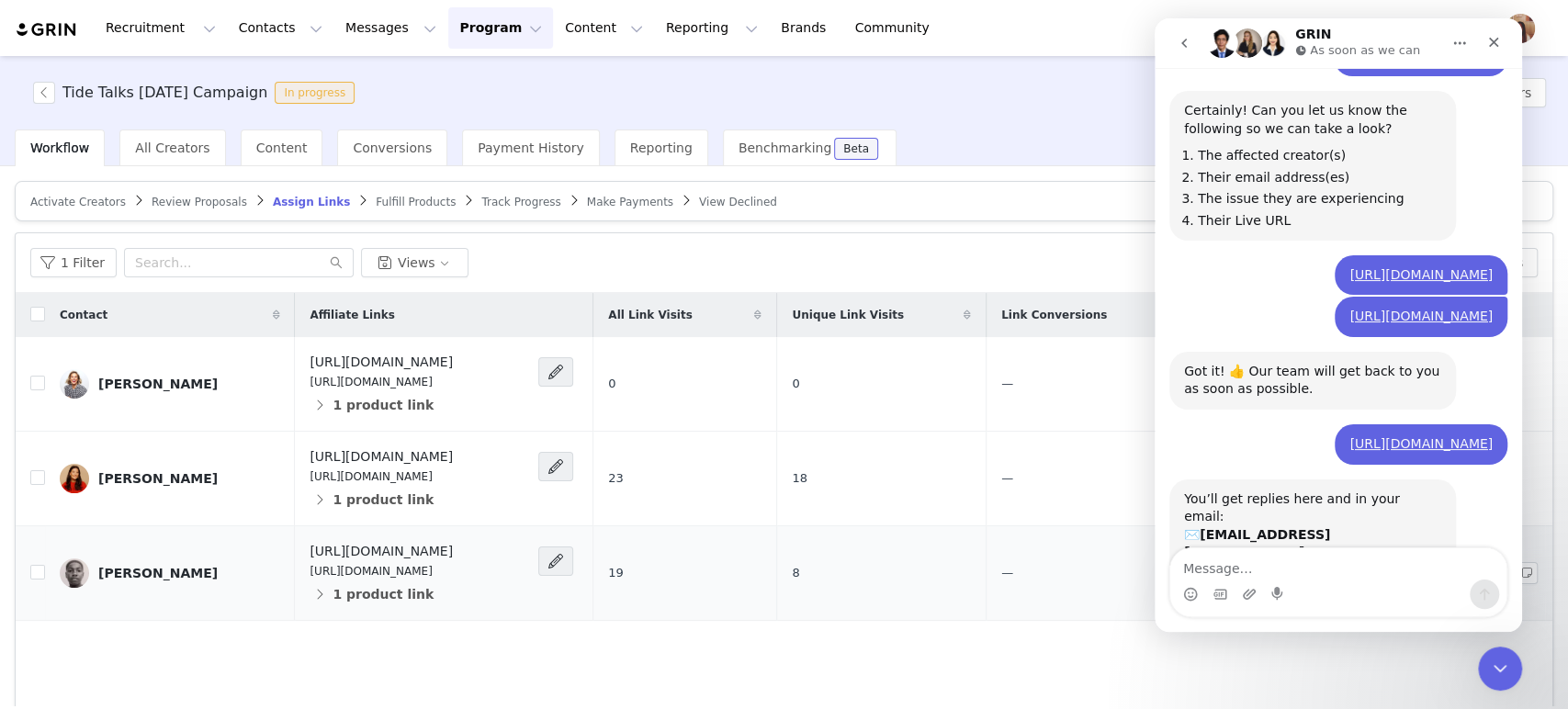
click at [134, 577] on div "[PERSON_NAME]" at bounding box center [158, 574] width 120 height 15
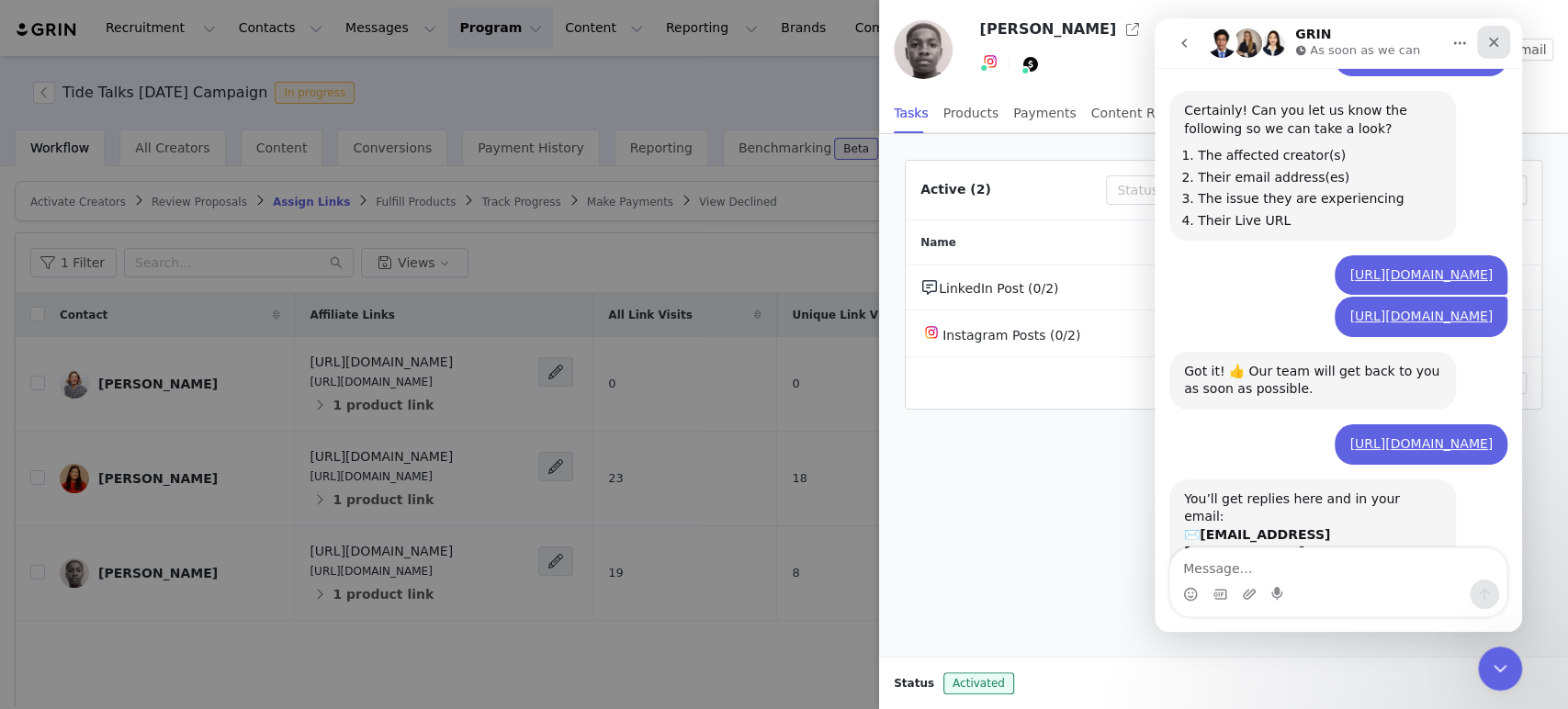
click at [1493, 38] on icon "Close" at bounding box center [1494, 42] width 15 height 15
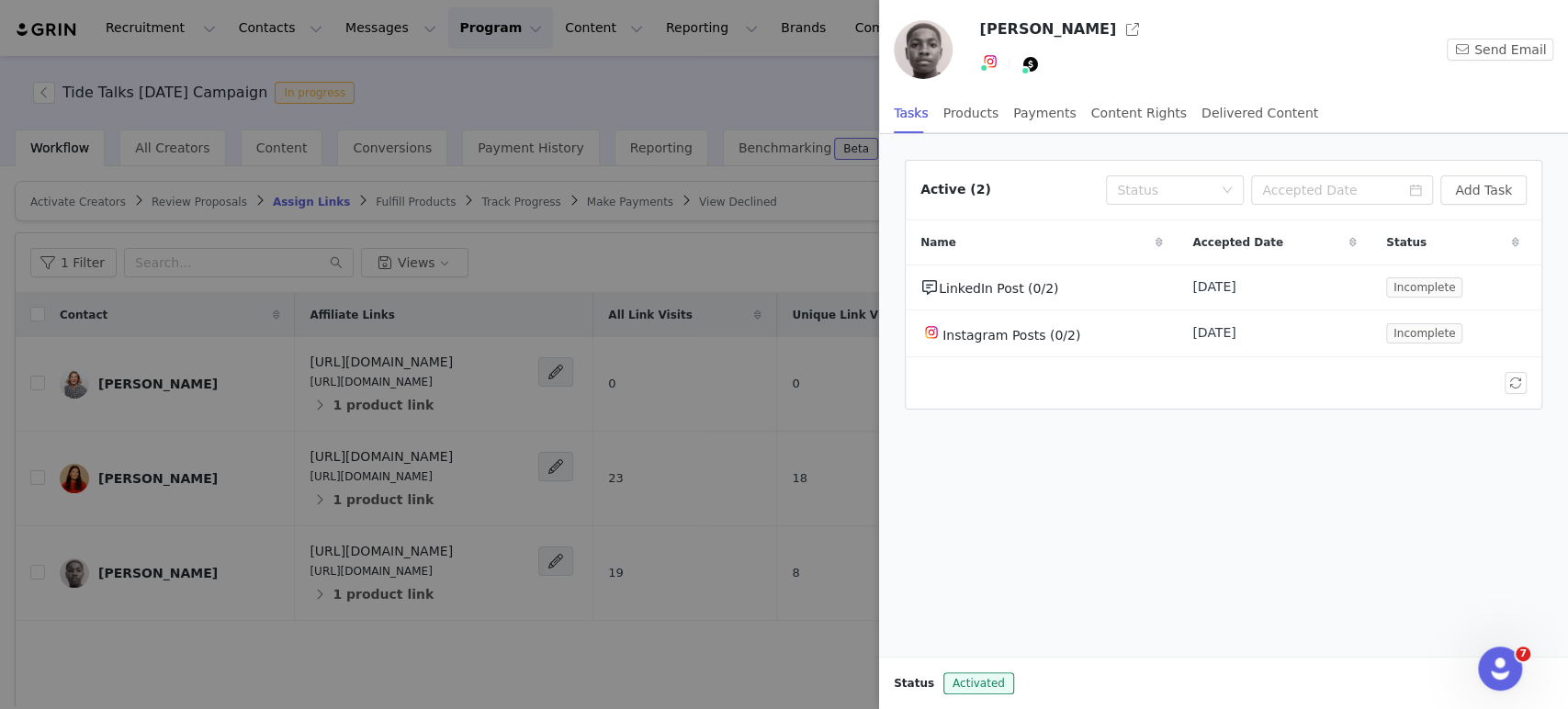
scroll to position [2205, 0]
click at [1013, 108] on div "Payments" at bounding box center [1045, 113] width 64 height 41
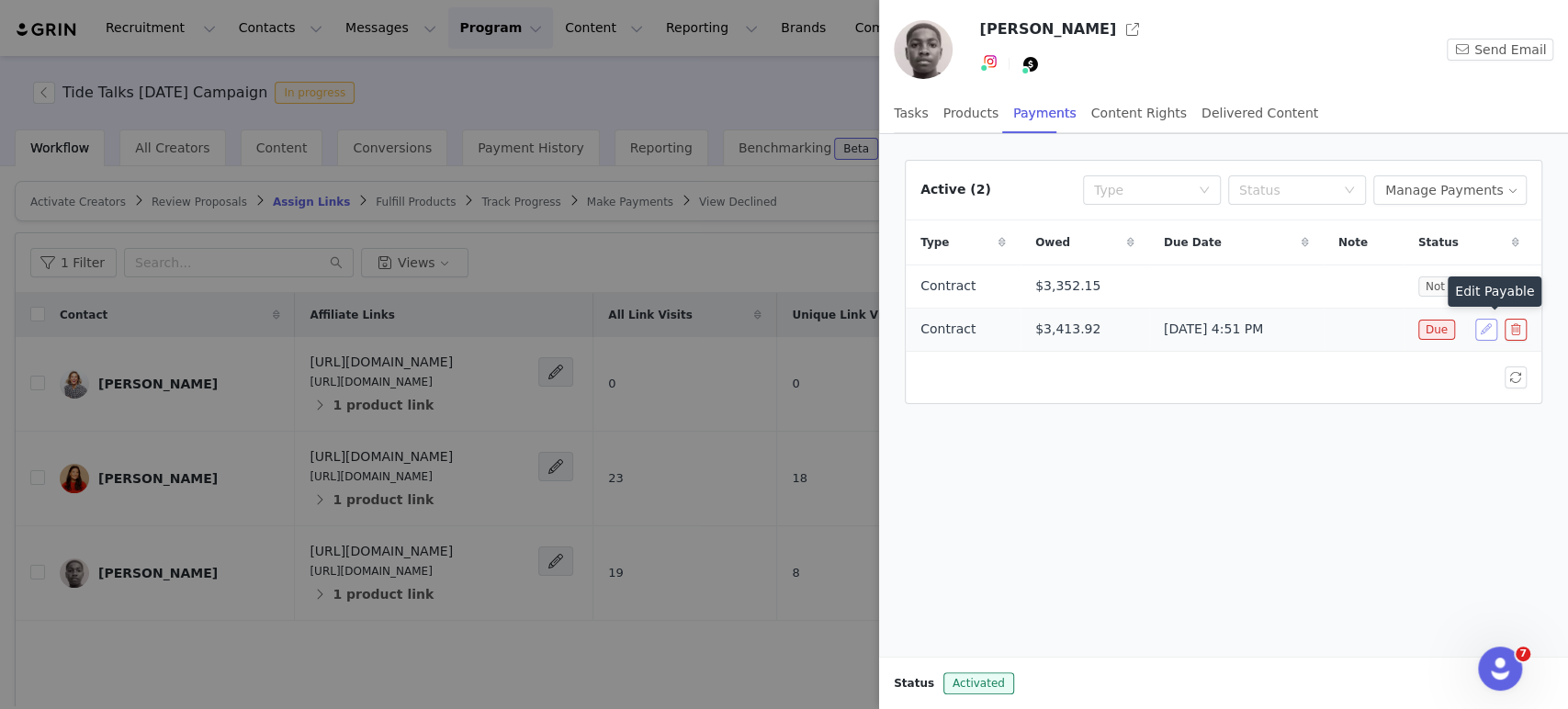
click at [1484, 330] on button "button" at bounding box center [1487, 330] width 22 height 22
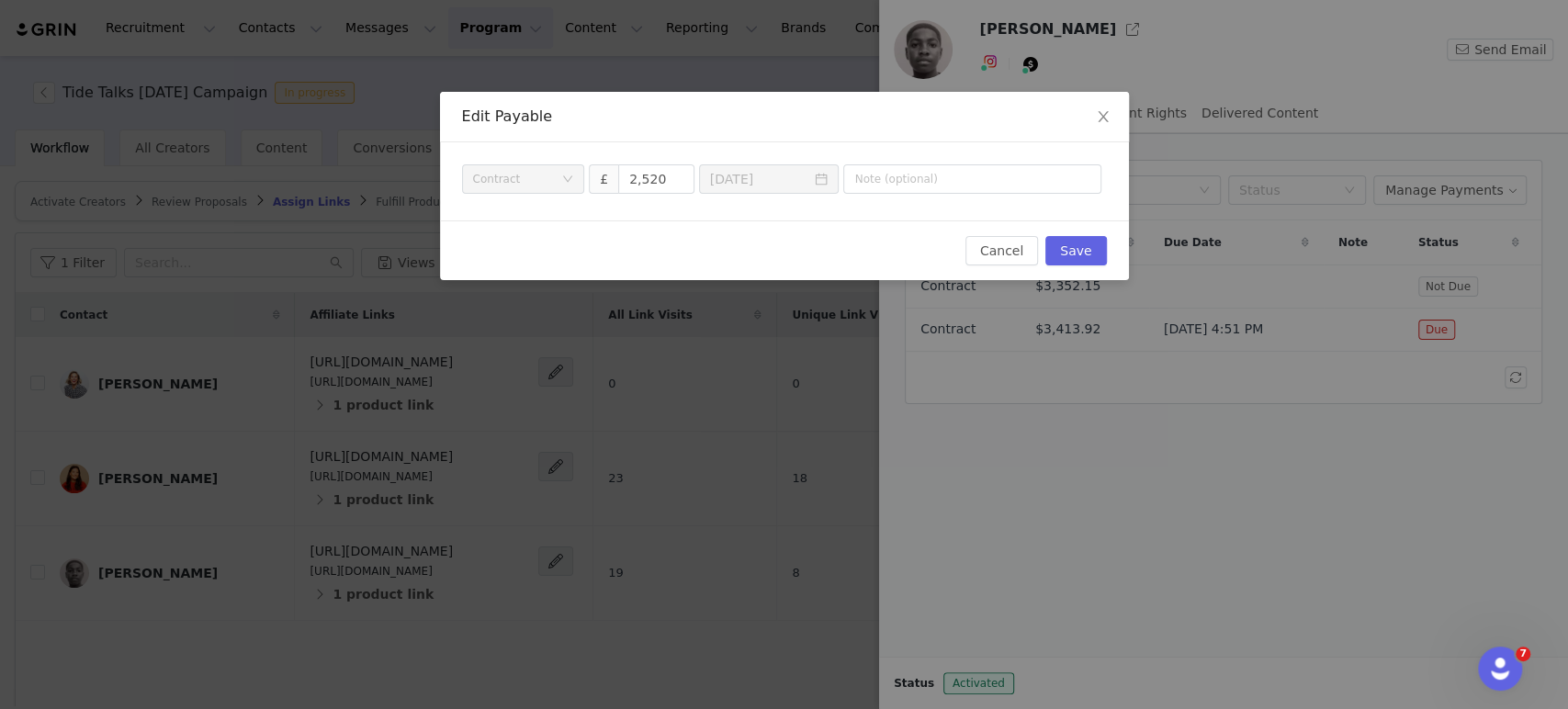
click at [995, 234] on div "Cancel Save" at bounding box center [784, 250] width 689 height 60
click at [993, 236] on button "Cancel" at bounding box center [1002, 250] width 73 height 29
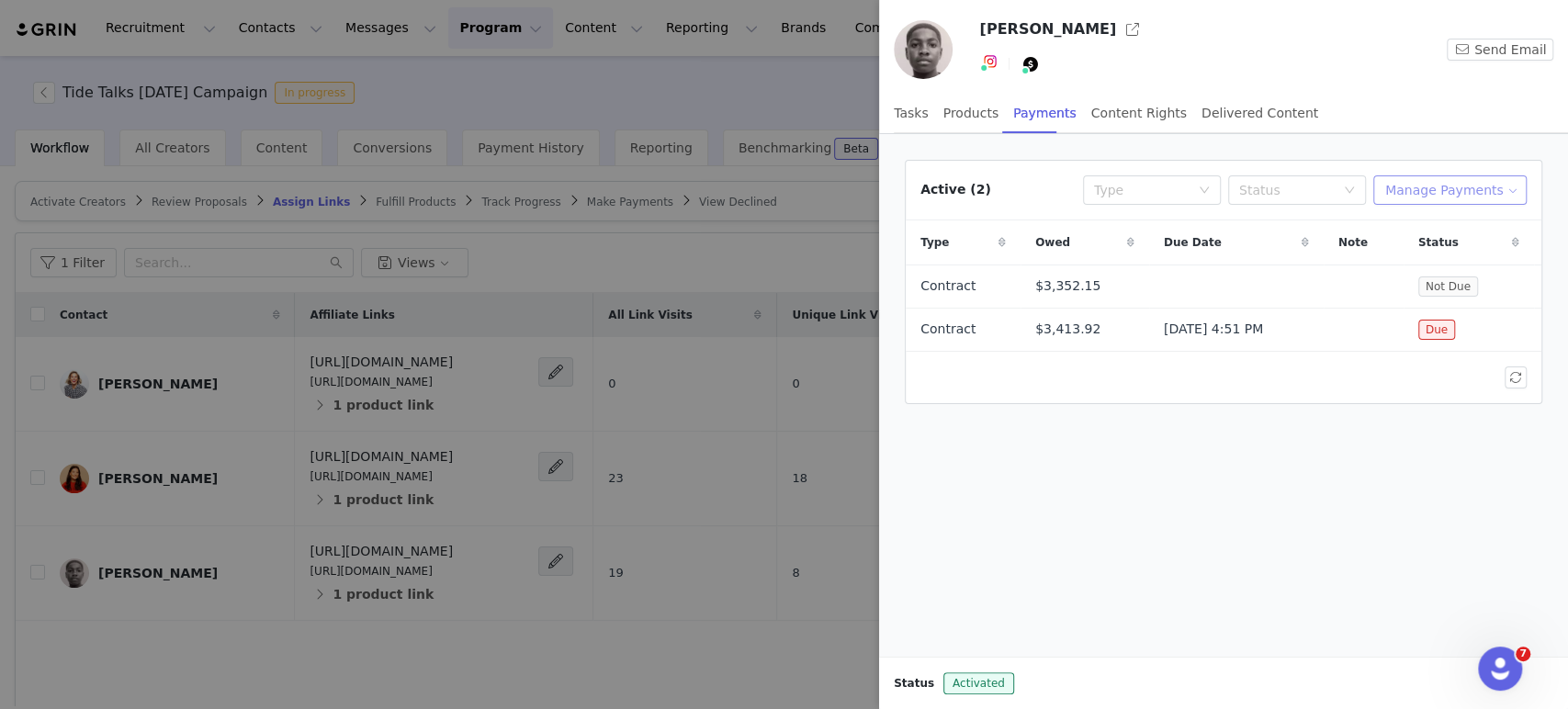
click at [1451, 177] on button "Manage Payments" at bounding box center [1450, 190] width 153 height 29
click at [1440, 227] on span "Make Payments" at bounding box center [1471, 226] width 101 height 21
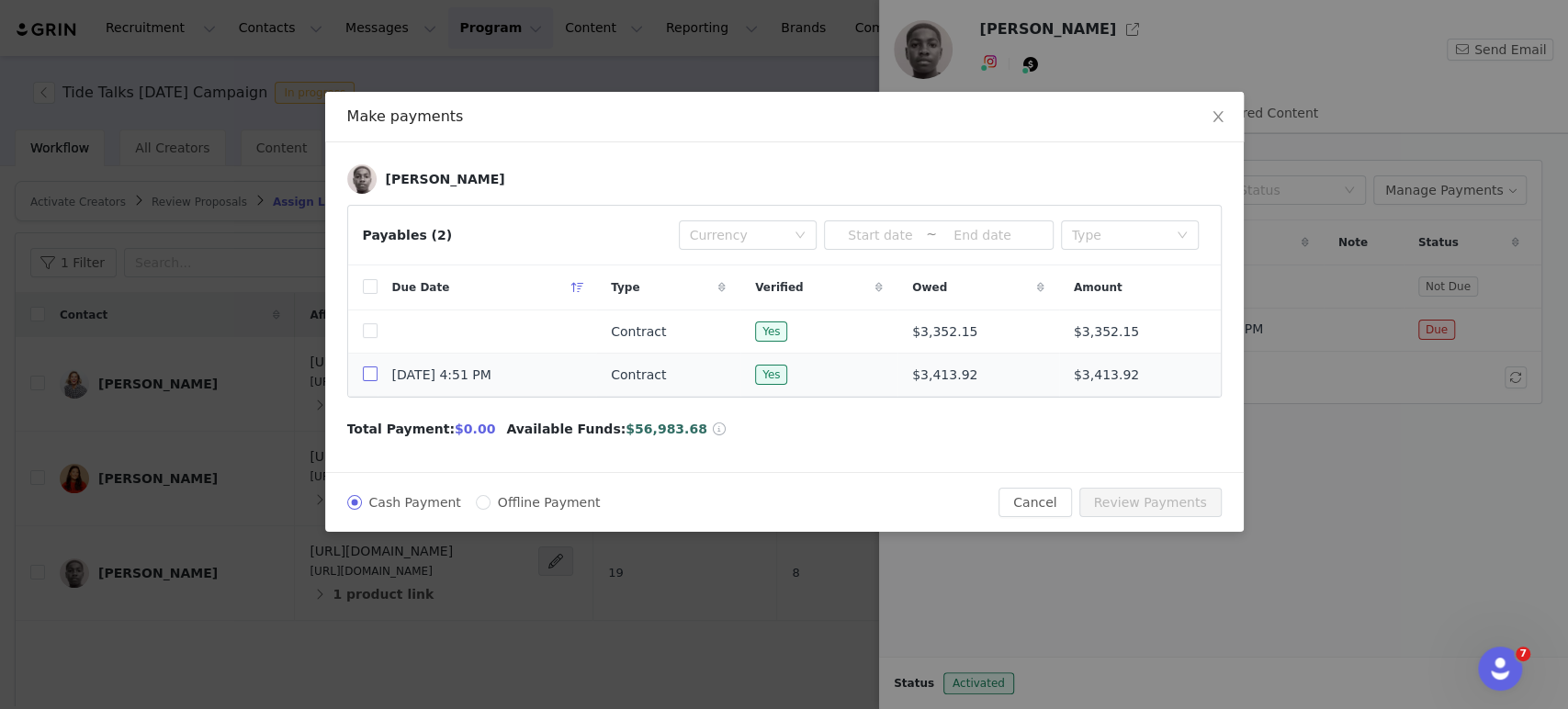
click at [371, 373] on input "checkbox" at bounding box center [371, 374] width 15 height 15
checkbox input "true"
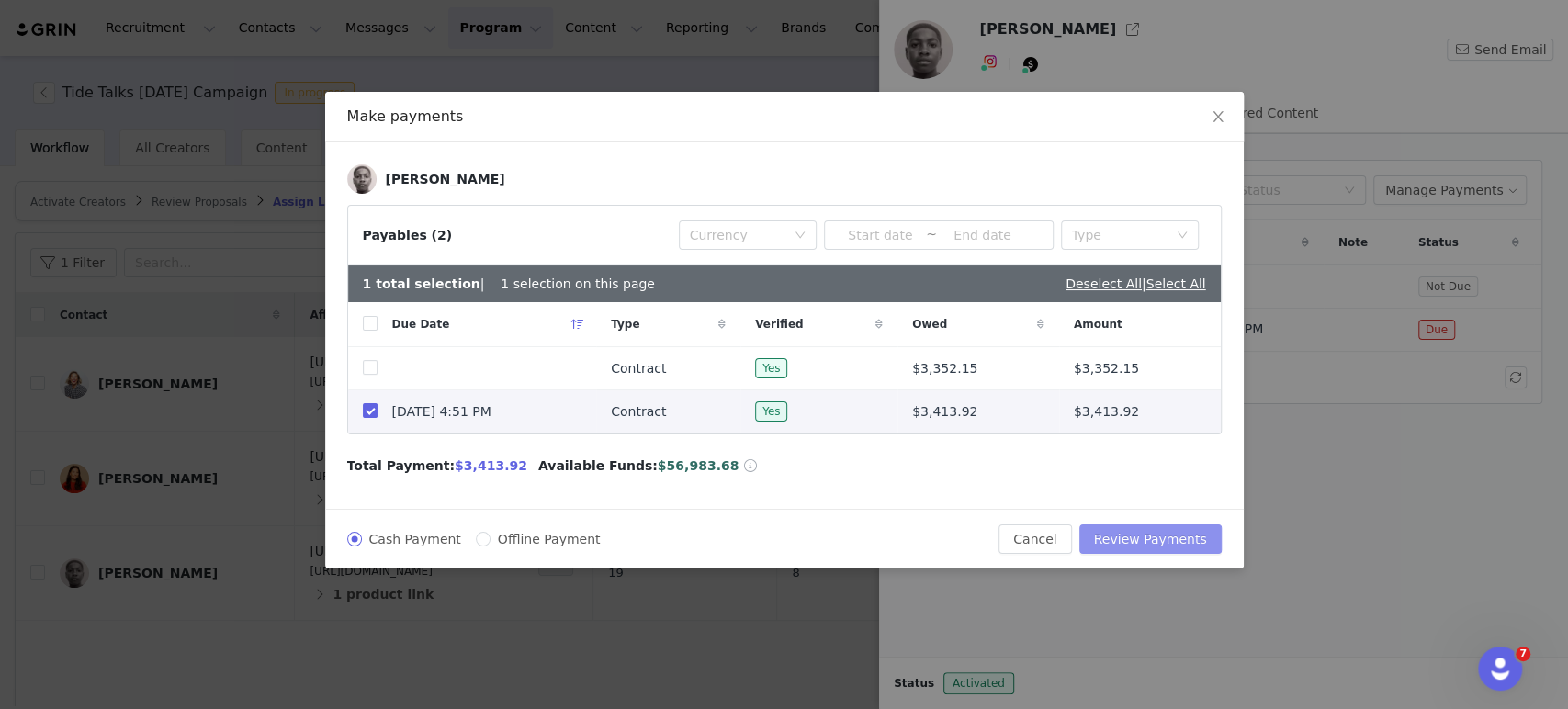
click at [1134, 547] on button "Review Payments" at bounding box center [1151, 539] width 142 height 29
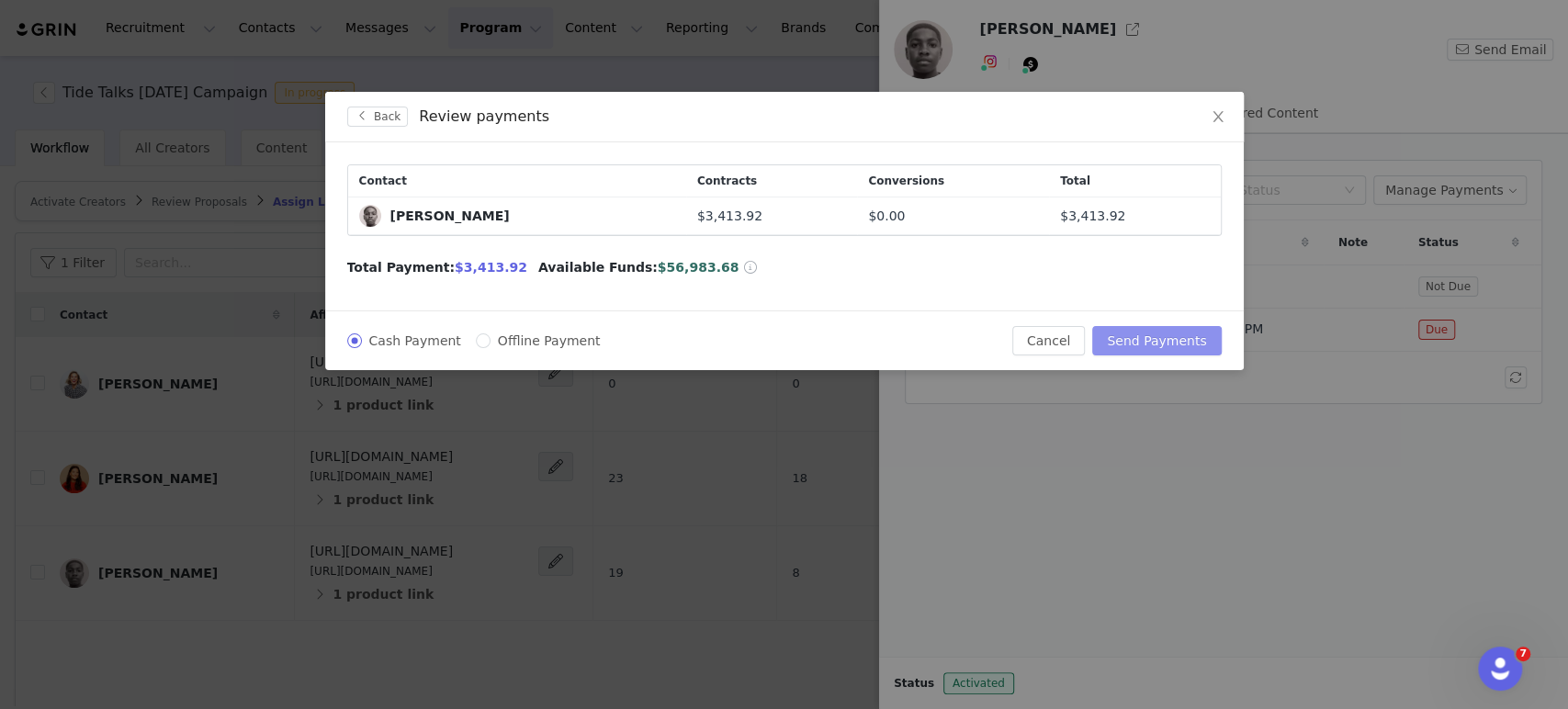
click at [1171, 344] on button "Send Payments" at bounding box center [1157, 340] width 129 height 29
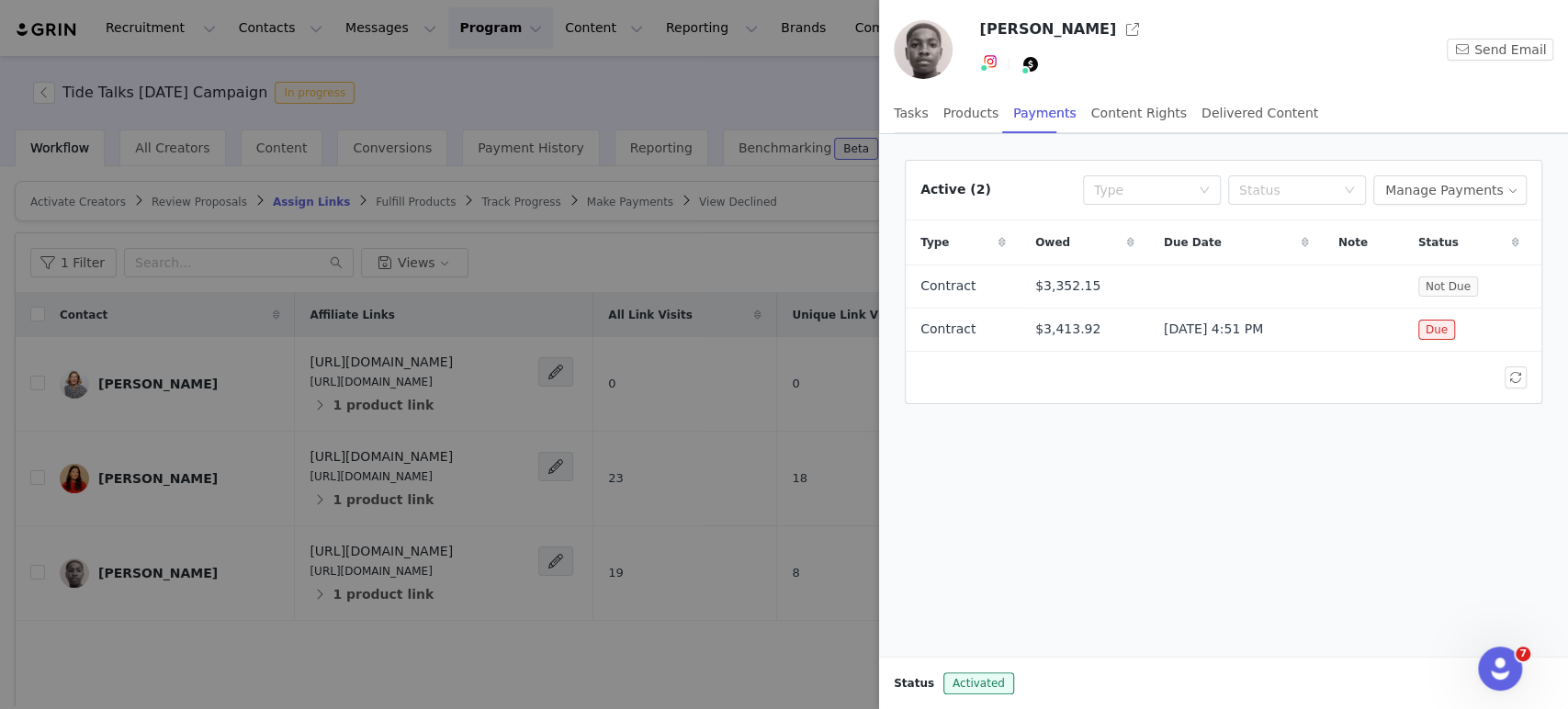
click at [854, 90] on div at bounding box center [784, 354] width 1568 height 709
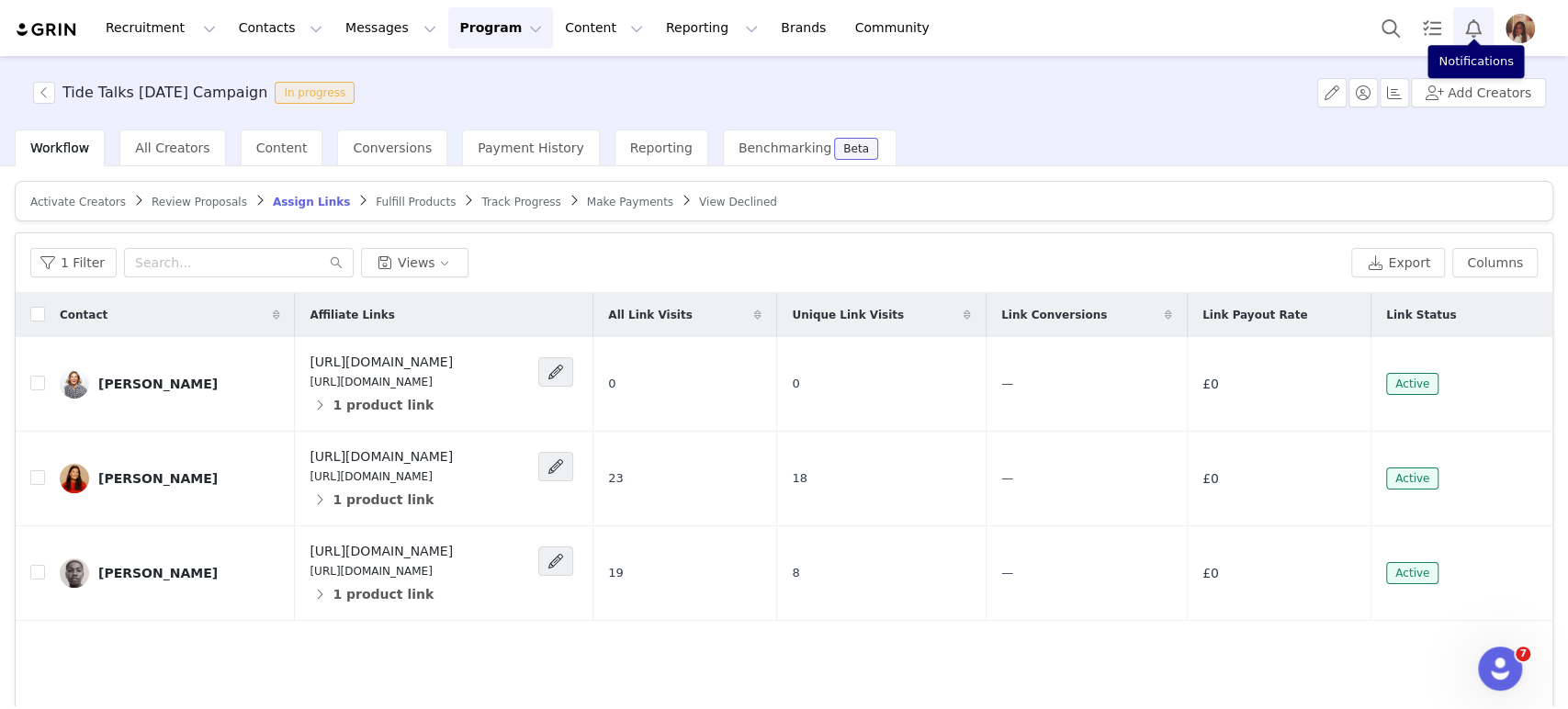
click at [1476, 35] on button "Notifications" at bounding box center [1473, 28] width 40 height 41
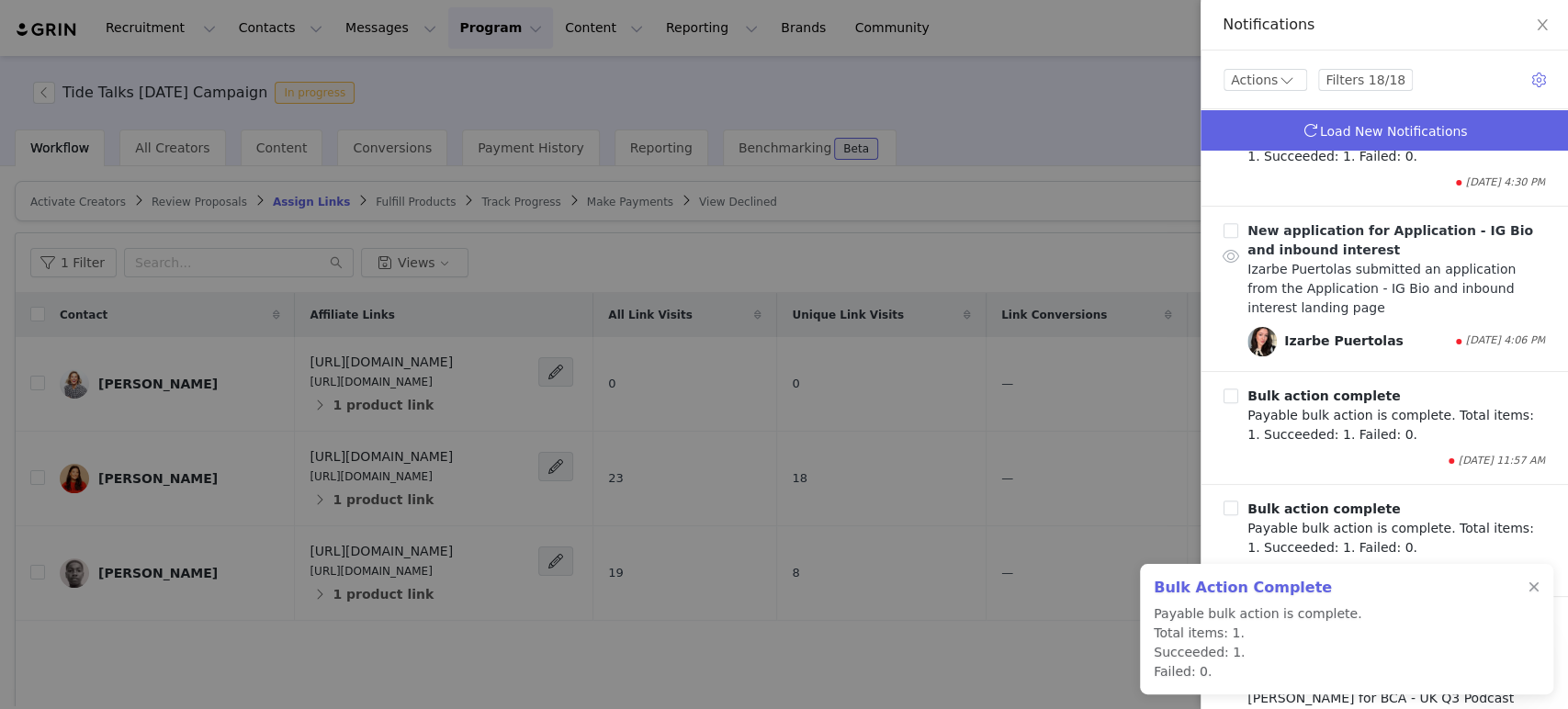
scroll to position [816, 0]
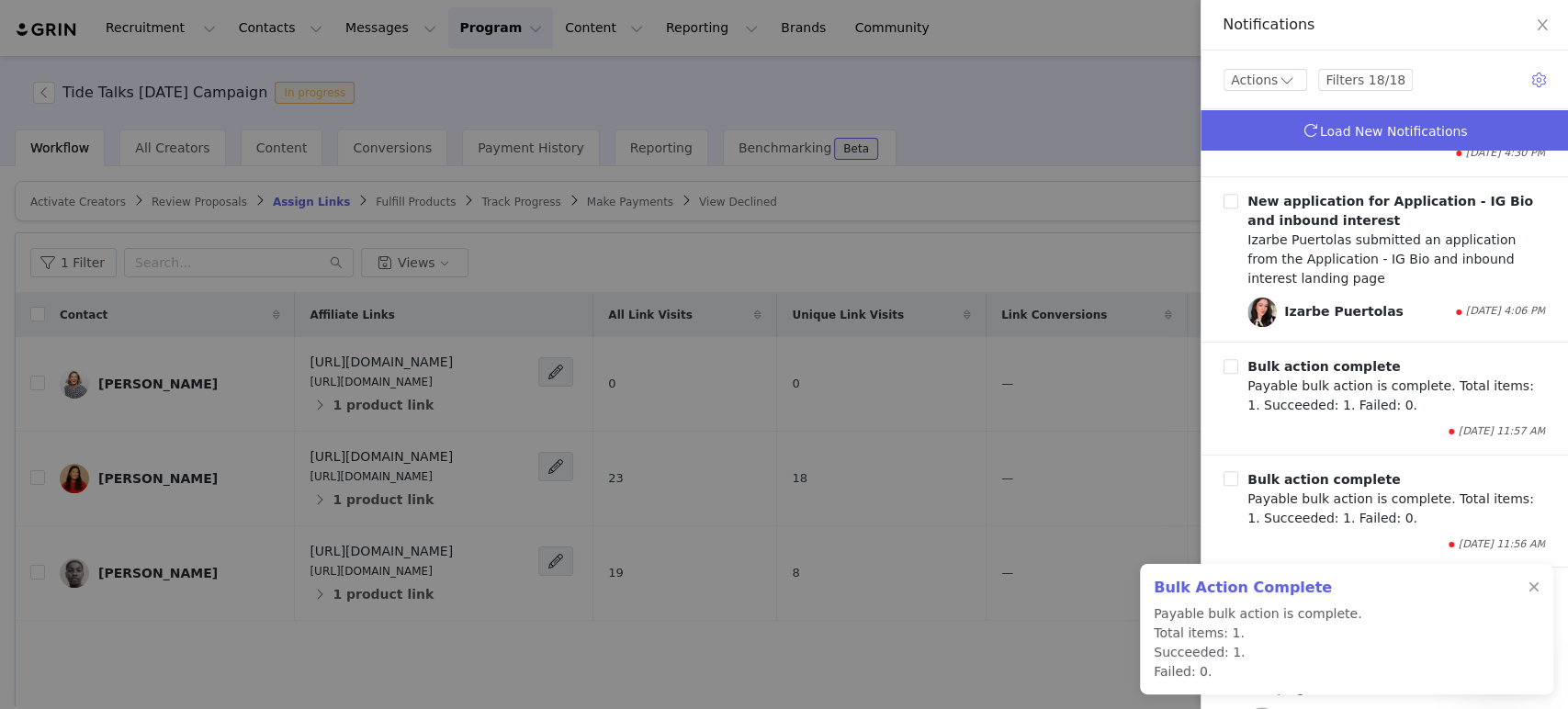
click at [1417, 124] on span "Load New Notifications" at bounding box center [1394, 132] width 148 height 15
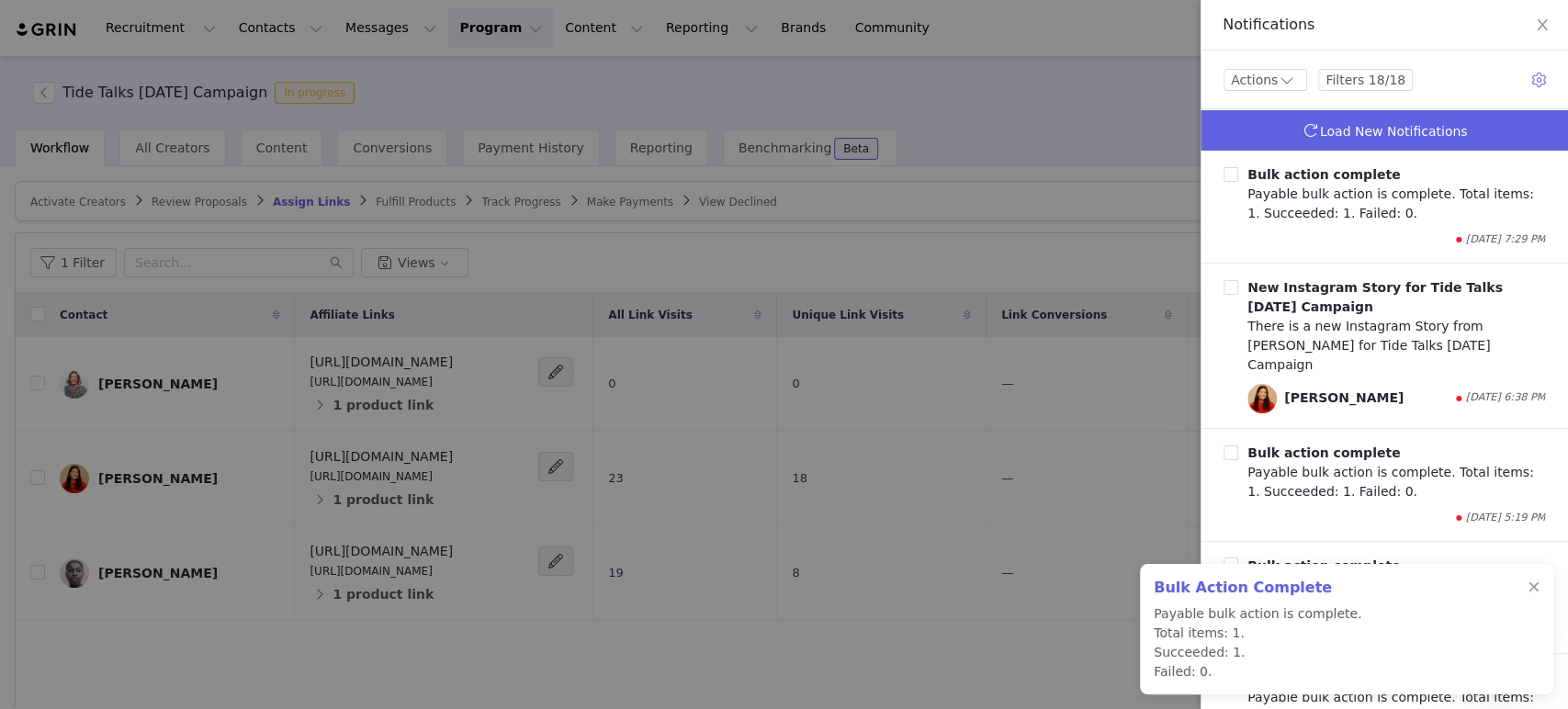
click at [1391, 110] on link "Load New Notifications" at bounding box center [1384, 130] width 367 height 40
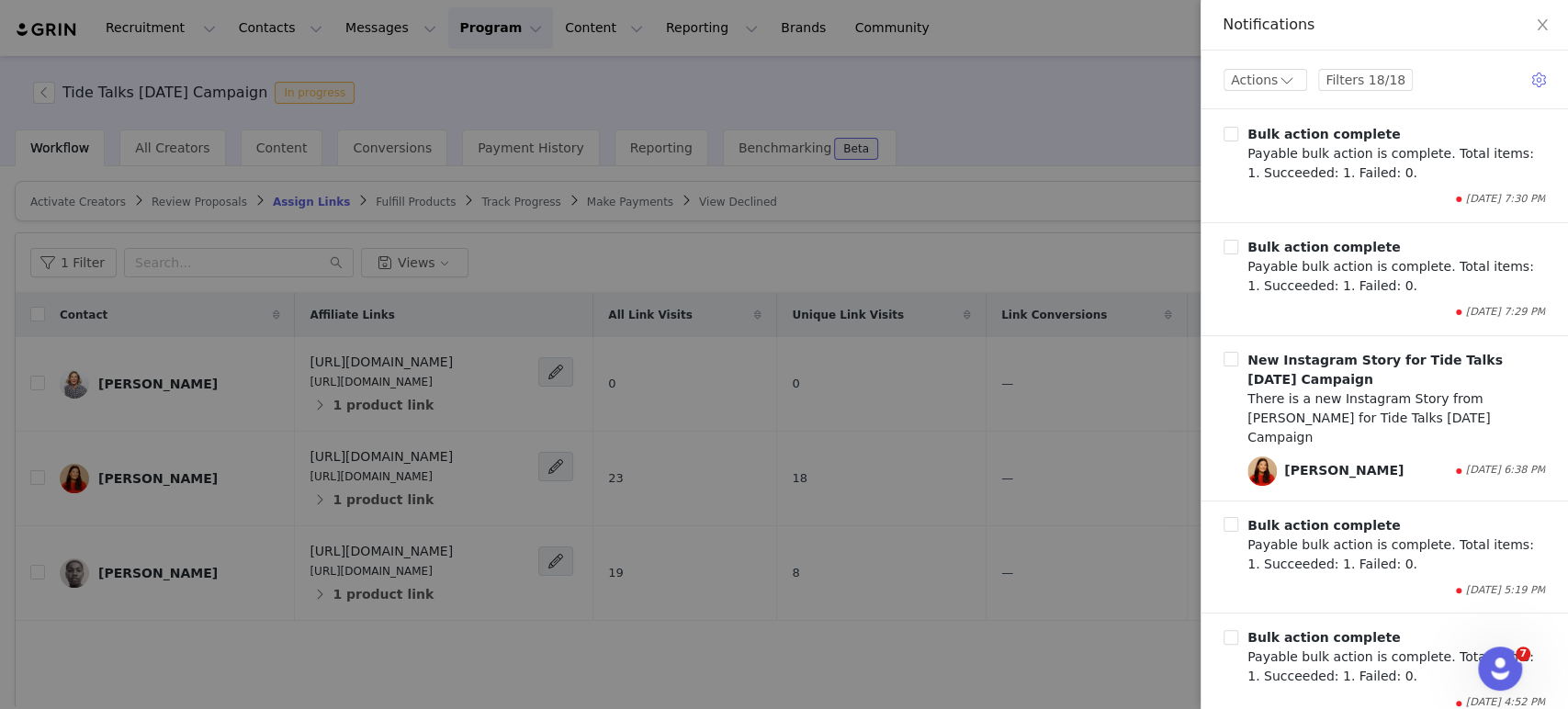
click at [454, 43] on div at bounding box center [784, 354] width 1568 height 709
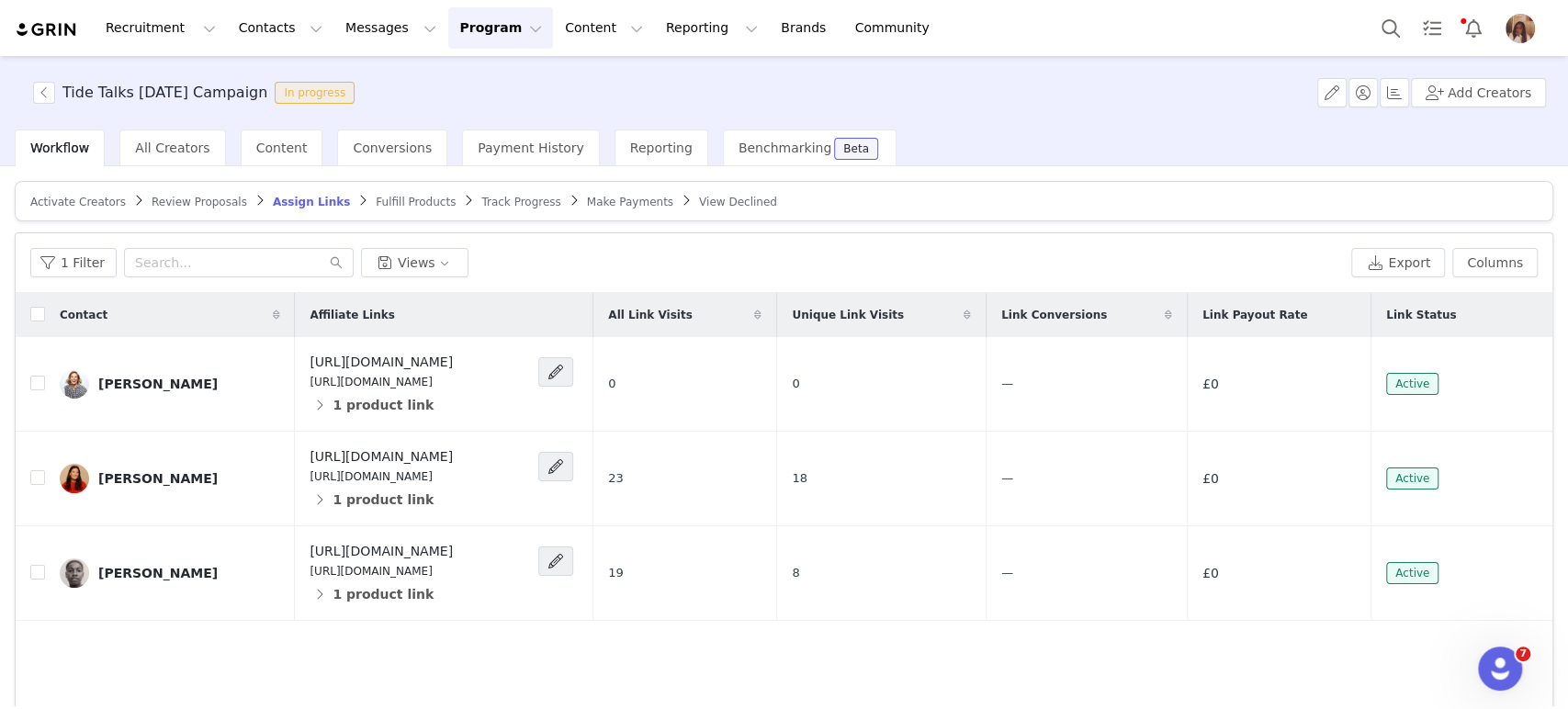
click at [465, 21] on body "Recruitment Recruitment Creator Search Curated Lists Landing Pages Web Extensio…" at bounding box center [784, 354] width 1568 height 709
click at [464, 23] on button "Program Program" at bounding box center [501, 28] width 105 height 41
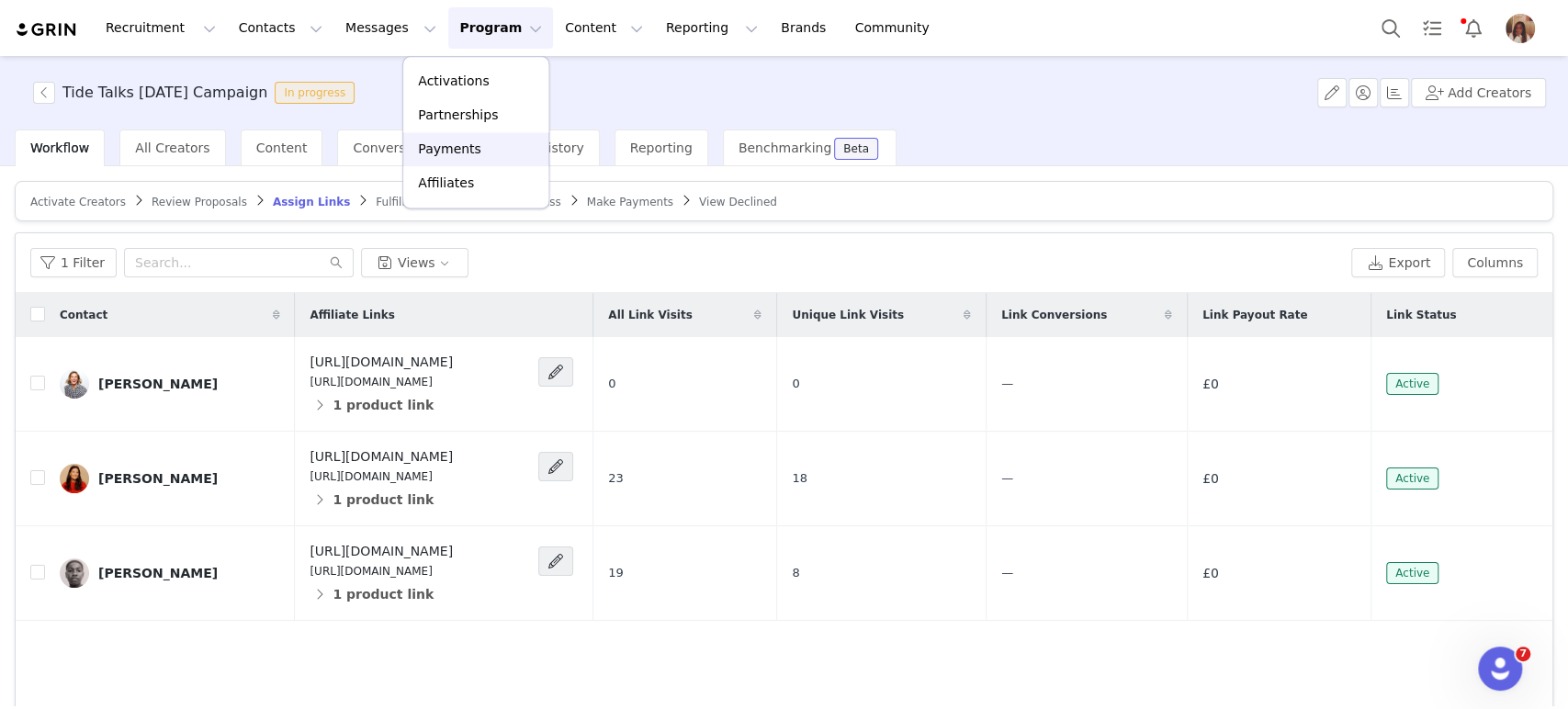
click at [485, 150] on div "Payments" at bounding box center [476, 149] width 123 height 20
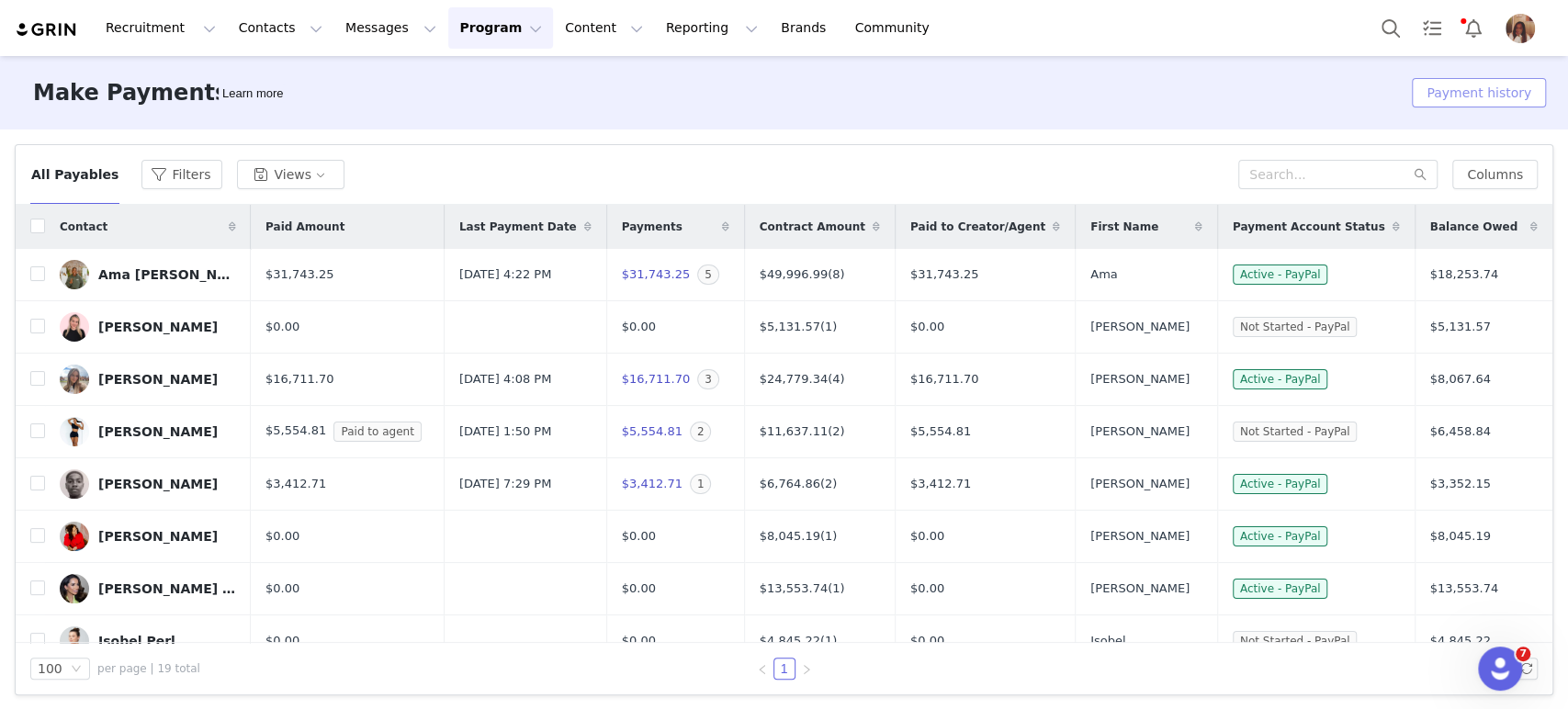
click at [1464, 88] on button "Payment history" at bounding box center [1479, 92] width 134 height 29
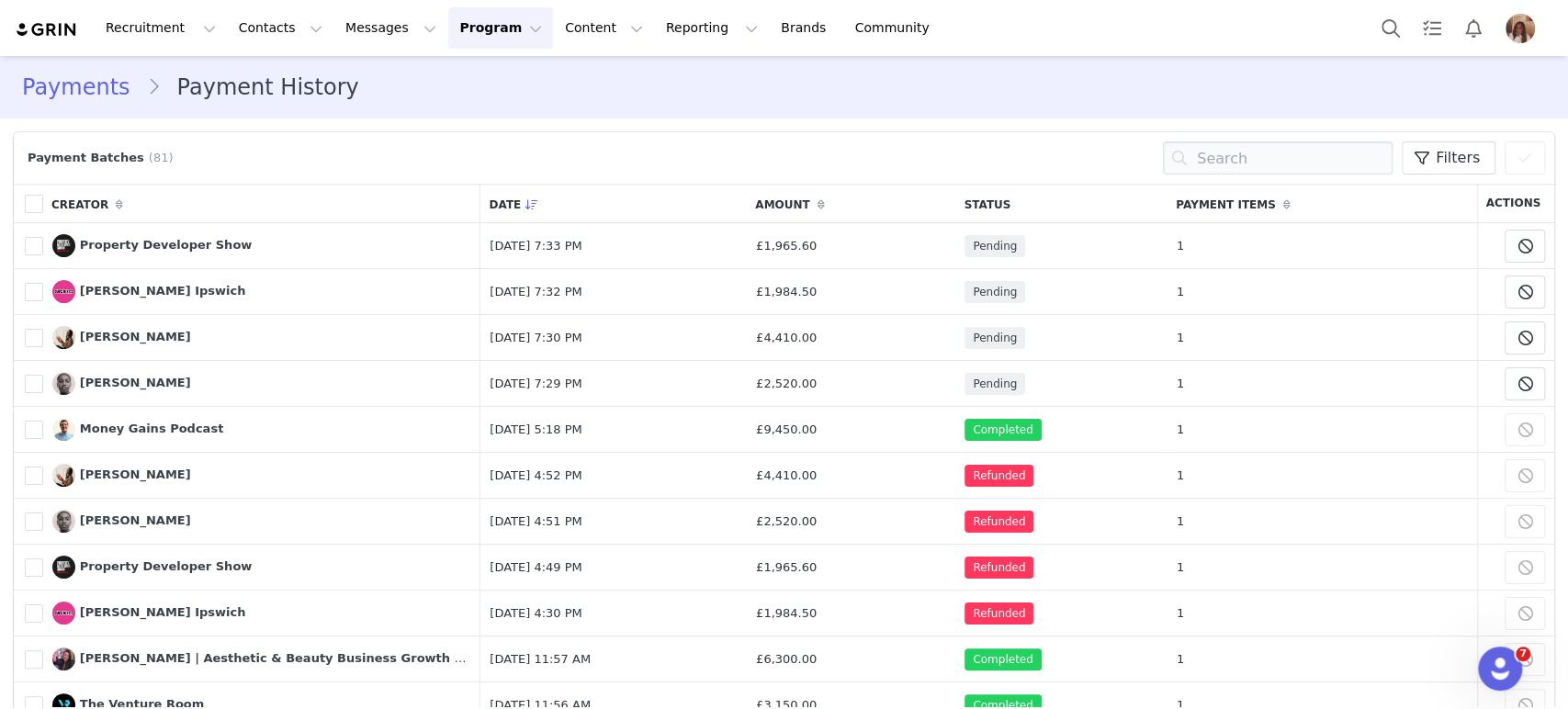
click at [1513, 28] on img "Profile" at bounding box center [1519, 28] width 29 height 29
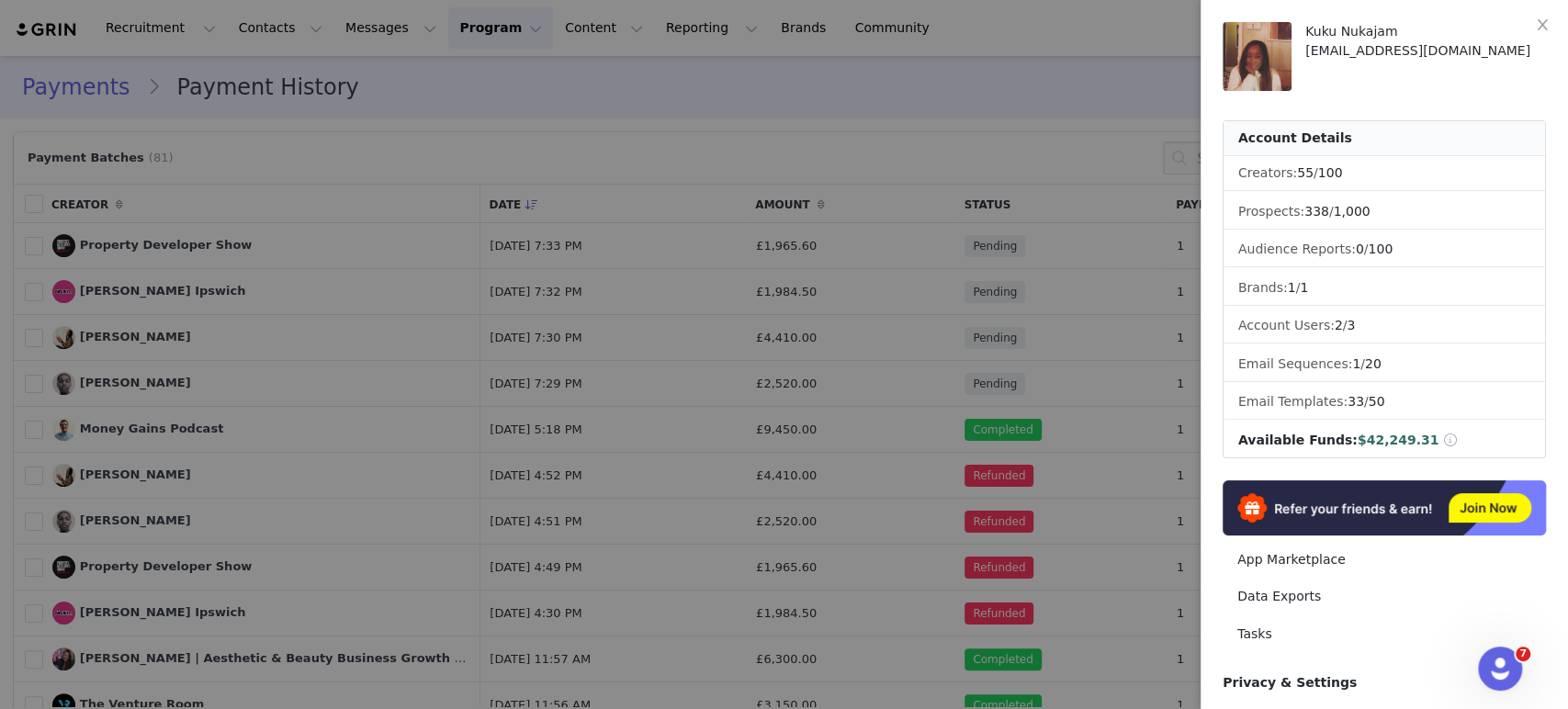
click at [925, 73] on div at bounding box center [784, 354] width 1568 height 709
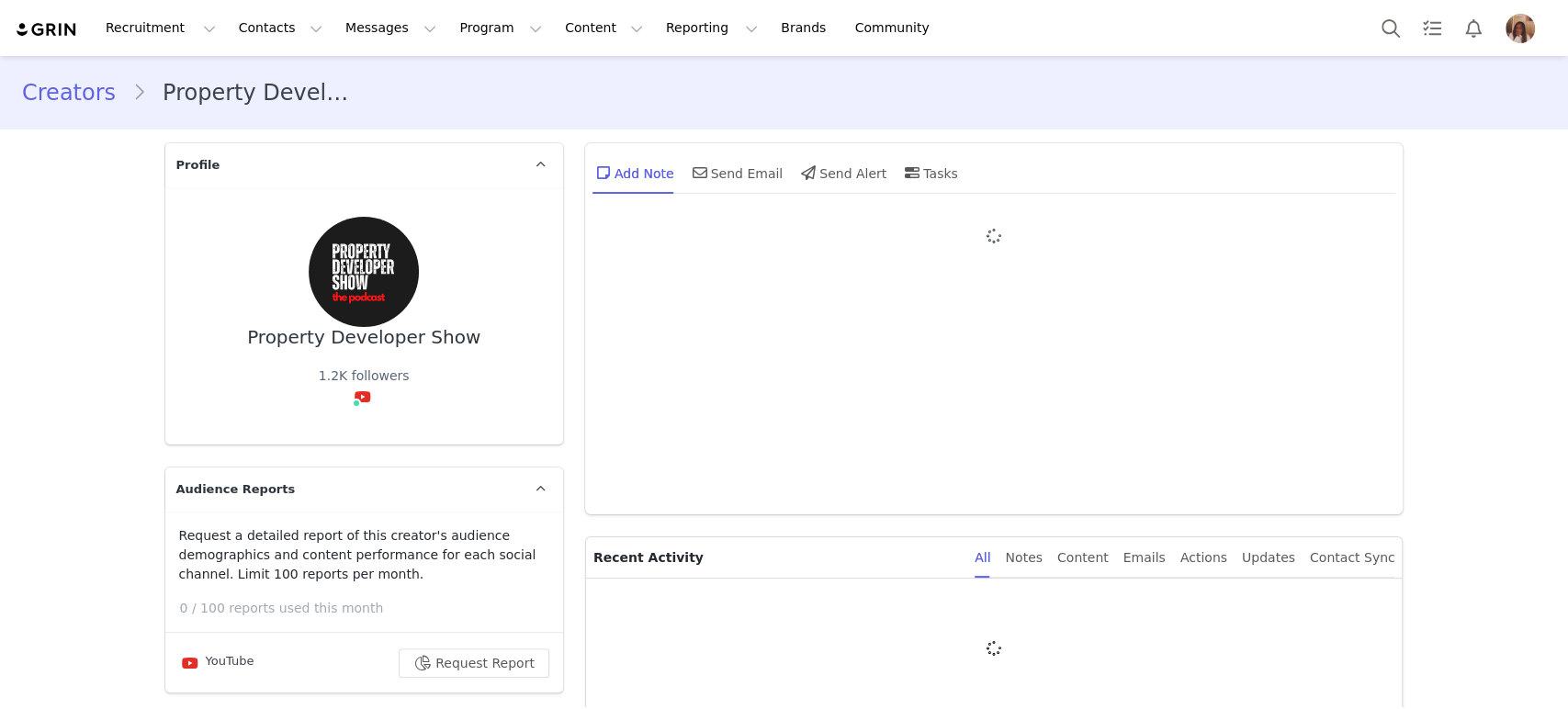
type input "+1 ([GEOGRAPHIC_DATA])"
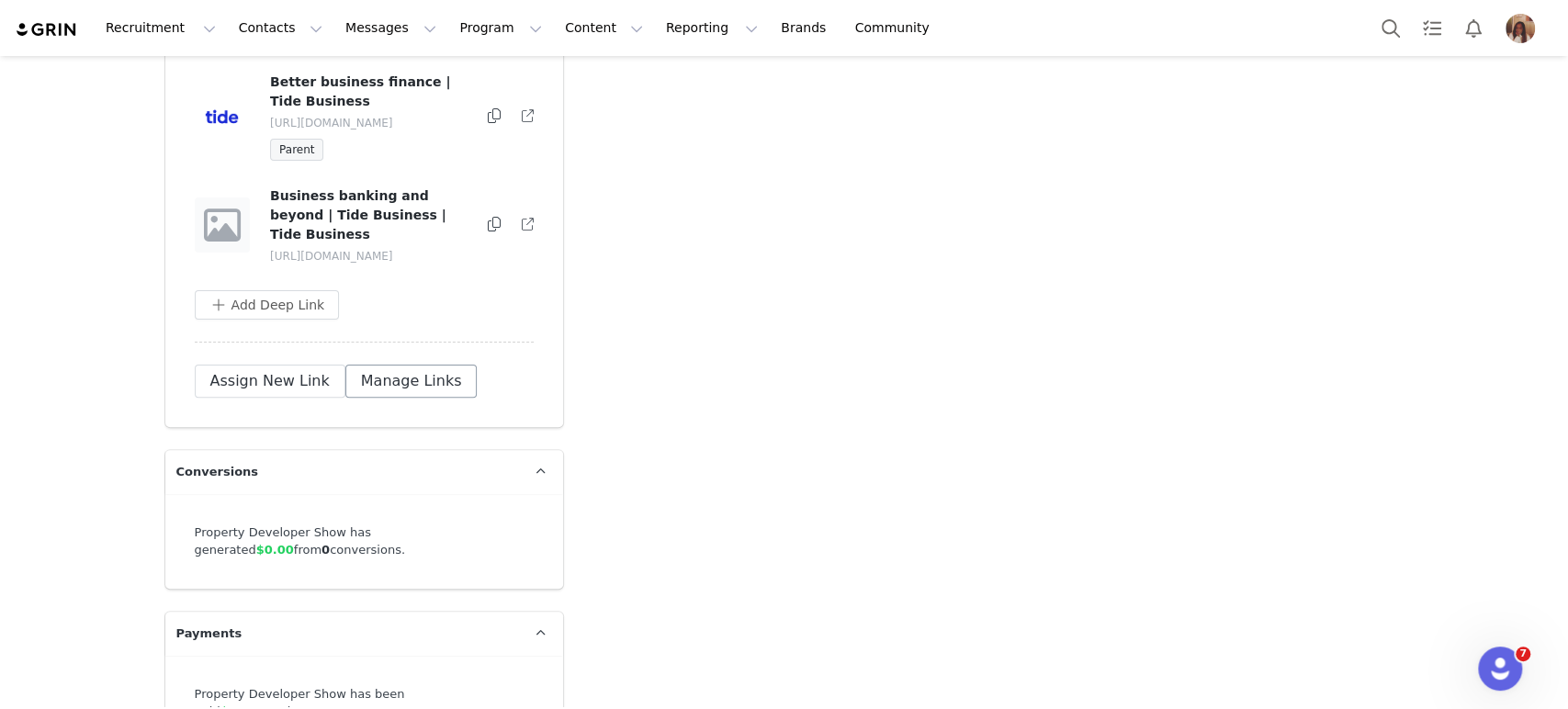
scroll to position [5028, 0]
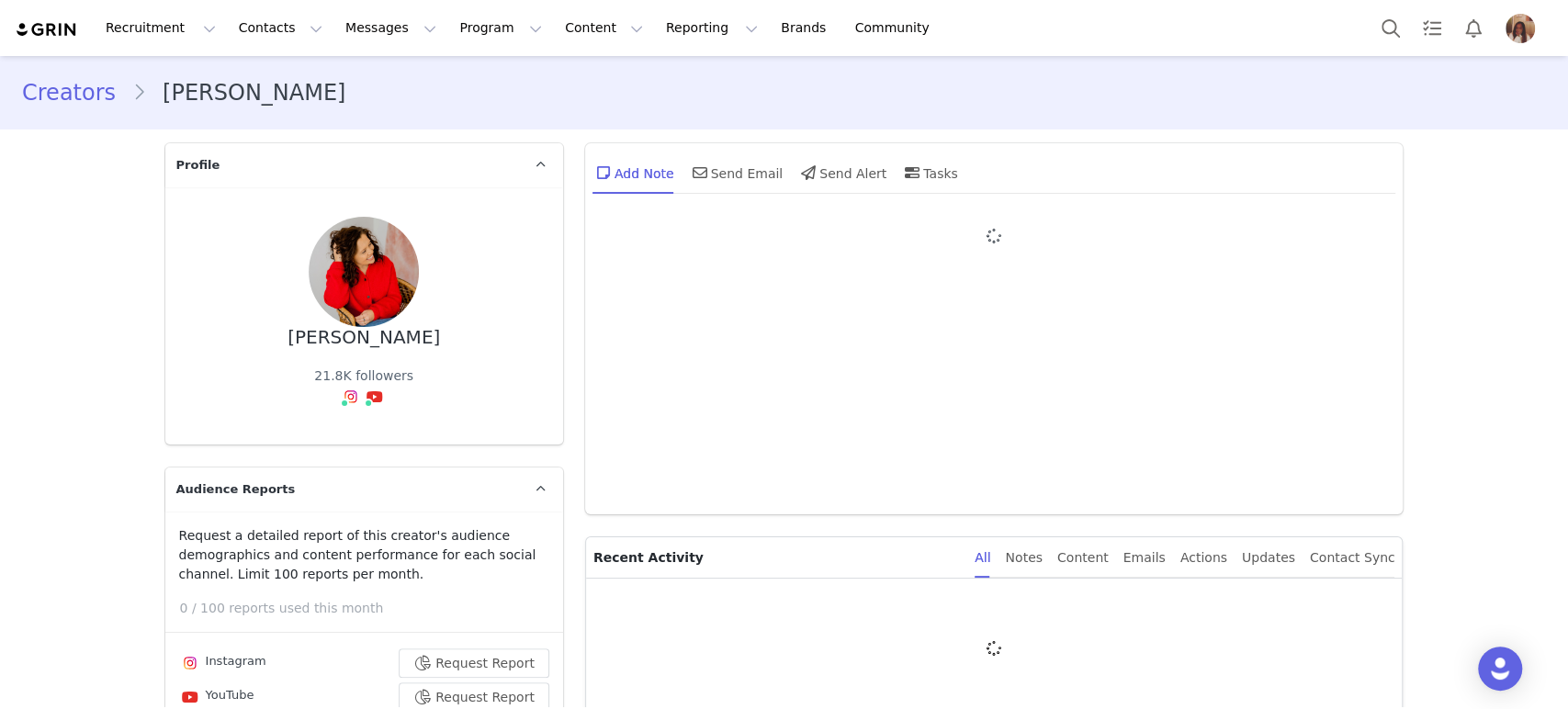
type input "+1 ([GEOGRAPHIC_DATA])"
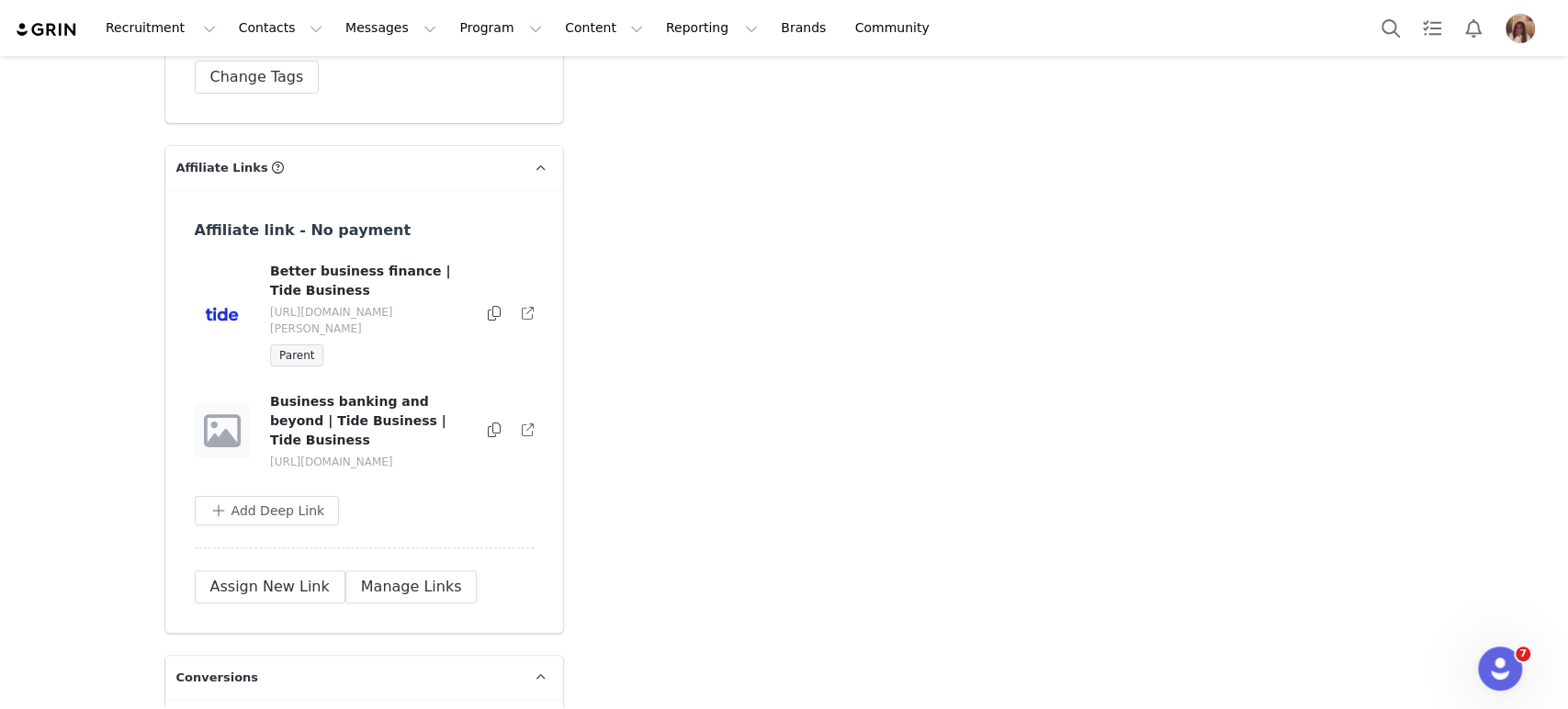
scroll to position [4992, 0]
